Goal: Task Accomplishment & Management: Complete application form

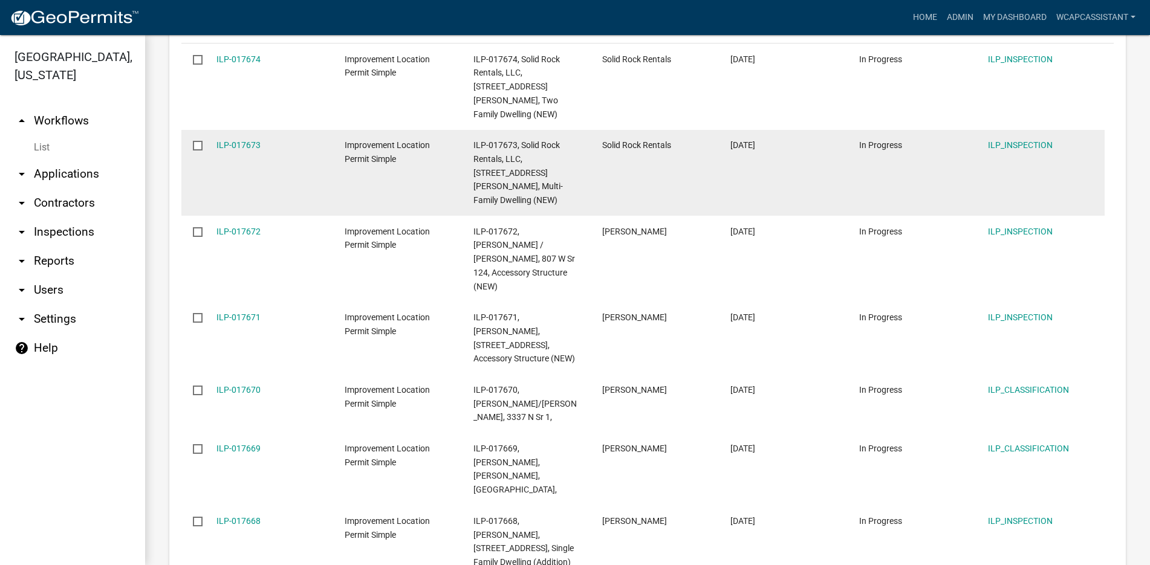
scroll to position [363, 0]
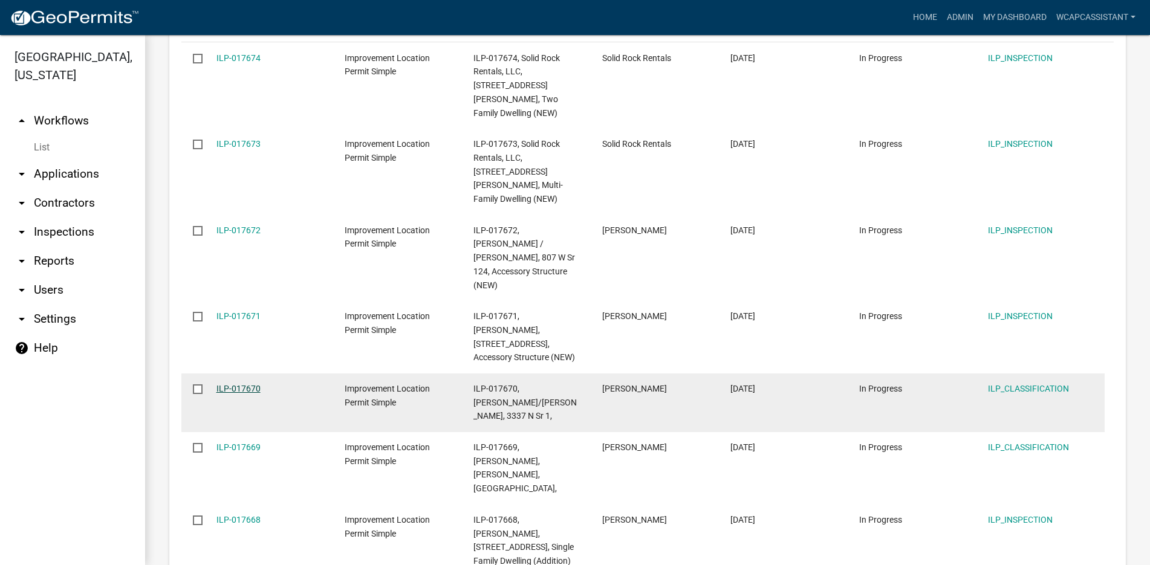
click at [241, 384] on link "ILP-017670" at bounding box center [238, 389] width 44 height 10
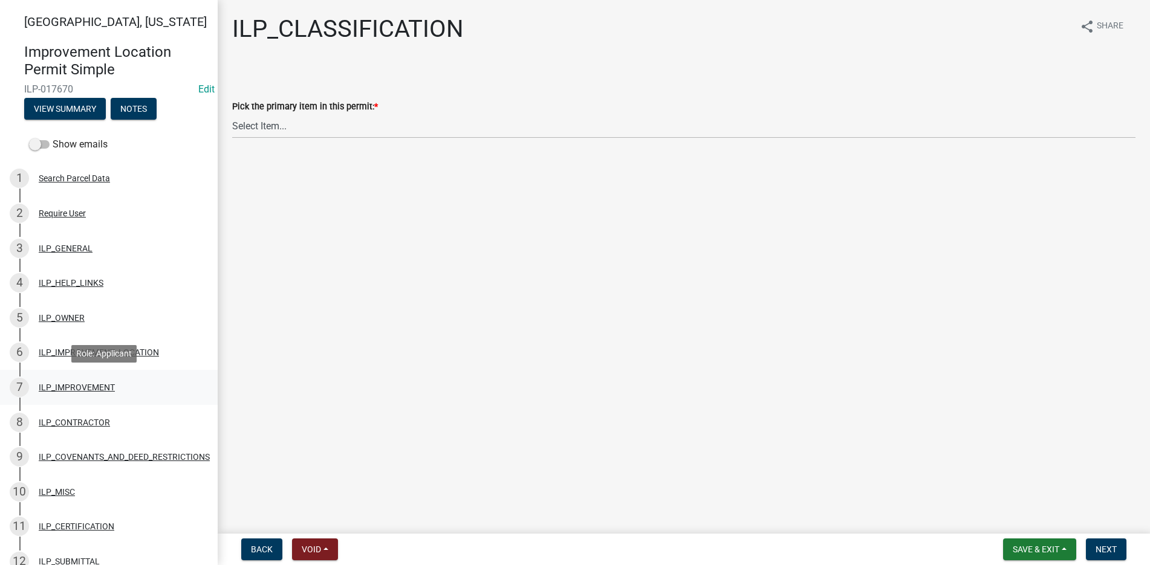
click at [90, 384] on div "ILP_IMPROVEMENT" at bounding box center [77, 387] width 76 height 8
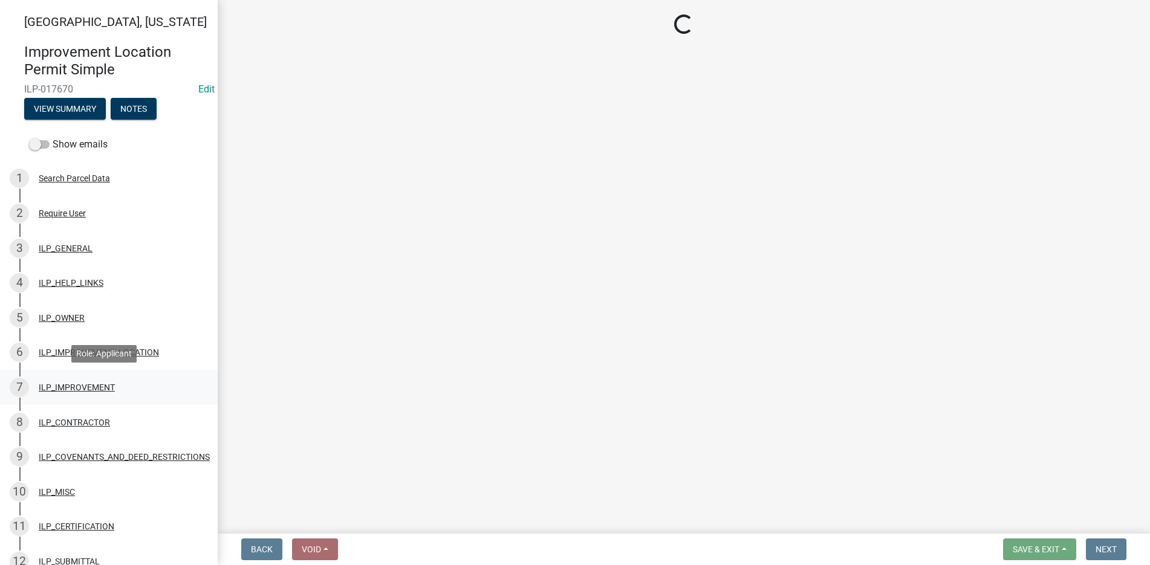
select select "71b507d0-569d-4a0a-b334-f72445909e69"
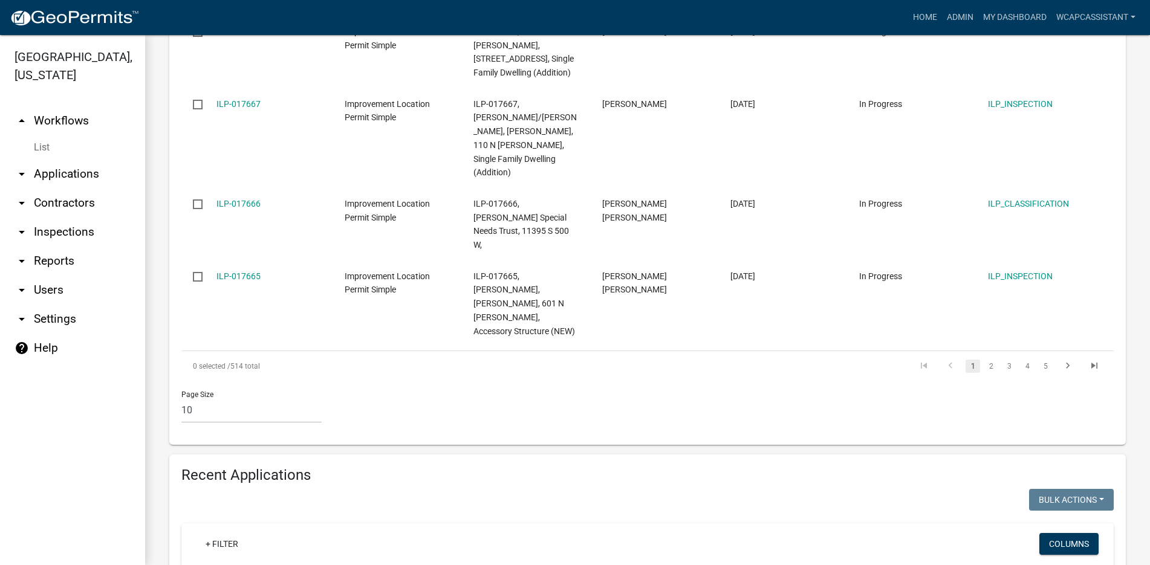
scroll to position [848, 0]
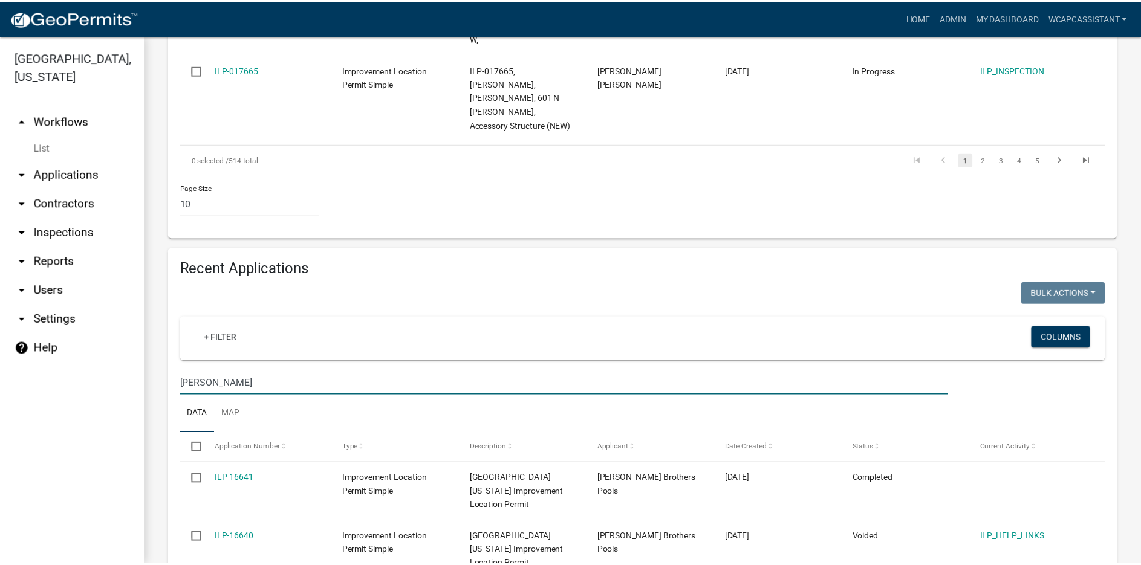
scroll to position [1130, 0]
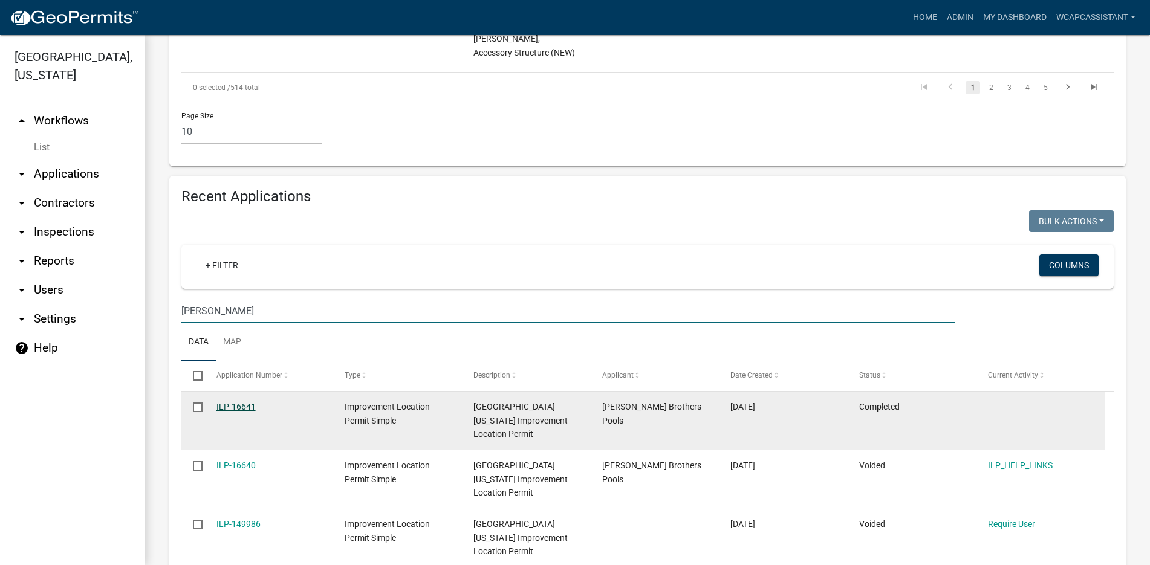
type input "Powell"
click at [240, 402] on link "ILP-16641" at bounding box center [235, 407] width 39 height 10
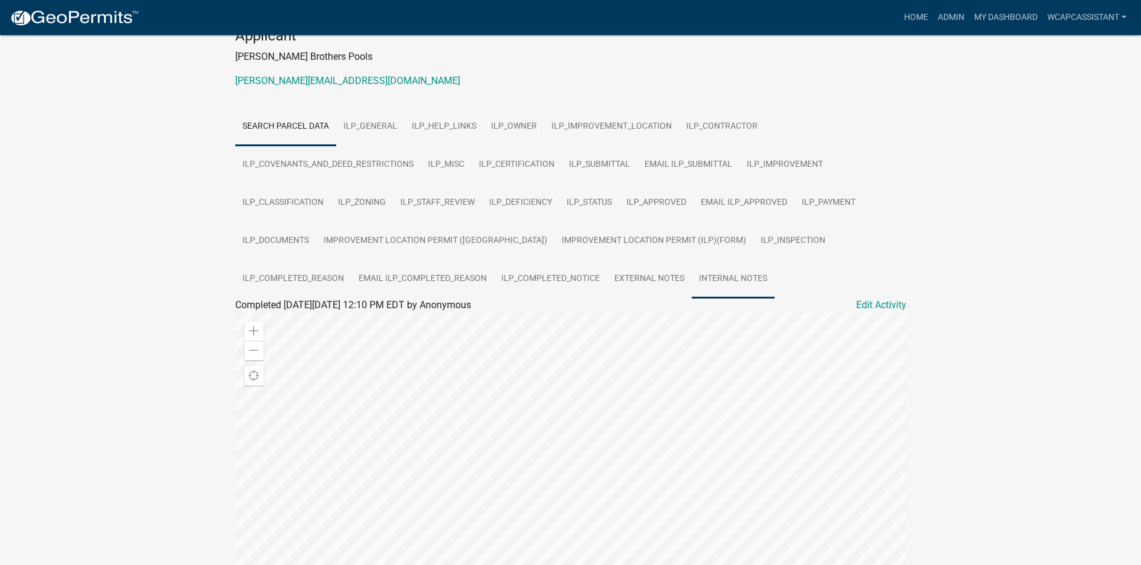
scroll to position [304, 0]
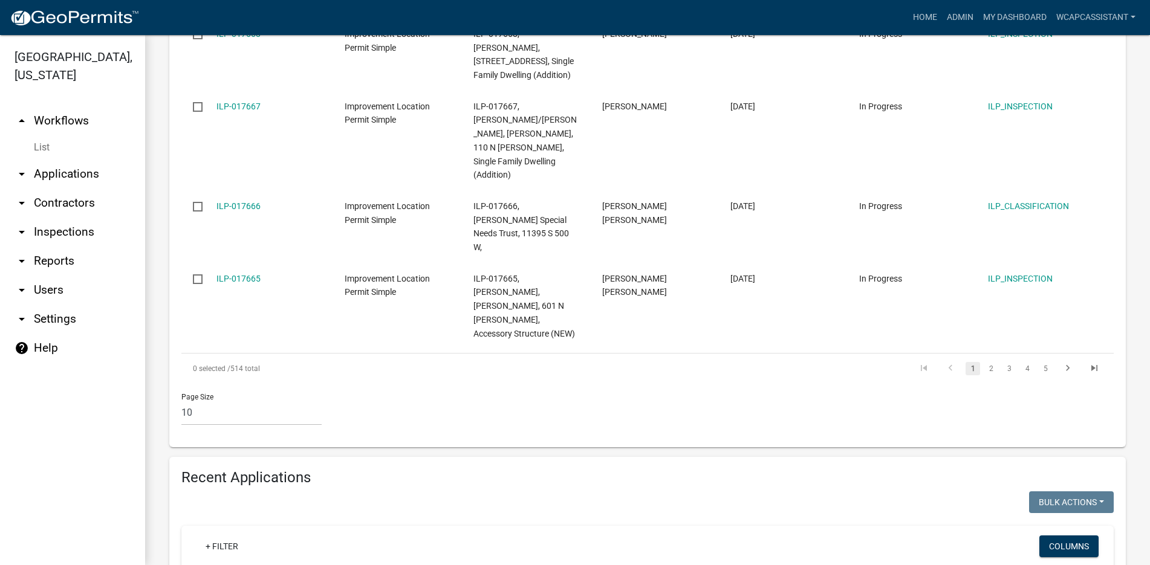
scroll to position [908, 0]
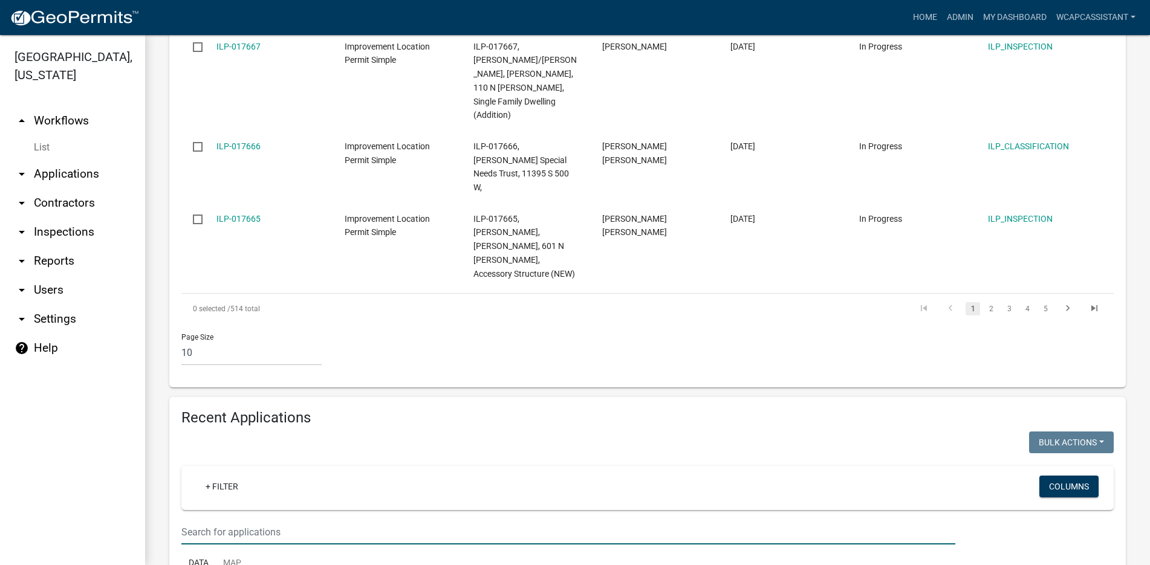
click at [188, 520] on input "text" at bounding box center [568, 532] width 774 height 25
type input "Powell"
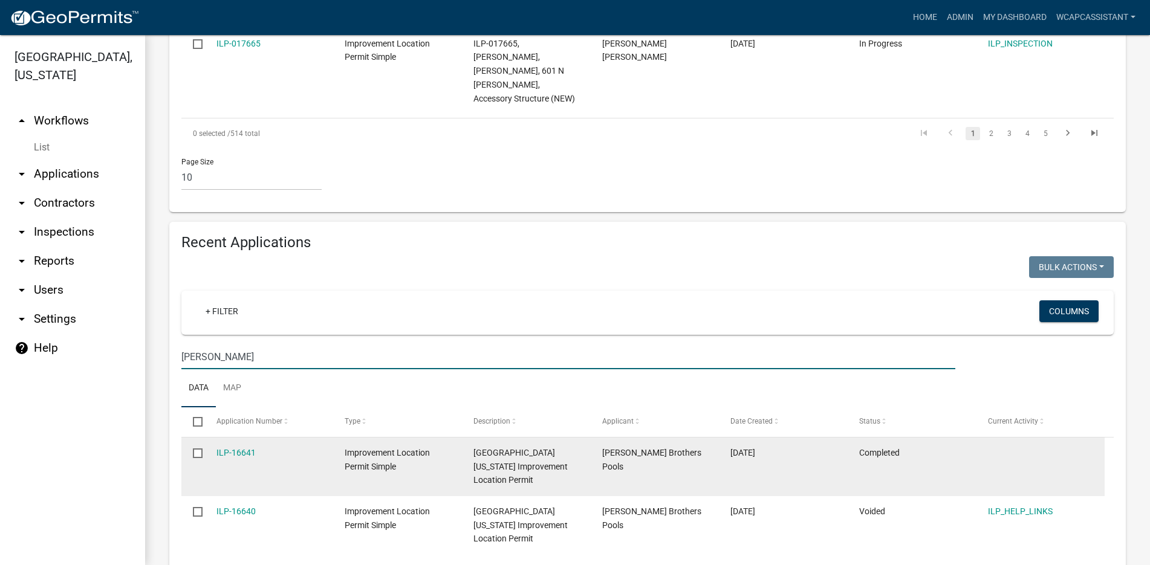
scroll to position [1065, 0]
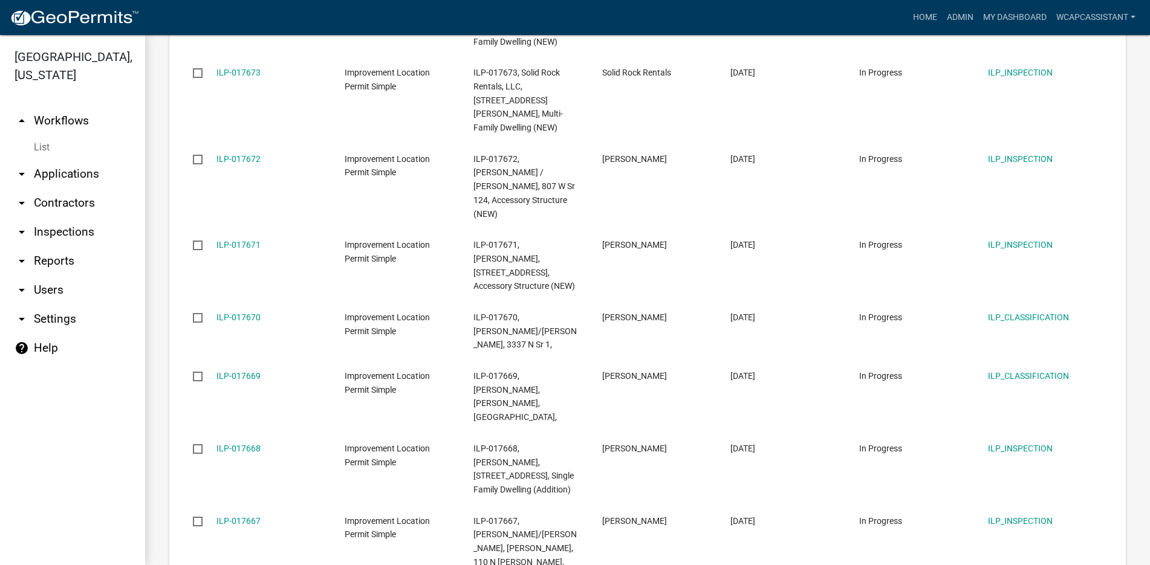
scroll to position [423, 0]
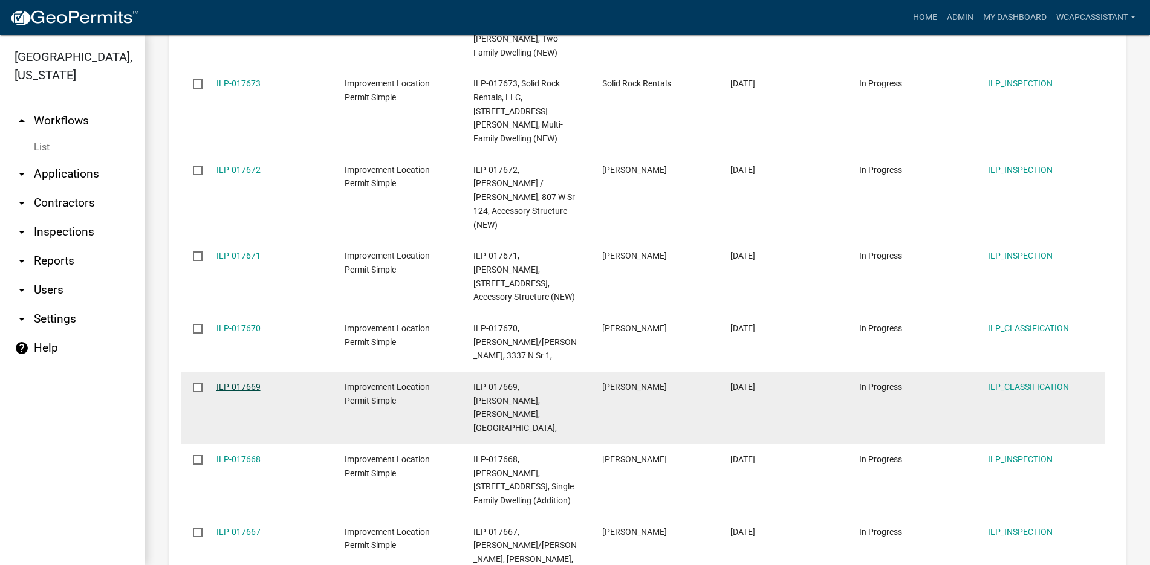
click at [236, 382] on link "ILP-017669" at bounding box center [238, 387] width 44 height 10
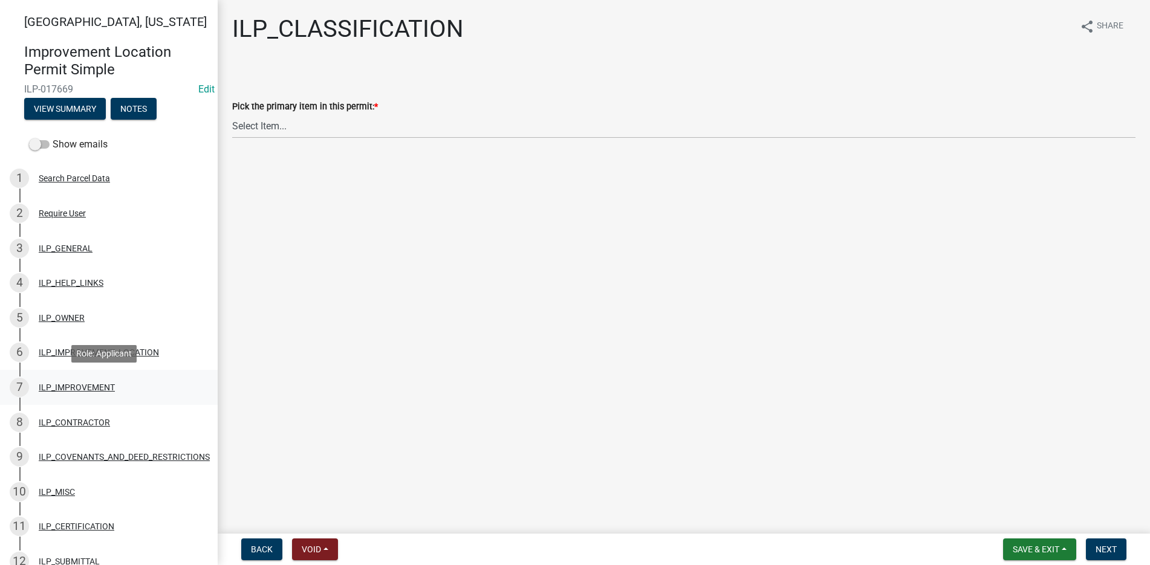
click at [83, 380] on div "7 ILP_IMPROVEMENT" at bounding box center [104, 387] width 189 height 19
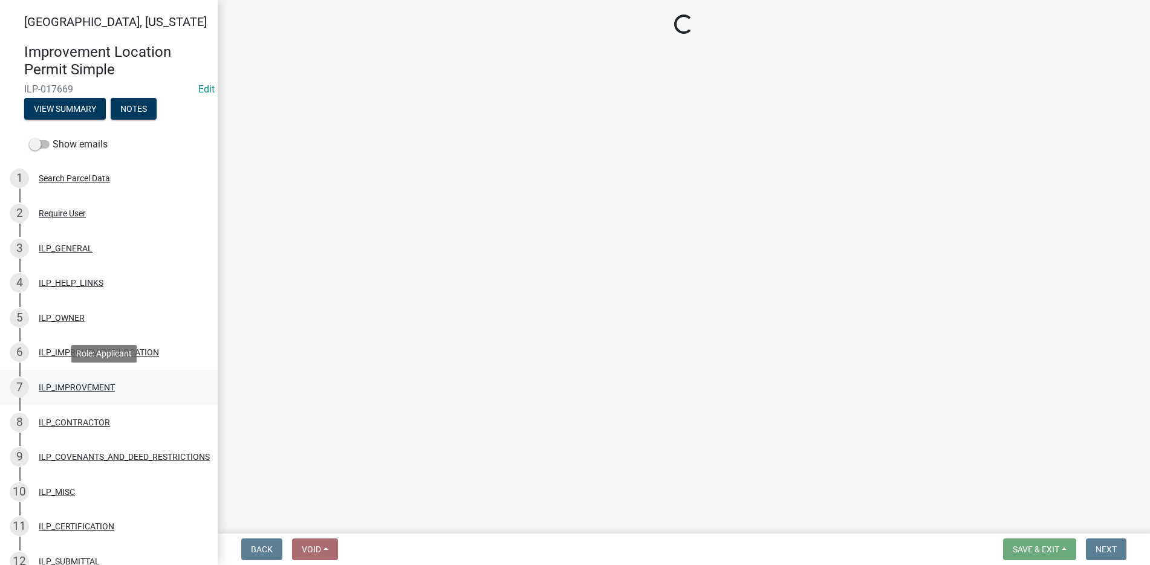
select select "71b507d0-569d-4a0a-b334-f72445909e69"
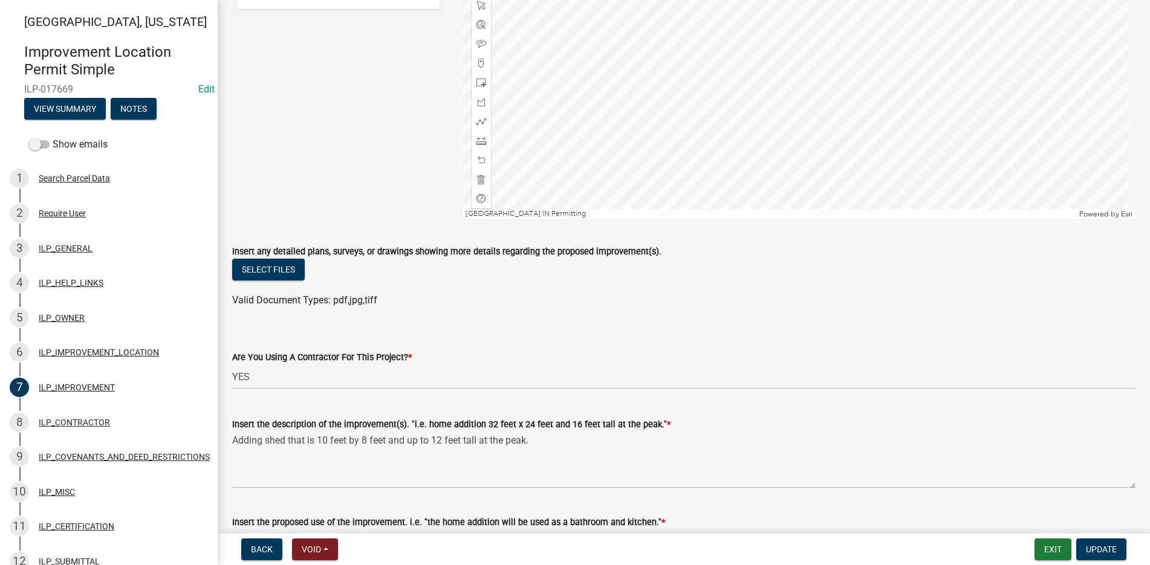
scroll to position [181, 0]
click at [53, 316] on div "ILP_OWNER" at bounding box center [62, 318] width 46 height 8
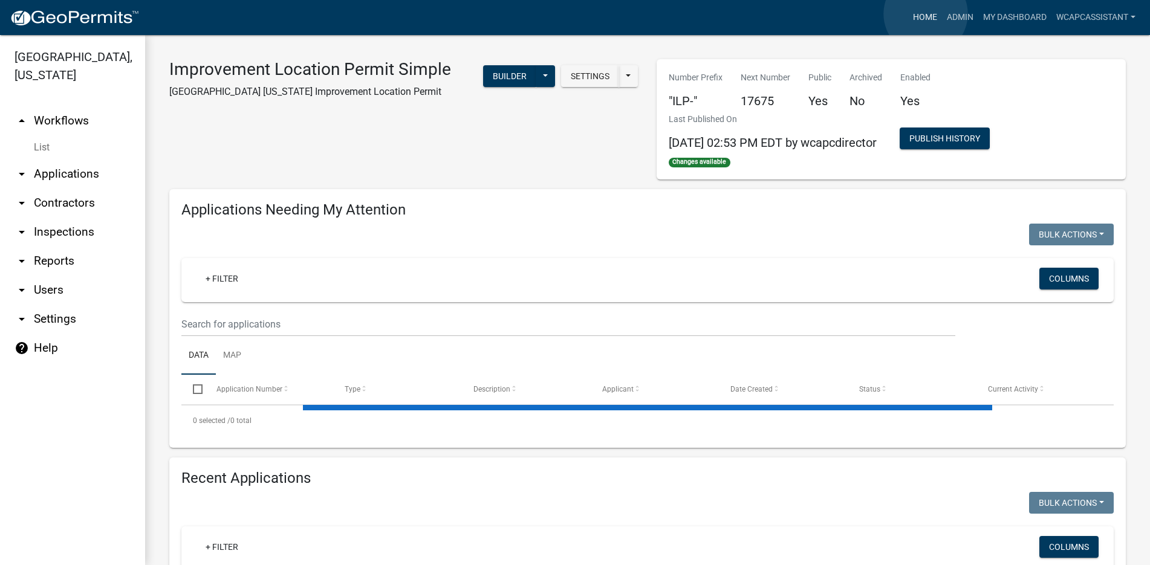
click at [925, 14] on link "Home" at bounding box center [925, 17] width 34 height 23
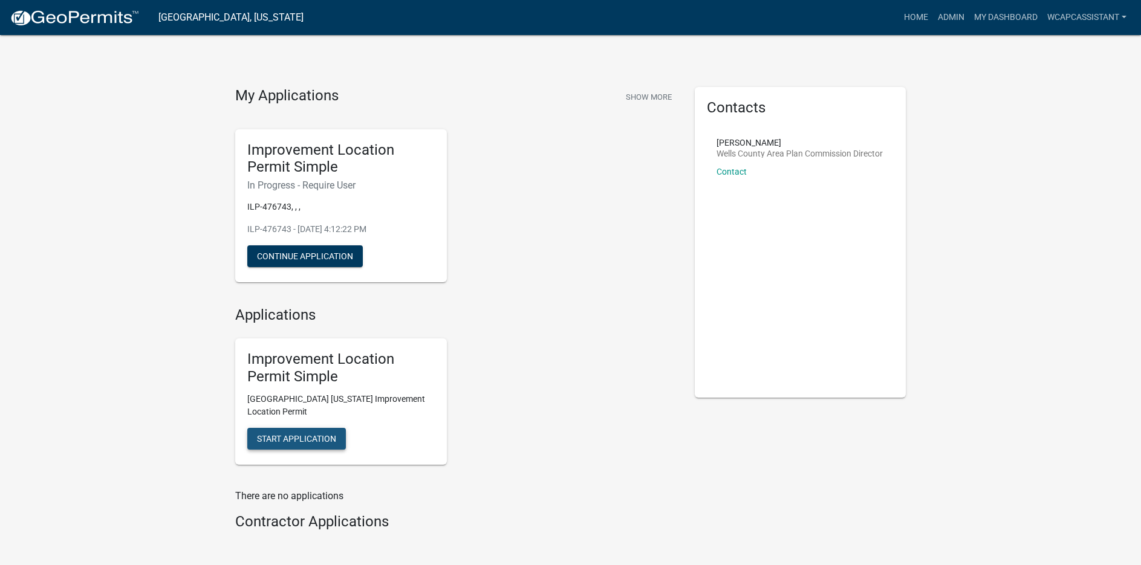
click at [316, 435] on span "Start Application" at bounding box center [296, 438] width 79 height 10
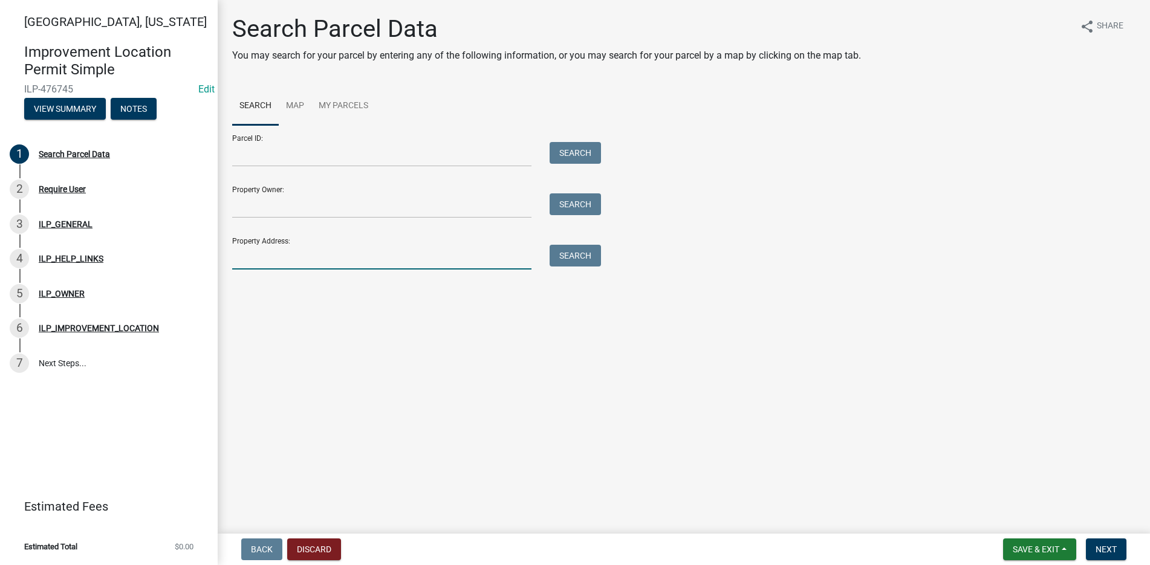
click at [245, 265] on input "Property Address:" at bounding box center [381, 257] width 299 height 25
type input "2671"
click at [590, 253] on button "Search" at bounding box center [574, 256] width 51 height 22
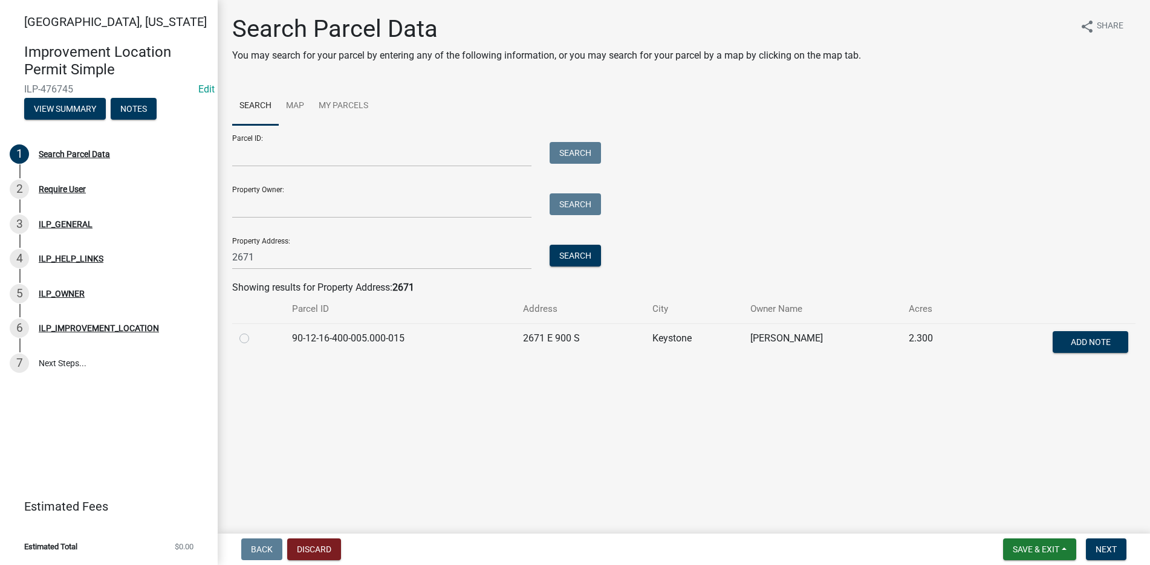
click at [254, 331] on label at bounding box center [254, 331] width 0 height 0
click at [254, 338] on input "radio" at bounding box center [258, 335] width 8 height 8
radio input "true"
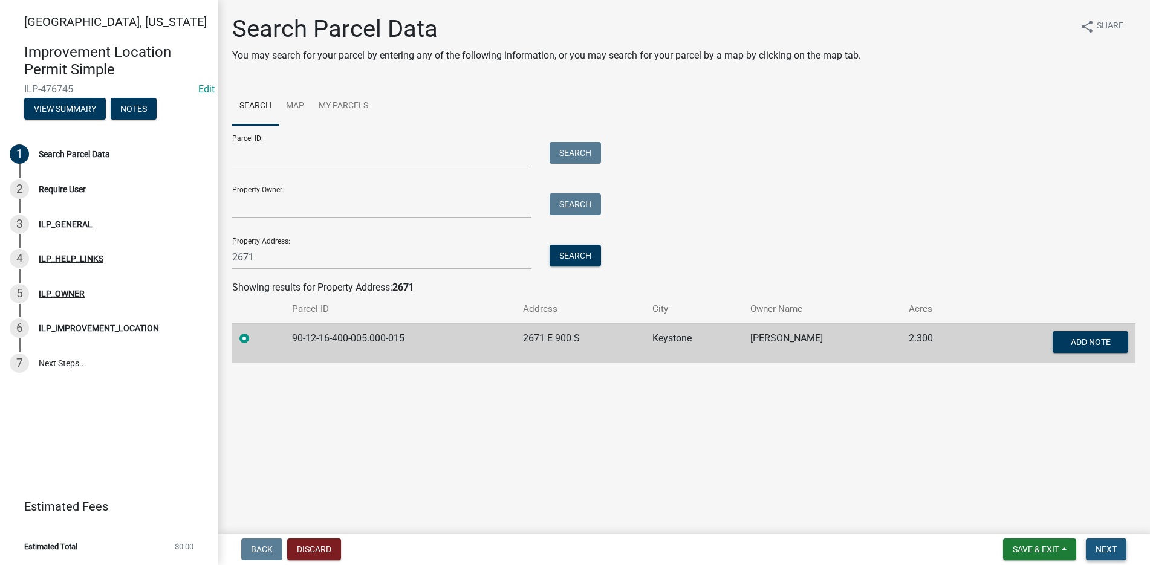
click at [1108, 550] on span "Next" at bounding box center [1105, 550] width 21 height 10
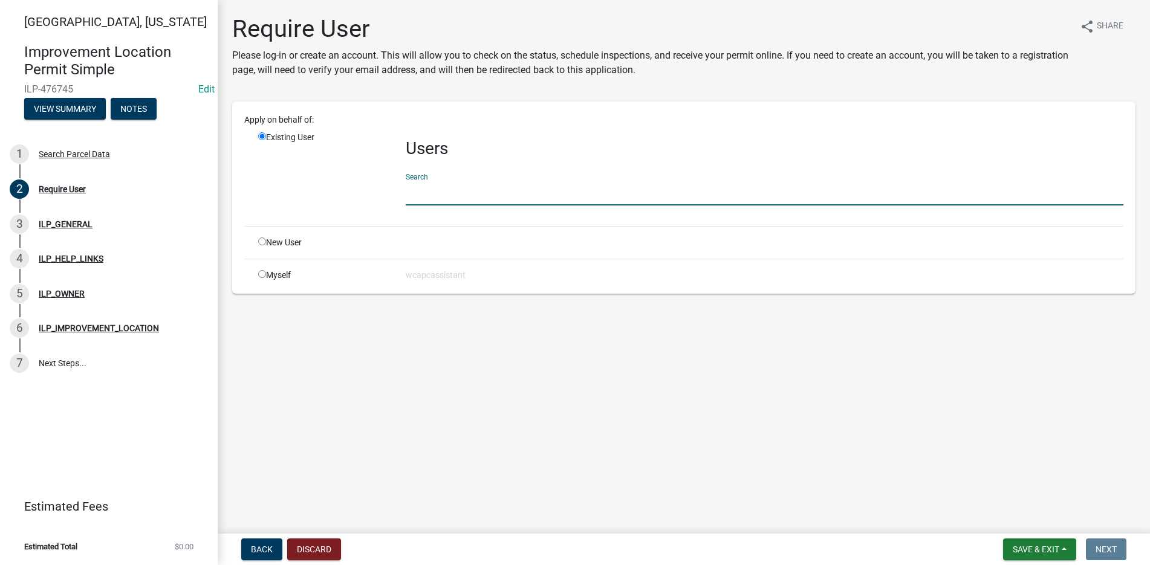
click at [460, 195] on input "text" at bounding box center [764, 193] width 717 height 25
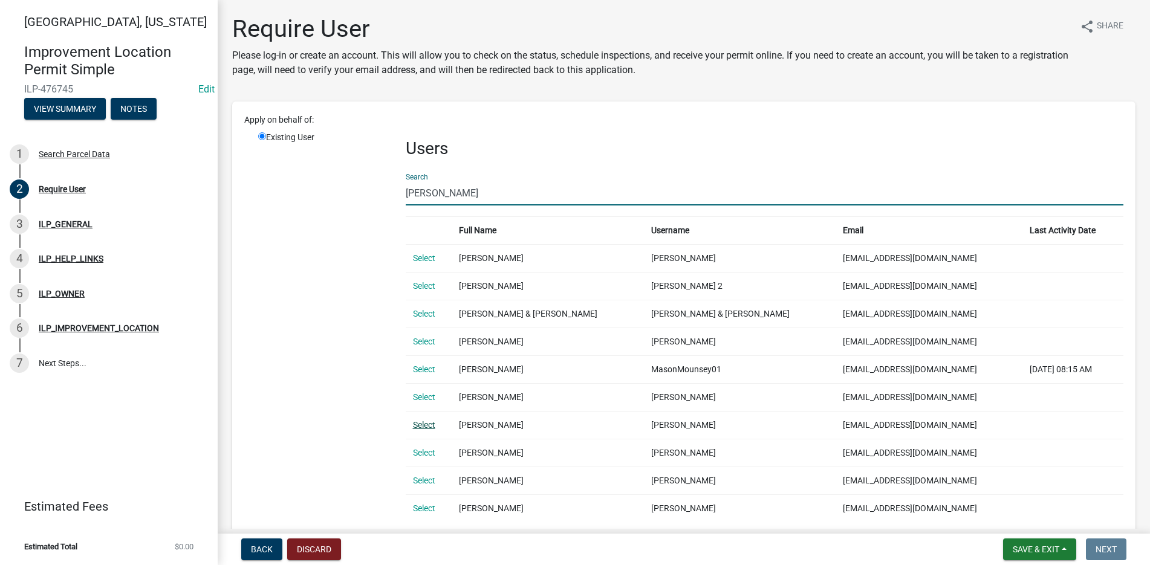
type input "[PERSON_NAME]"
click at [427, 425] on link "Select" at bounding box center [424, 425] width 22 height 10
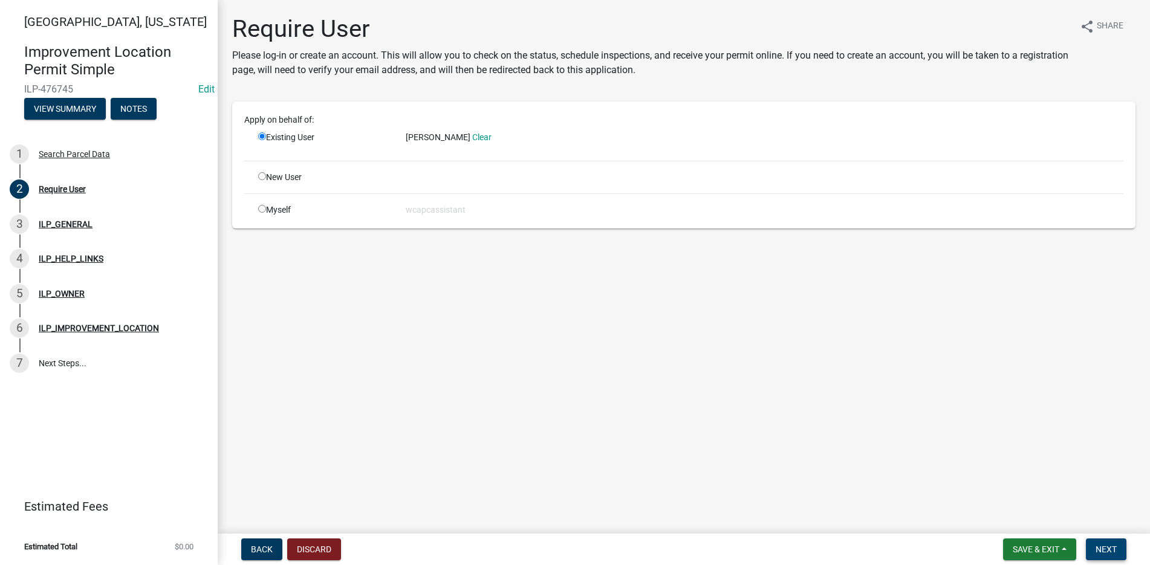
click at [1101, 547] on span "Next" at bounding box center [1105, 550] width 21 height 10
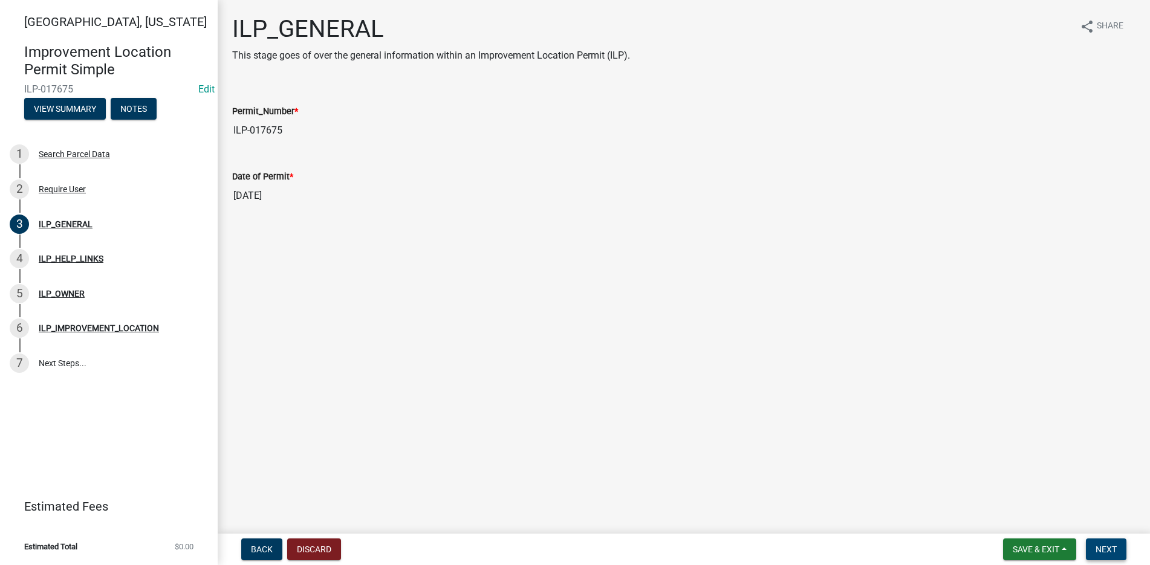
click at [1104, 542] on button "Next" at bounding box center [1106, 550] width 40 height 22
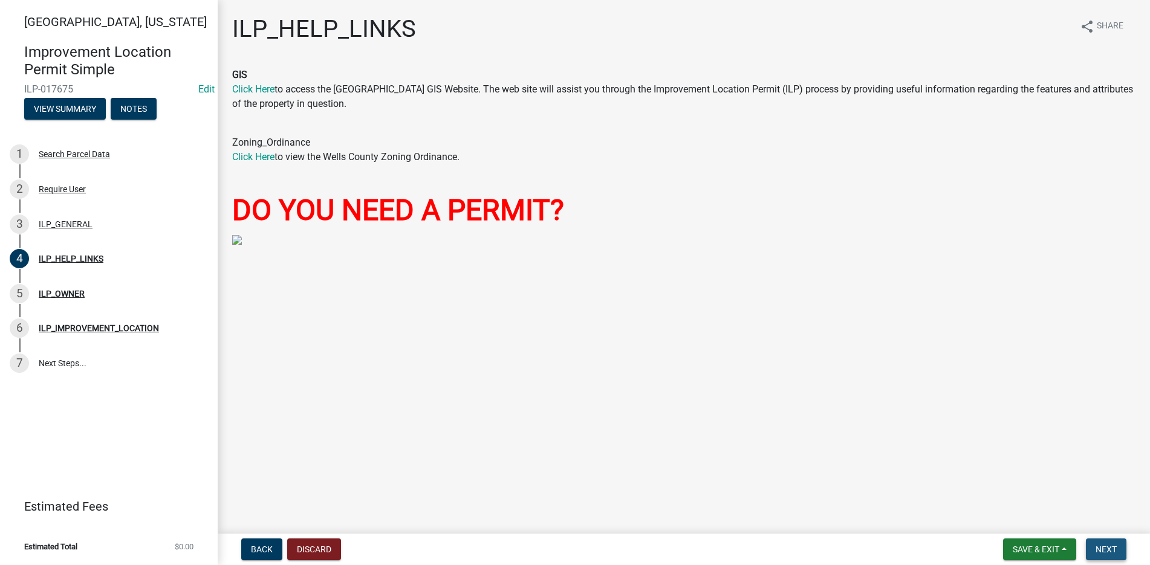
click at [1096, 543] on button "Next" at bounding box center [1106, 550] width 40 height 22
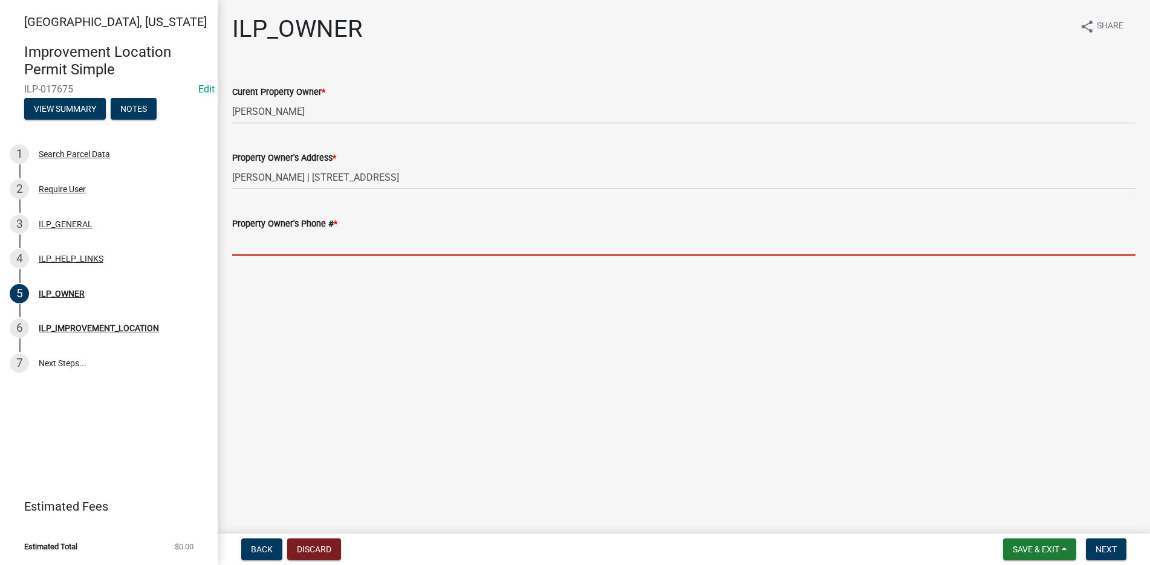
click at [244, 246] on input "Property Owner's Phone # *" at bounding box center [683, 243] width 903 height 25
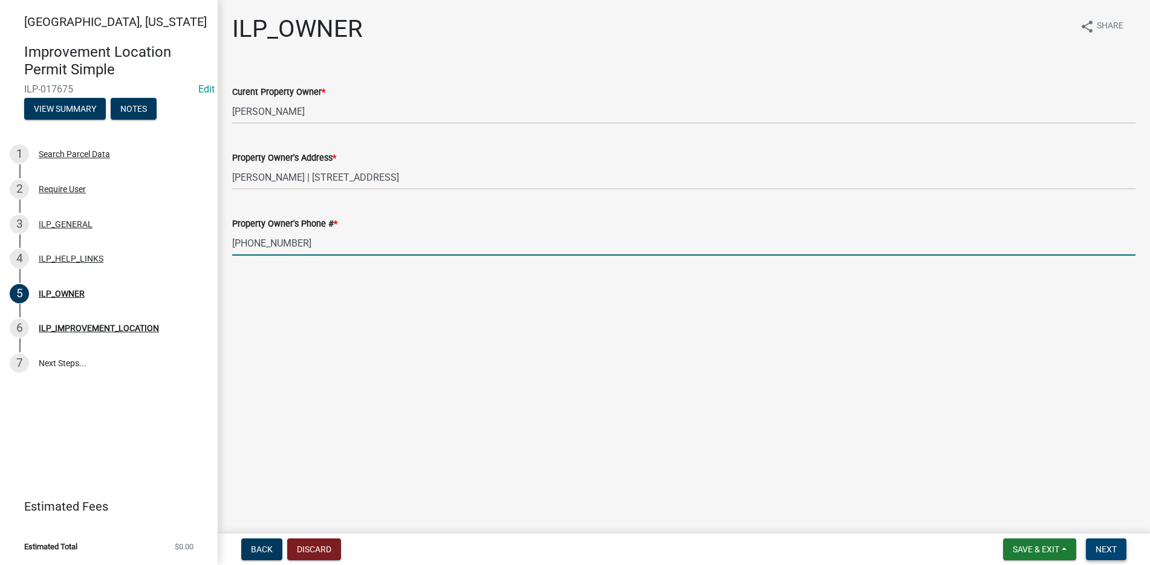
type input "[PHONE_NUMBER]"
click at [1116, 542] on button "Next" at bounding box center [1106, 550] width 40 height 22
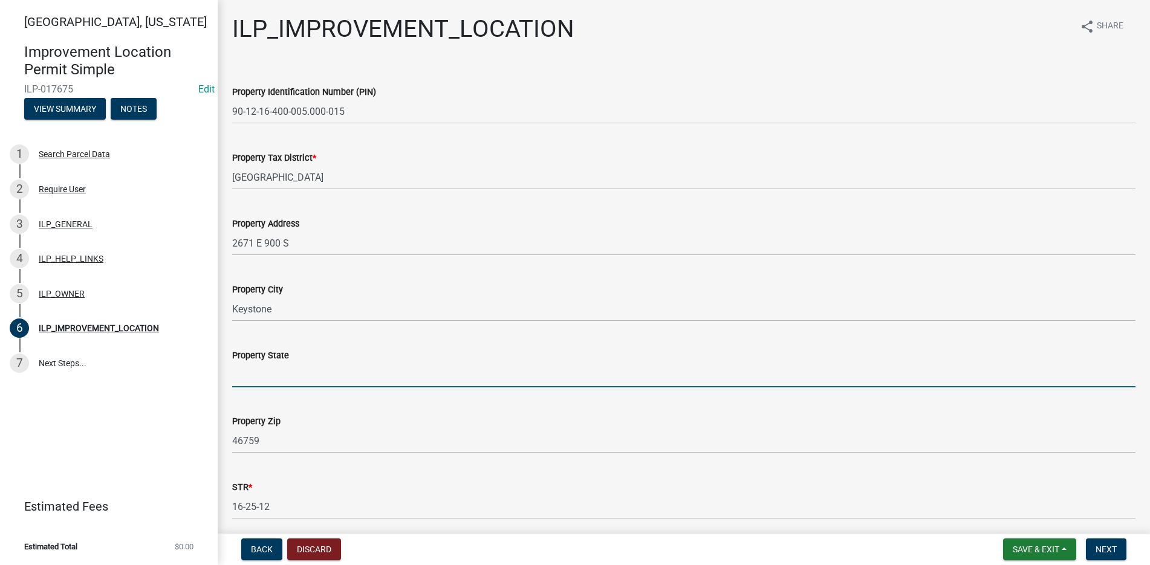
click at [247, 378] on input "Property State" at bounding box center [683, 375] width 903 height 25
type input "IN"
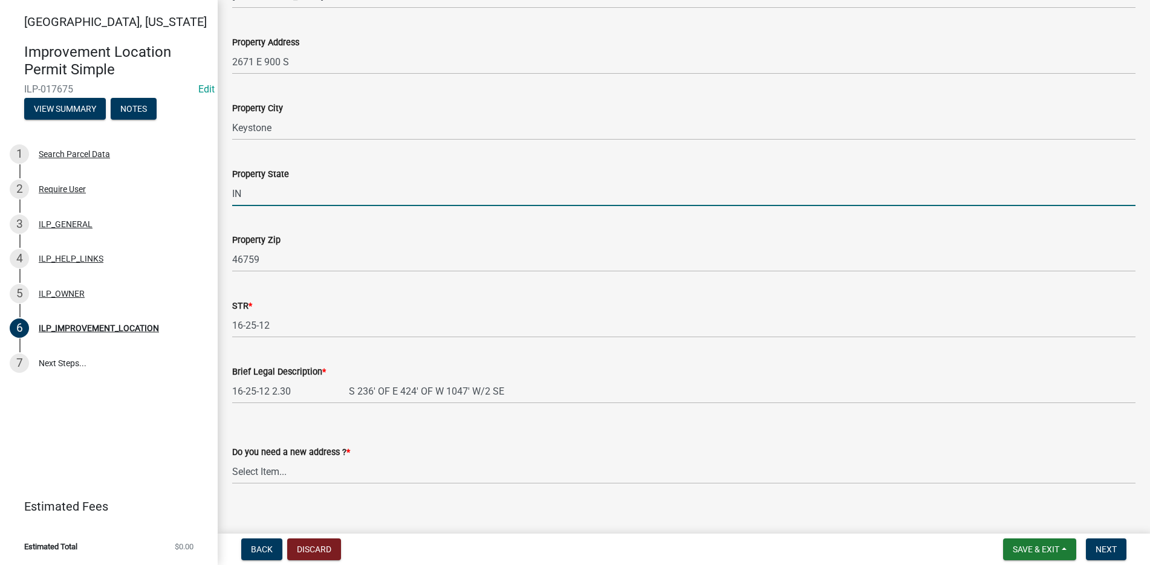
scroll to position [195, 0]
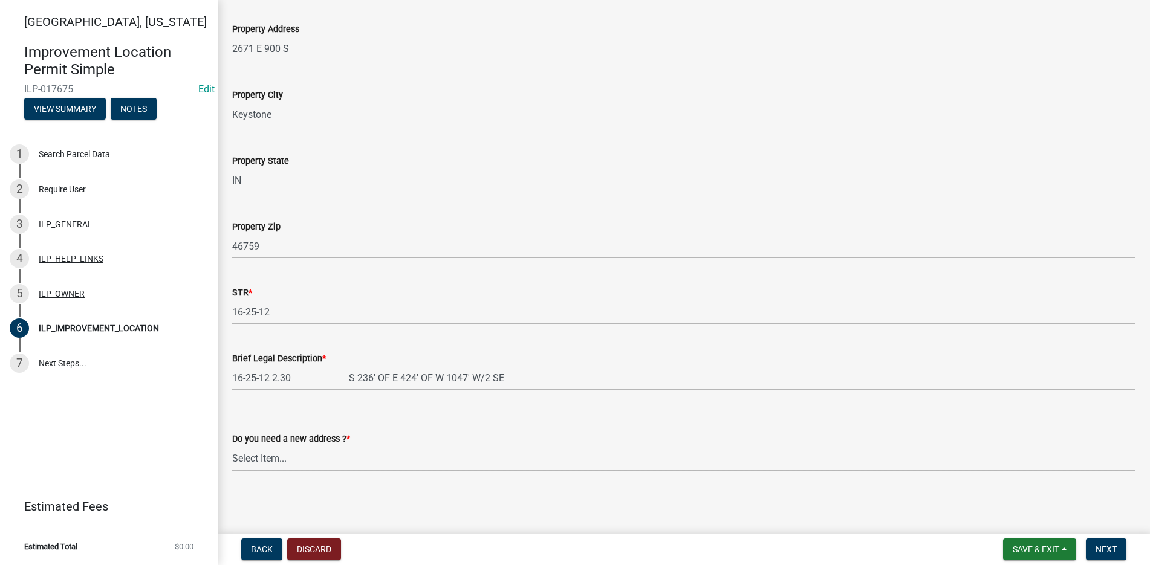
click at [271, 459] on select "Select Item... YES NO" at bounding box center [683, 458] width 903 height 25
click at [232, 446] on select "Select Item... YES NO" at bounding box center [683, 458] width 903 height 25
select select "03ef64e6-f0ff-43c9-aded-972c487e3507"
click at [1108, 549] on span "Next" at bounding box center [1105, 550] width 21 height 10
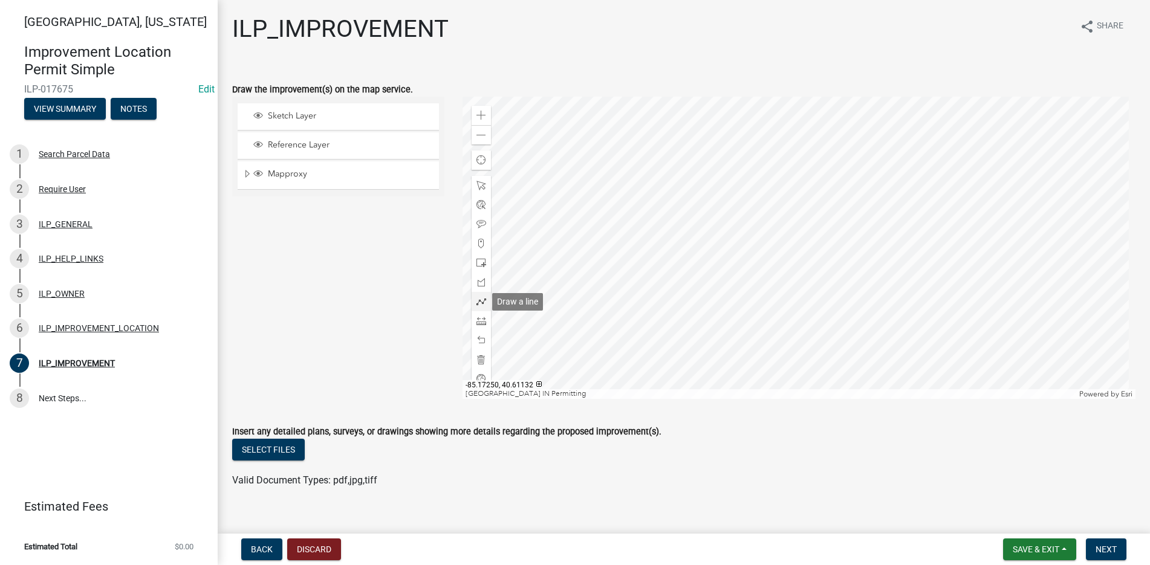
click at [480, 300] on span at bounding box center [481, 302] width 10 height 10
click at [479, 261] on span at bounding box center [481, 263] width 10 height 10
click at [884, 201] on div at bounding box center [798, 248] width 673 height 302
click at [881, 204] on div at bounding box center [798, 248] width 673 height 302
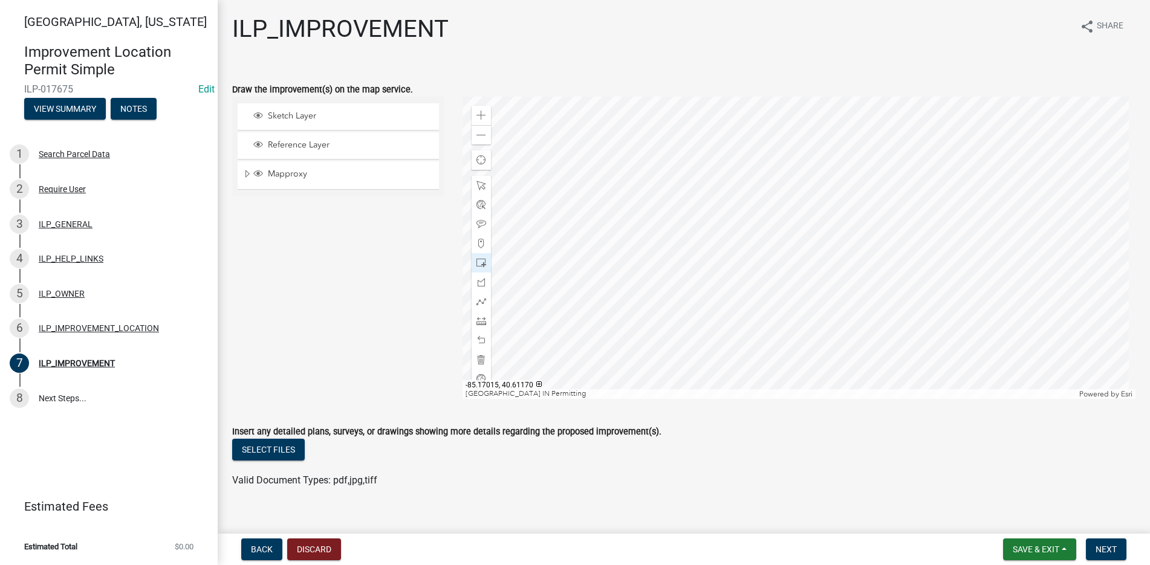
click at [881, 204] on div at bounding box center [798, 248] width 673 height 302
click at [480, 358] on span at bounding box center [481, 360] width 10 height 10
click at [481, 297] on span at bounding box center [481, 302] width 10 height 10
click at [848, 193] on div at bounding box center [798, 248] width 673 height 302
click at [908, 193] on div at bounding box center [798, 248] width 673 height 302
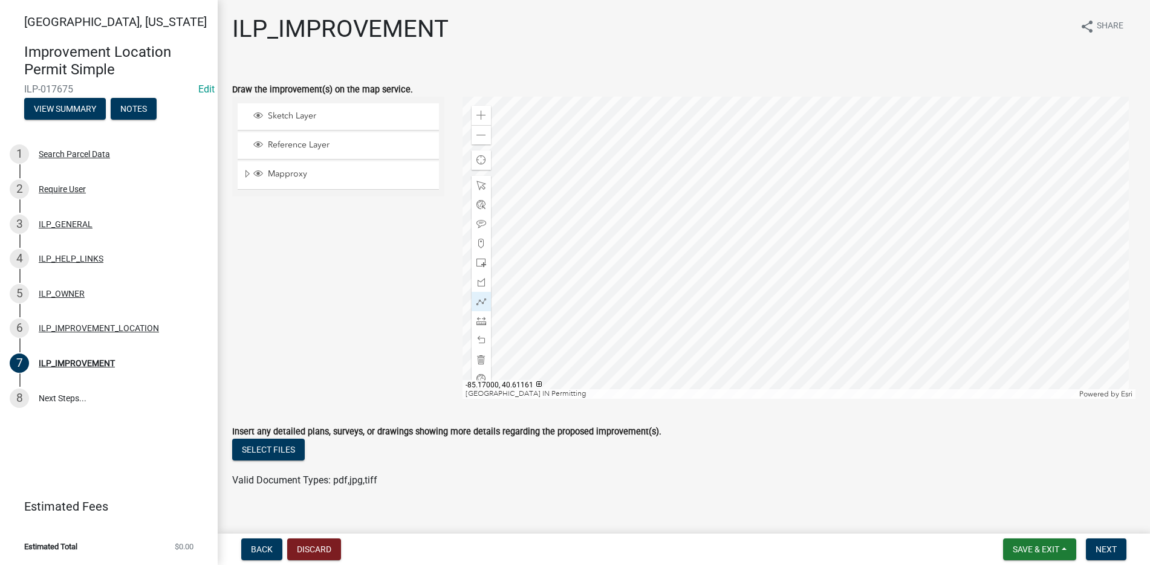
click at [908, 225] on div at bounding box center [798, 248] width 673 height 302
click at [850, 226] on div at bounding box center [798, 248] width 673 height 302
click at [848, 195] on div at bounding box center [798, 248] width 673 height 302
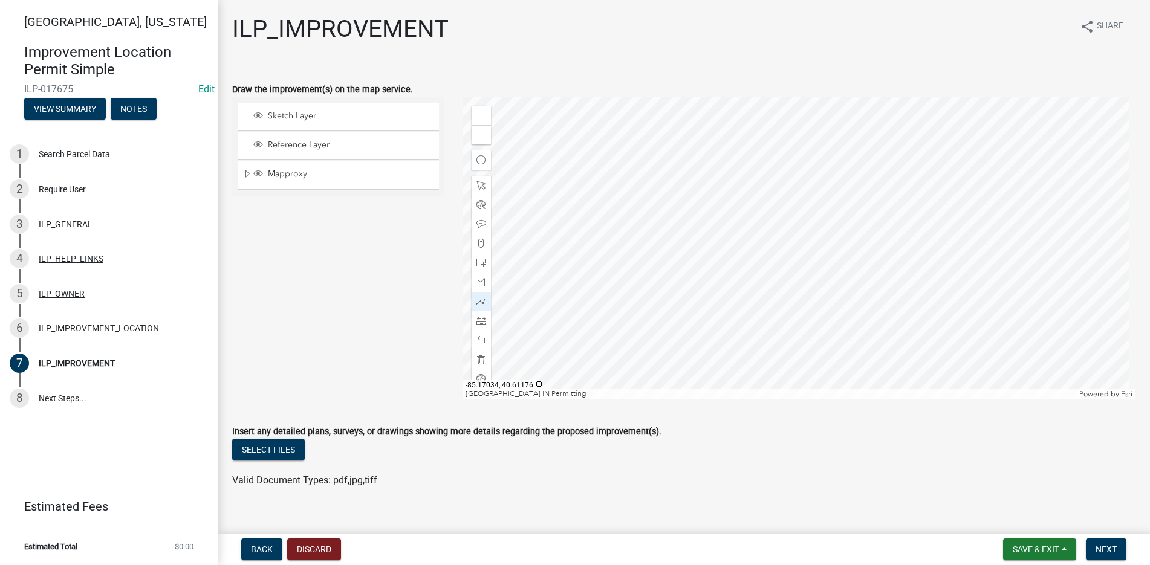
click at [848, 192] on div at bounding box center [798, 248] width 673 height 302
click at [849, 192] on div at bounding box center [798, 248] width 673 height 302
click at [849, 193] on div at bounding box center [798, 248] width 673 height 302
click at [848, 192] on div at bounding box center [798, 248] width 673 height 302
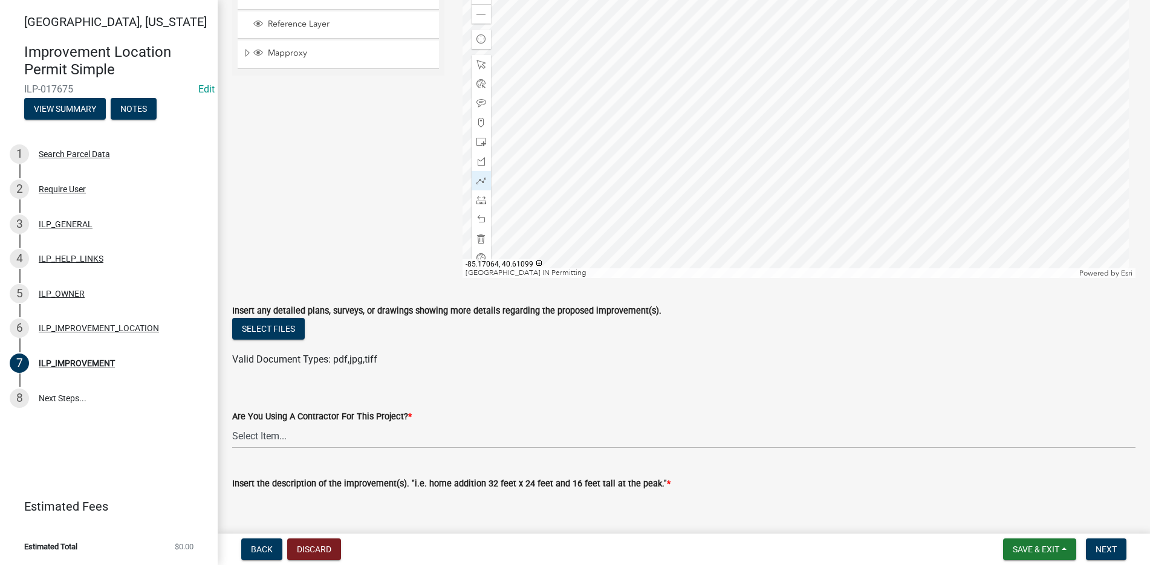
scroll to position [181, 0]
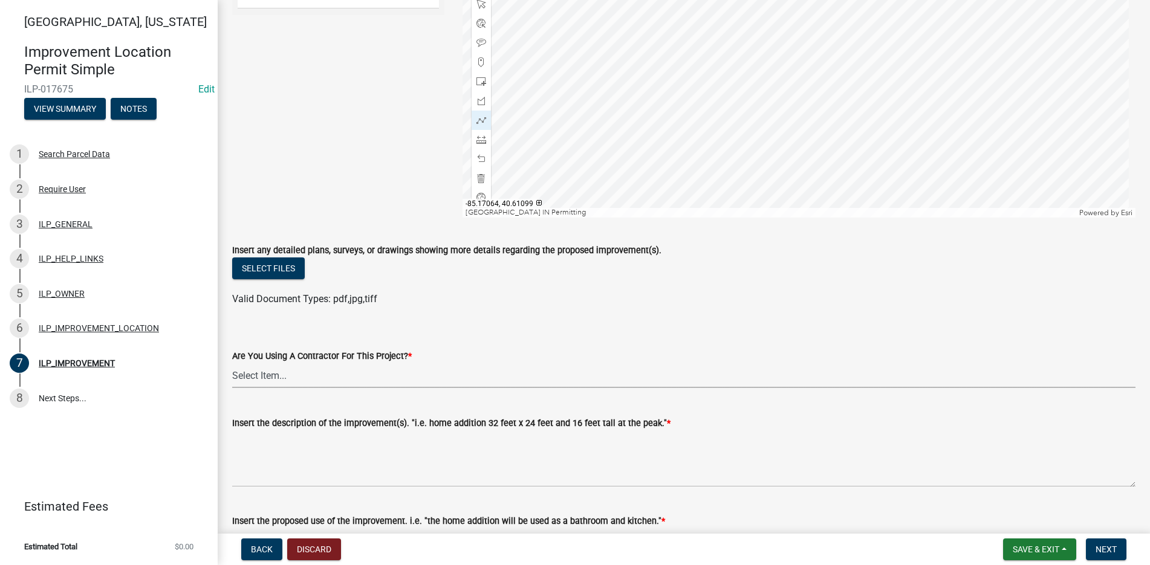
click at [265, 373] on select "Select Item... YES NO" at bounding box center [683, 375] width 903 height 25
click at [232, 363] on select "Select Item... YES NO" at bounding box center [683, 375] width 903 height 25
select select "71b507d0-569d-4a0a-b334-f72445909e69"
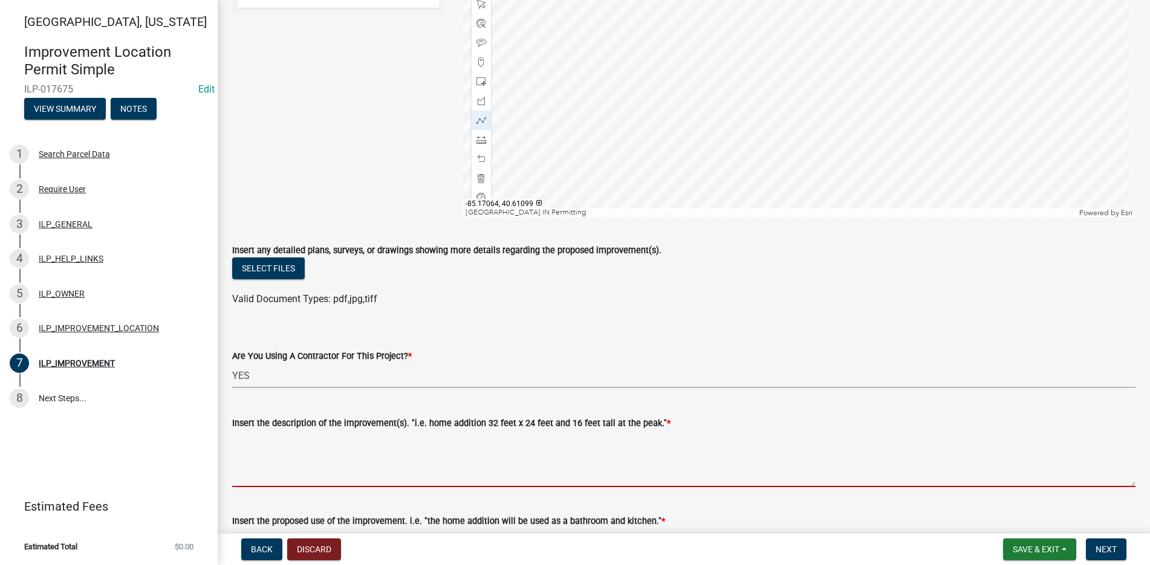
click at [250, 442] on textarea "Insert the description of the improvement(s). "i.e. home addition 32 feet x 24 …" at bounding box center [683, 458] width 903 height 57
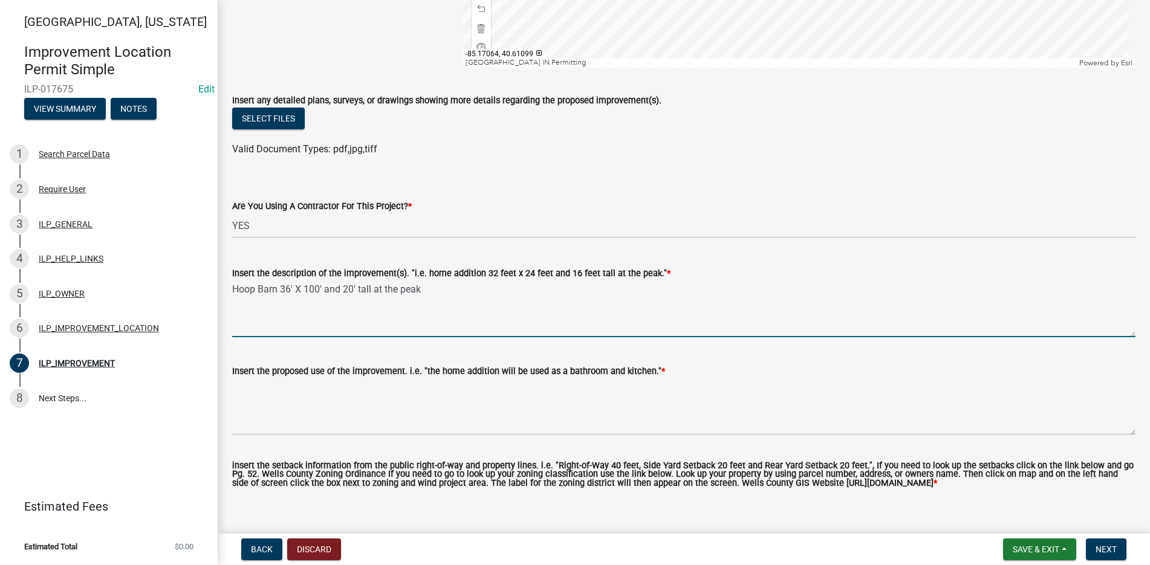
scroll to position [363, 0]
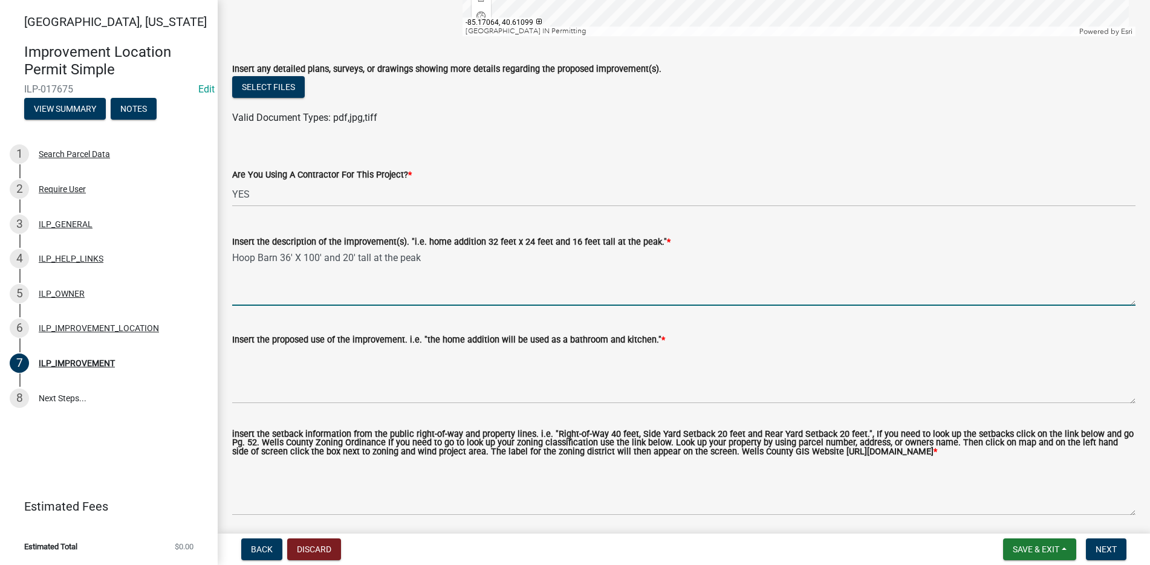
type textarea "Hoop Barn 36' X 100' and 20' tall at the peak"
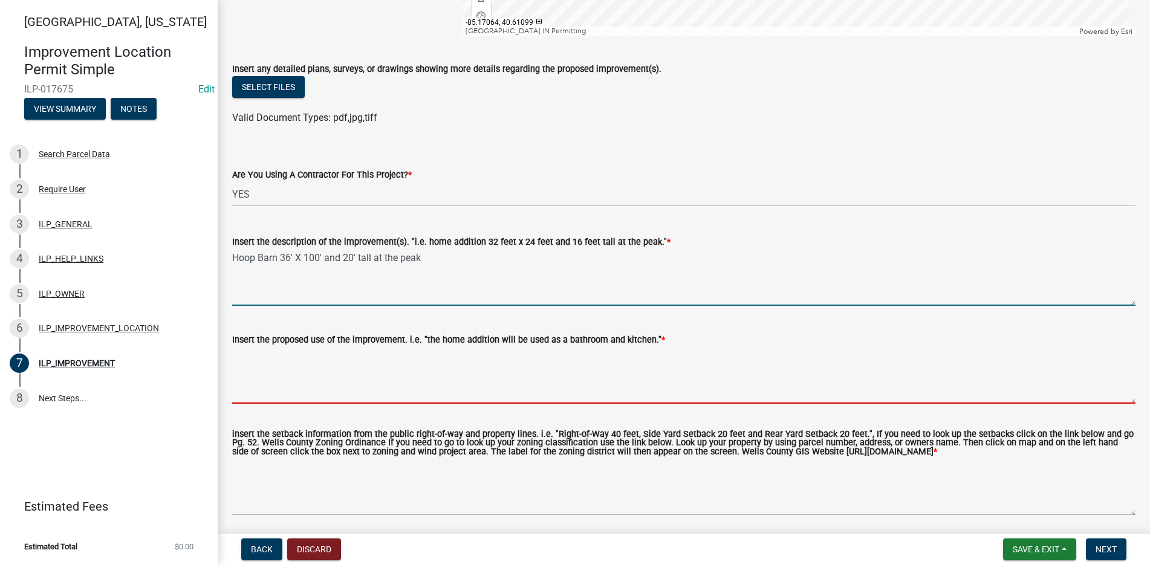
click at [247, 355] on textarea "Insert the proposed use of the improvement. i.e. "the home addition will be use…" at bounding box center [683, 375] width 903 height 57
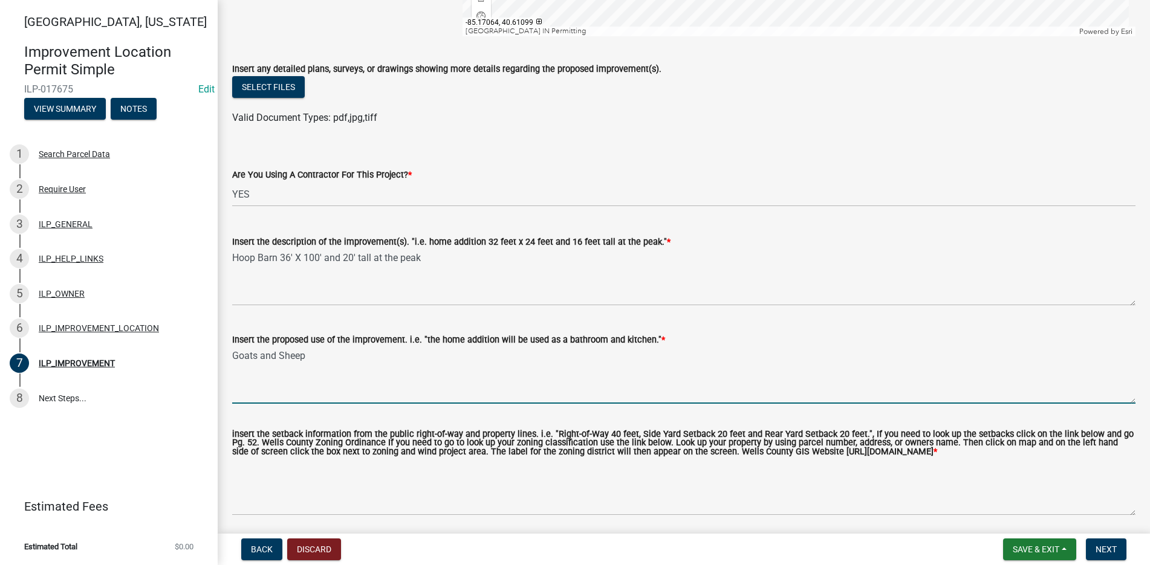
type textarea "Goats and Sheep"
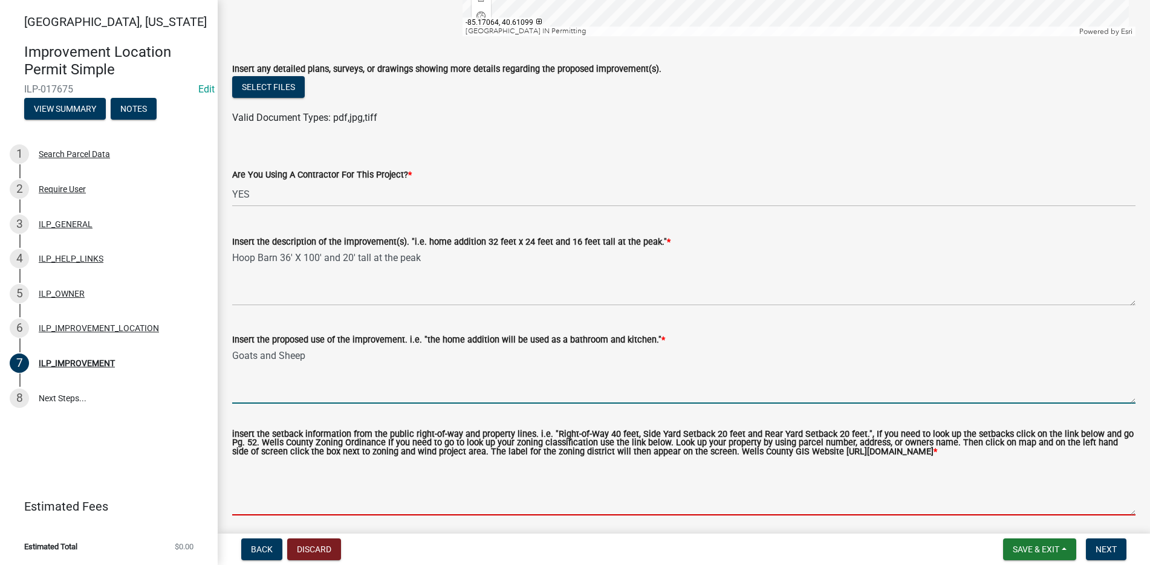
click at [241, 478] on textarea "insert the setback information from the public right-of-way and property lines.…" at bounding box center [683, 487] width 903 height 57
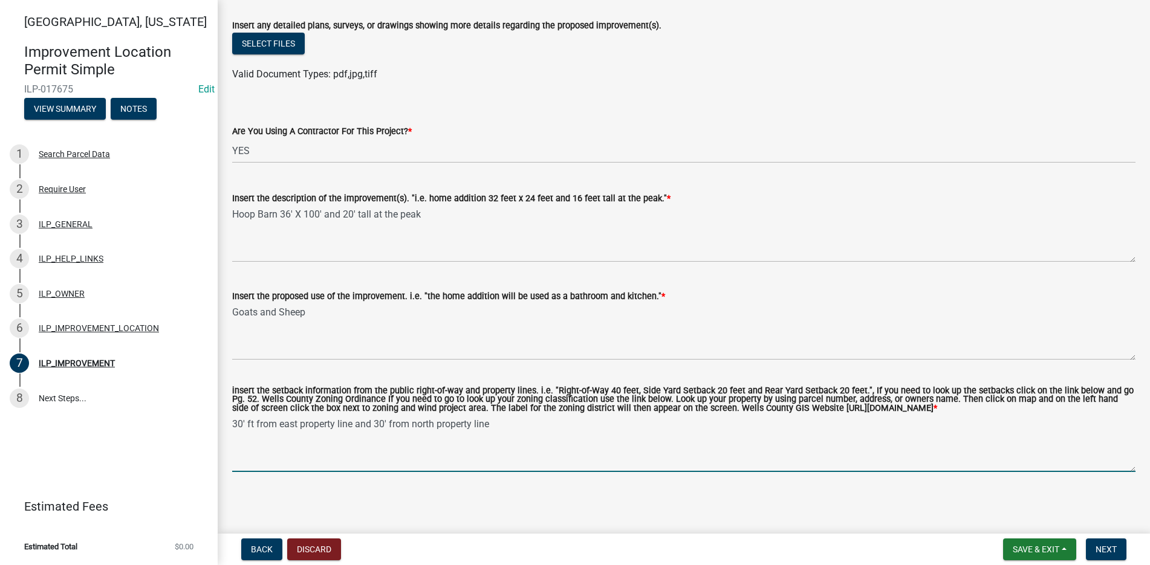
scroll to position [415, 0]
type textarea "30' ft from east property line and 30' from north property line"
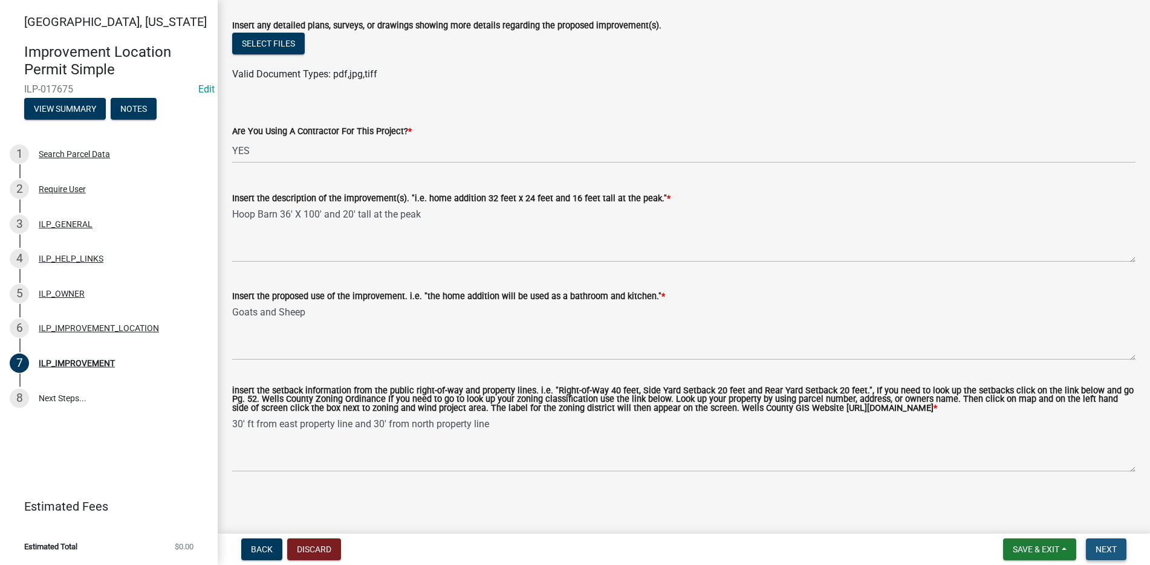
click at [1105, 548] on span "Next" at bounding box center [1105, 550] width 21 height 10
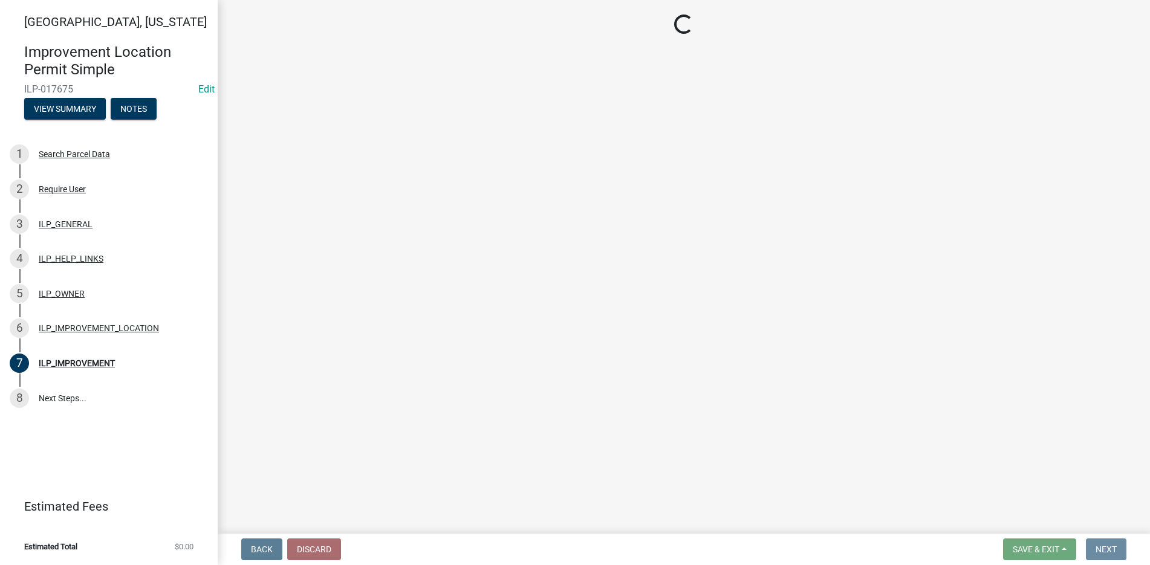
scroll to position [0, 0]
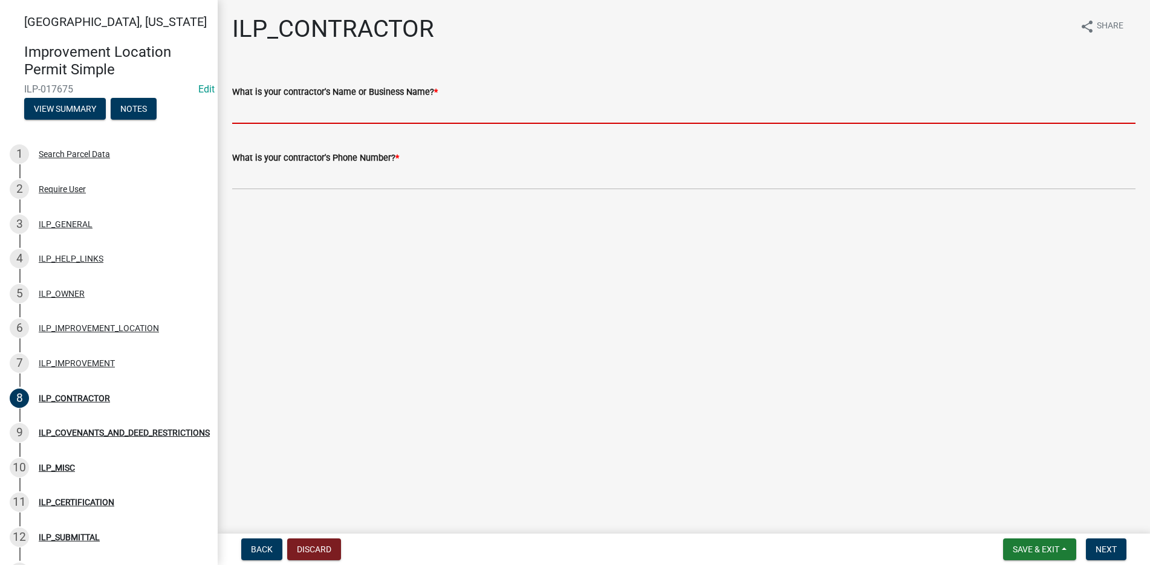
click at [250, 114] on input "What is your contractor's Name or Business Name? *" at bounding box center [683, 111] width 903 height 25
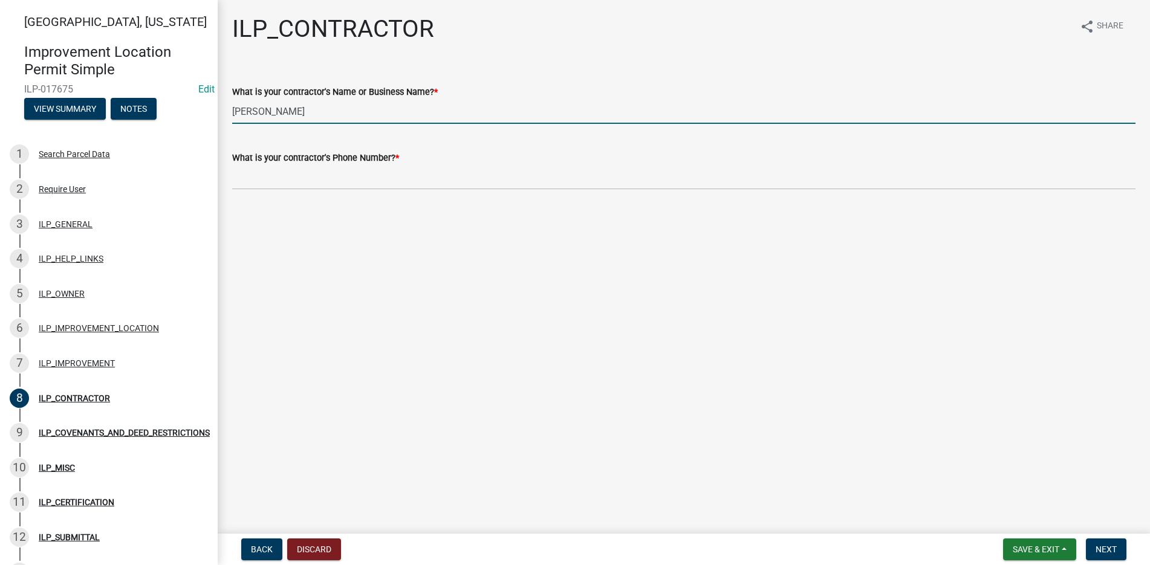
type input "[PERSON_NAME]"
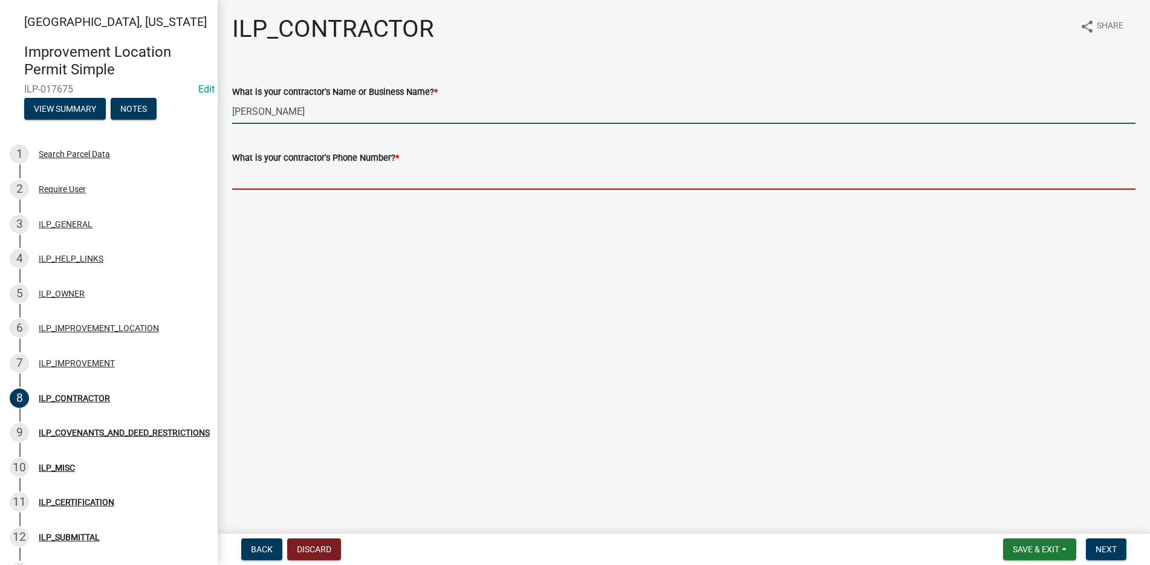
click at [243, 180] on input "What is your contractor's Phone Number? *" at bounding box center [683, 177] width 903 height 25
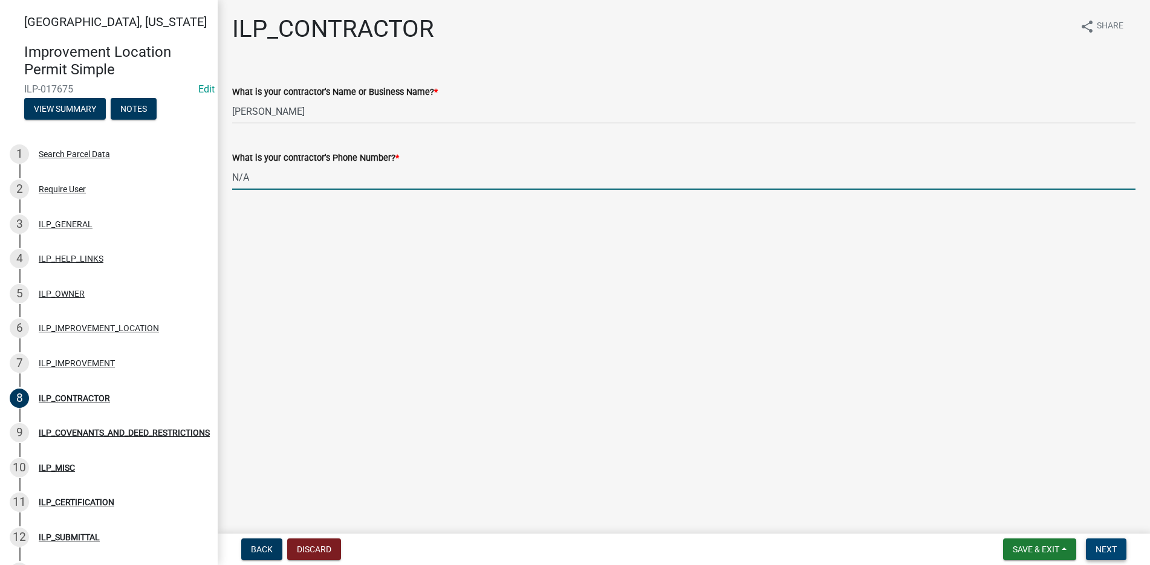
type input "N/A"
click at [1106, 547] on span "Next" at bounding box center [1105, 550] width 21 height 10
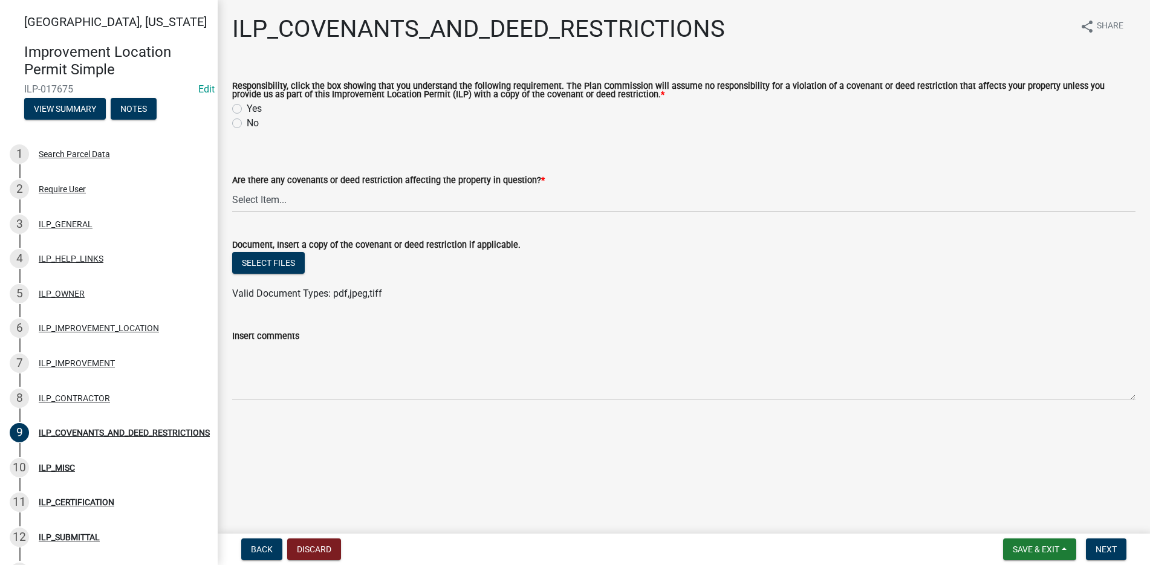
click at [247, 106] on label "Yes" at bounding box center [254, 109] width 15 height 15
click at [247, 106] on input "Yes" at bounding box center [251, 106] width 8 height 8
radio input "true"
click at [265, 196] on select "Select Item... YES NO" at bounding box center [683, 199] width 903 height 25
click at [232, 188] on select "Select Item... YES NO" at bounding box center [683, 199] width 903 height 25
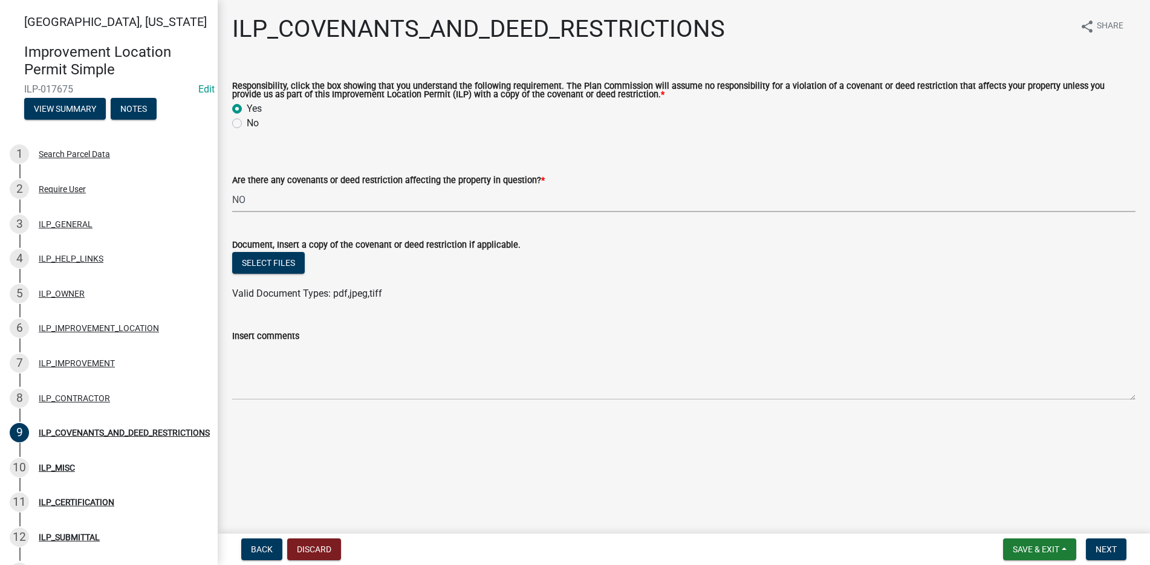
select select "8e2002f1-ace1-422c-92a0-aa7ffd64ff05"
click at [1110, 549] on span "Next" at bounding box center [1105, 550] width 21 height 10
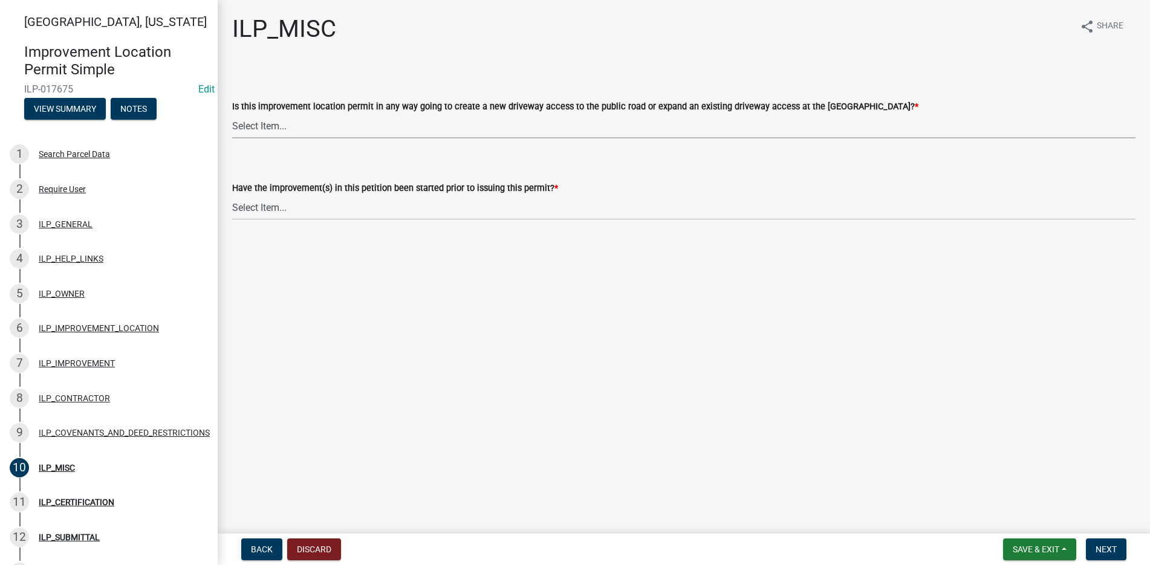
click at [252, 125] on select "Select Item... YES NO" at bounding box center [683, 126] width 903 height 25
click at [282, 121] on select "Select Item... YES NO" at bounding box center [683, 126] width 903 height 25
click at [232, 114] on select "Select Item... YES NO" at bounding box center [683, 126] width 903 height 25
select select "efdfc372-da28-48aa-82f0-d86e80c7002d"
click at [280, 206] on select "Select Item... YES NO" at bounding box center [683, 207] width 903 height 25
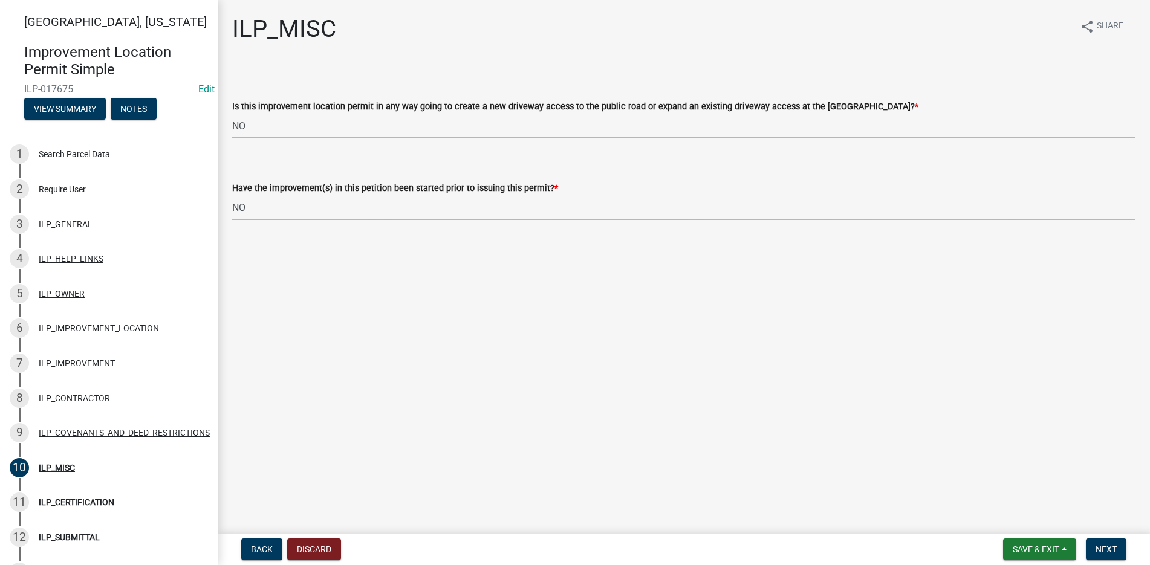
click at [232, 195] on select "Select Item... YES NO" at bounding box center [683, 207] width 903 height 25
select select "87690217-1c5d-4f3f-89a3-85c12ce3295a"
click at [1104, 549] on span "Next" at bounding box center [1105, 550] width 21 height 10
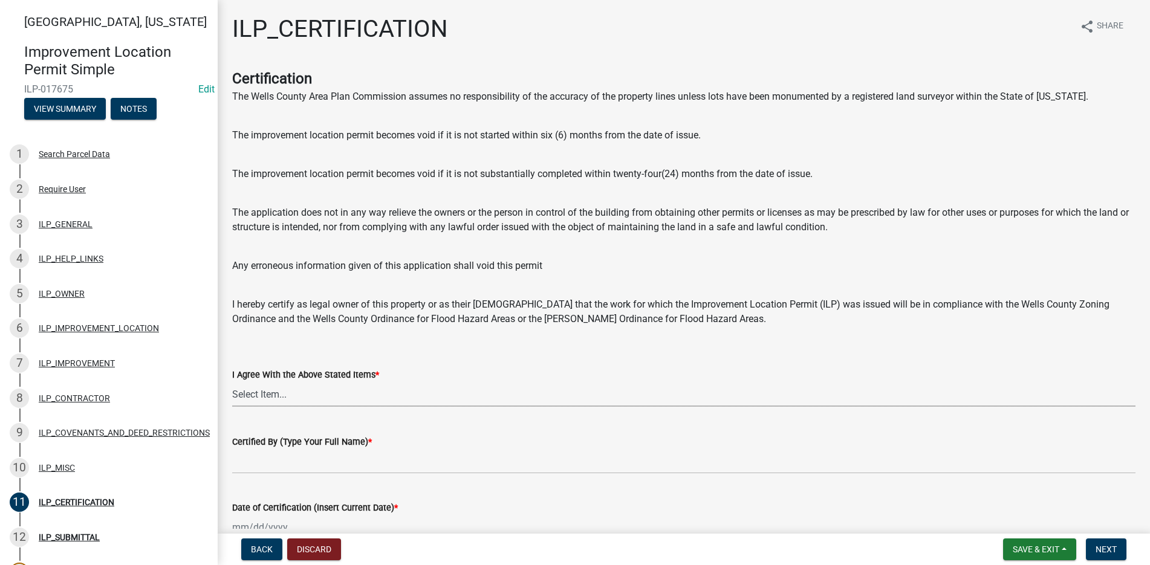
click at [253, 397] on select "Select Item... Yes" at bounding box center [683, 394] width 903 height 25
click at [232, 382] on select "Select Item... Yes" at bounding box center [683, 394] width 903 height 25
select select "bd96893d-fc5a-4886-96bc-c23f48f60341"
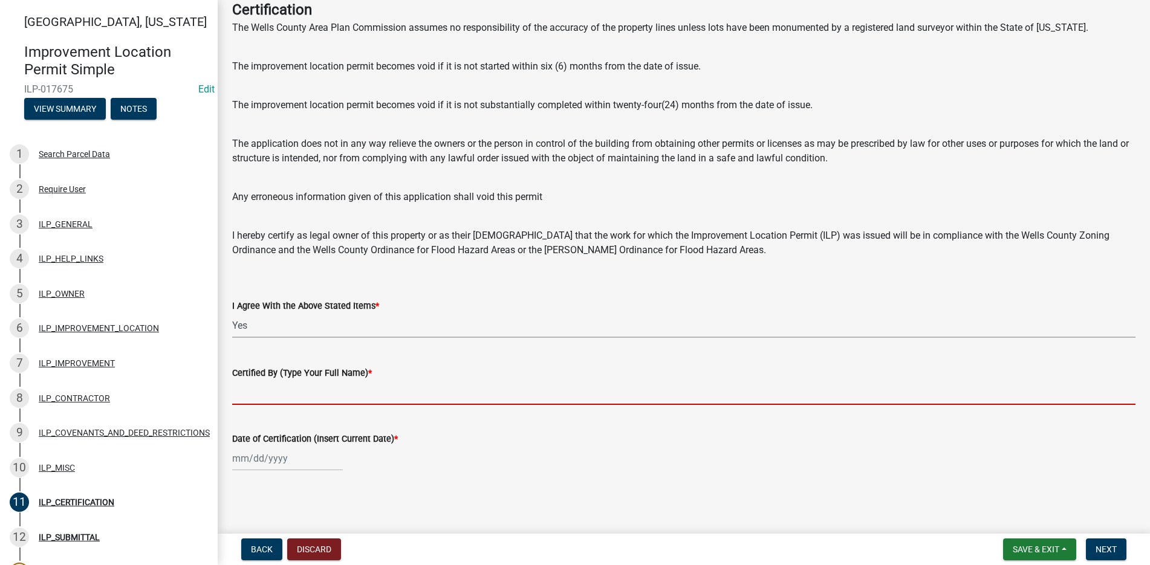
click at [239, 394] on input "Certified By (Type Your Full Name) *" at bounding box center [683, 392] width 903 height 25
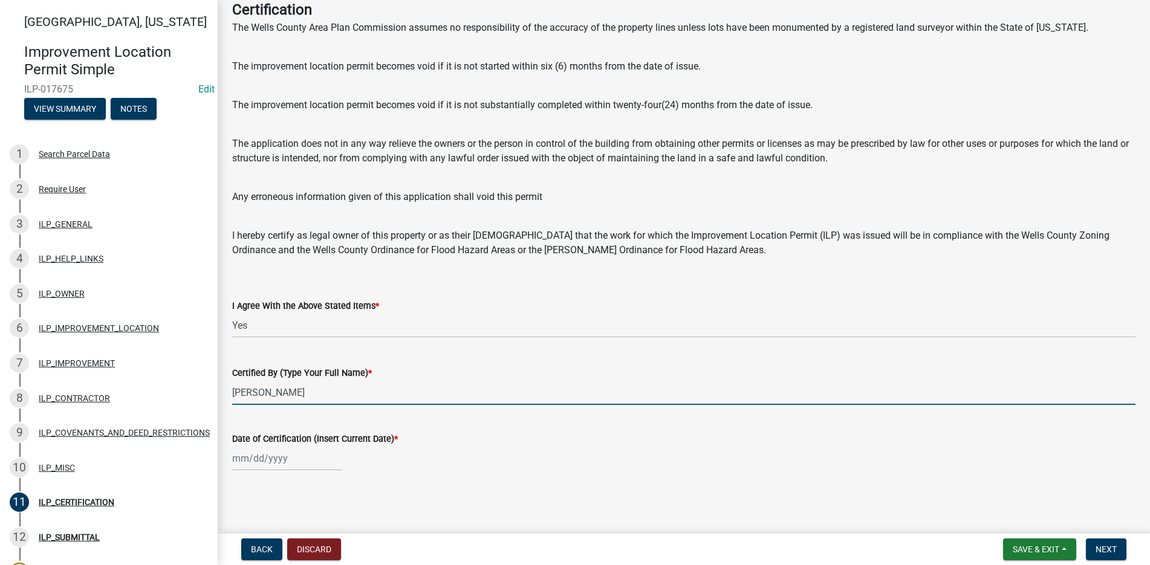
type input "[PERSON_NAME]"
click at [256, 457] on div at bounding box center [287, 458] width 111 height 25
select select "9"
select select "2025"
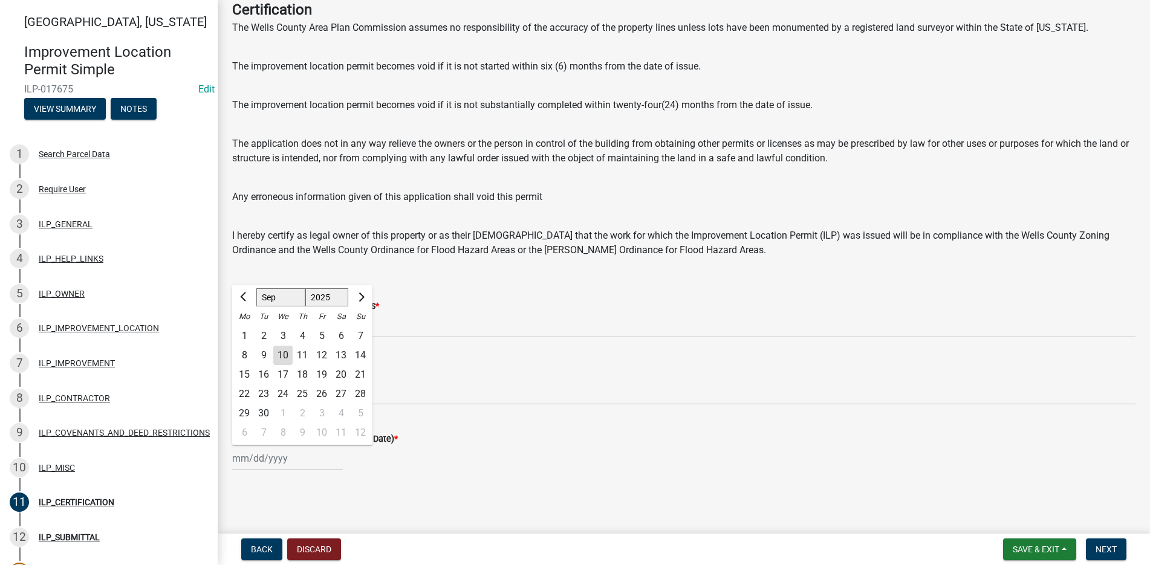
click at [283, 349] on div "10" at bounding box center [282, 355] width 19 height 19
type input "[DATE]"
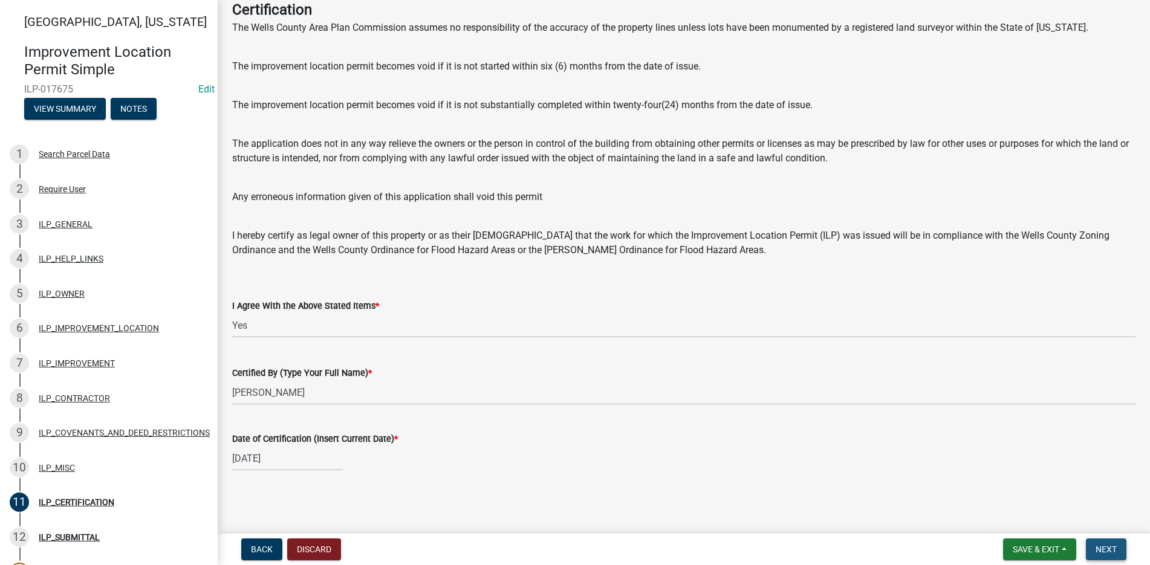
click at [1112, 543] on button "Next" at bounding box center [1106, 550] width 40 height 22
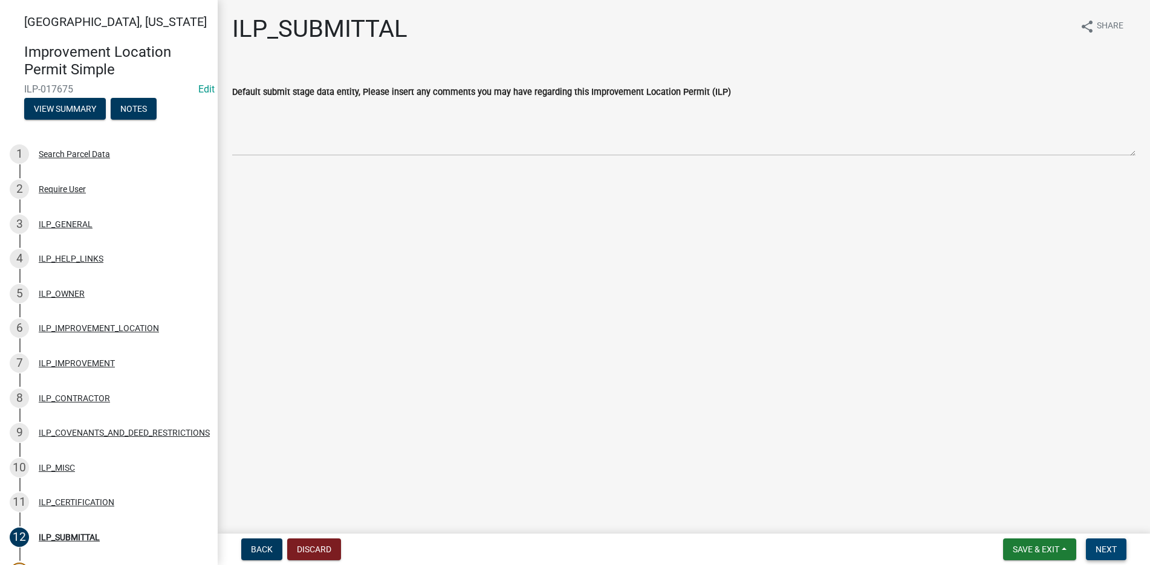
click at [1107, 548] on span "Next" at bounding box center [1105, 550] width 21 height 10
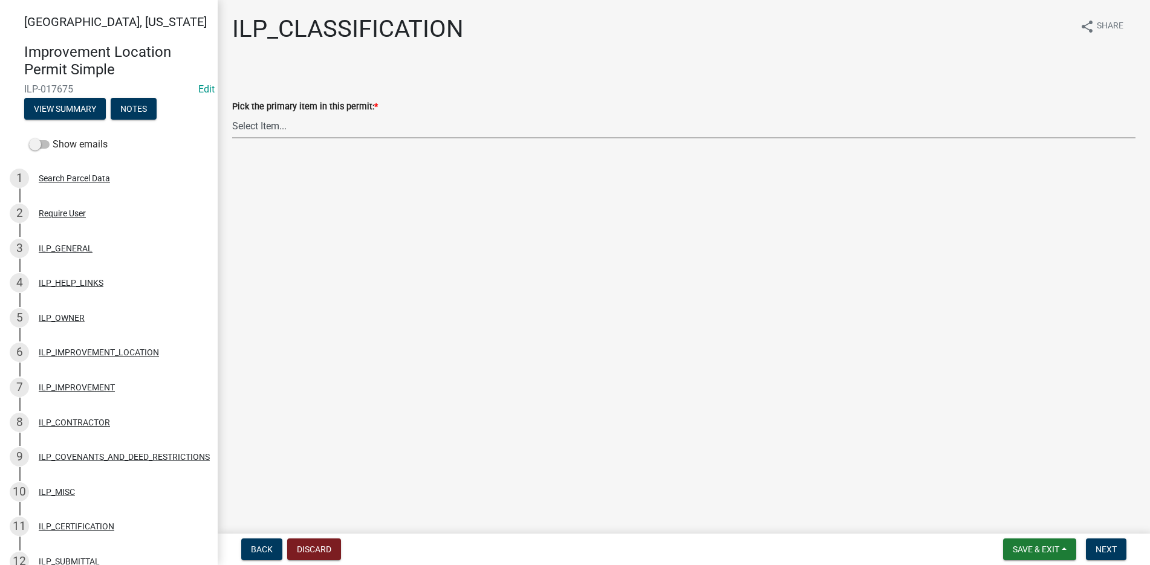
click at [274, 122] on select "Select Item... Accessory Structure (Addition) Accessory Structure (NEW) Busines…" at bounding box center [683, 126] width 903 height 25
click at [232, 114] on select "Select Item... Accessory Structure (Addition) Accessory Structure (NEW) Busines…" at bounding box center [683, 126] width 903 height 25
select select "119b830e-a7a9-4285-be0b-a69d75da8c1b"
click at [1105, 545] on span "Next" at bounding box center [1105, 550] width 21 height 10
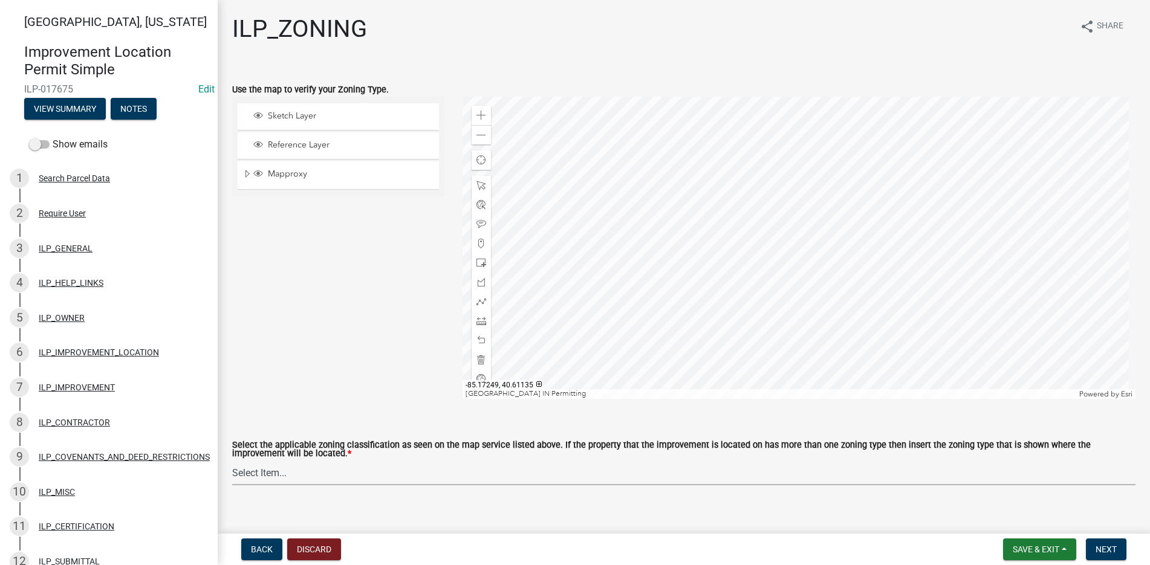
click at [266, 475] on select "Select Item... A-1 "Agricultural Intensive" A-R "Agricultural Residential" S-1 …" at bounding box center [683, 473] width 903 height 25
click at [232, 461] on select "Select Item... A-1 "Agricultural Intensive" A-R "Agricultural Residential" S-1 …" at bounding box center [683, 473] width 903 height 25
select select "077e72d7-ee28-42b3-b13f-4b6ba4a9753a"
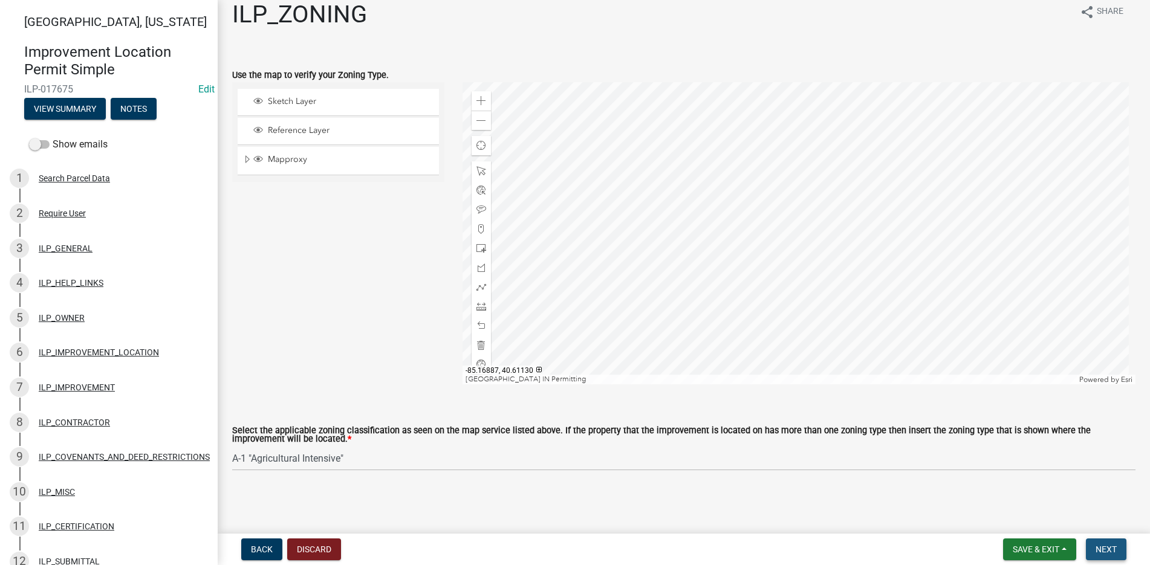
click at [1101, 545] on span "Next" at bounding box center [1105, 550] width 21 height 10
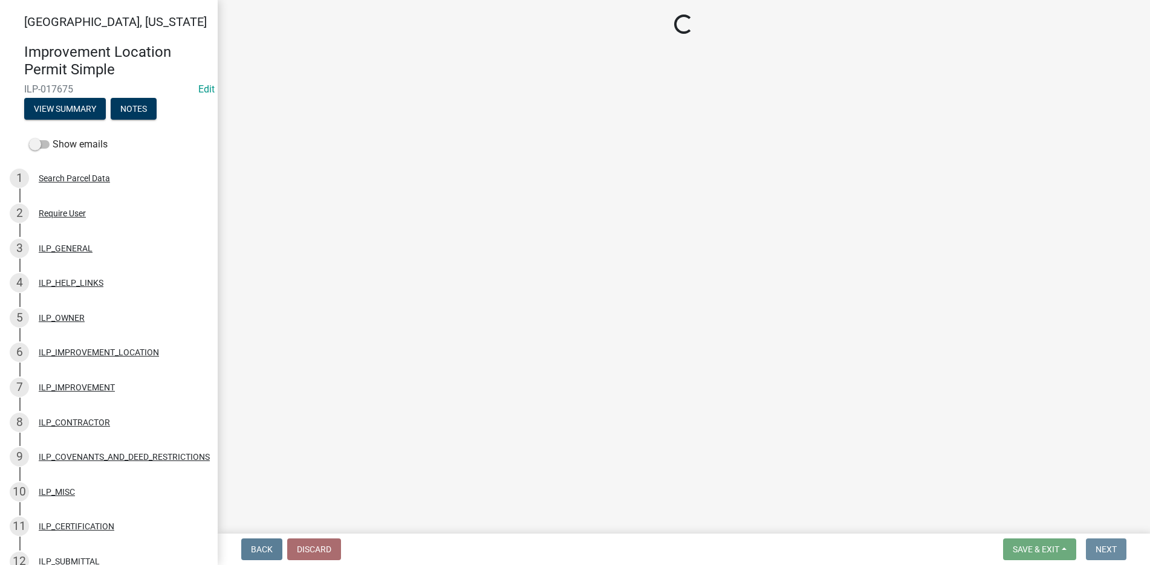
scroll to position [0, 0]
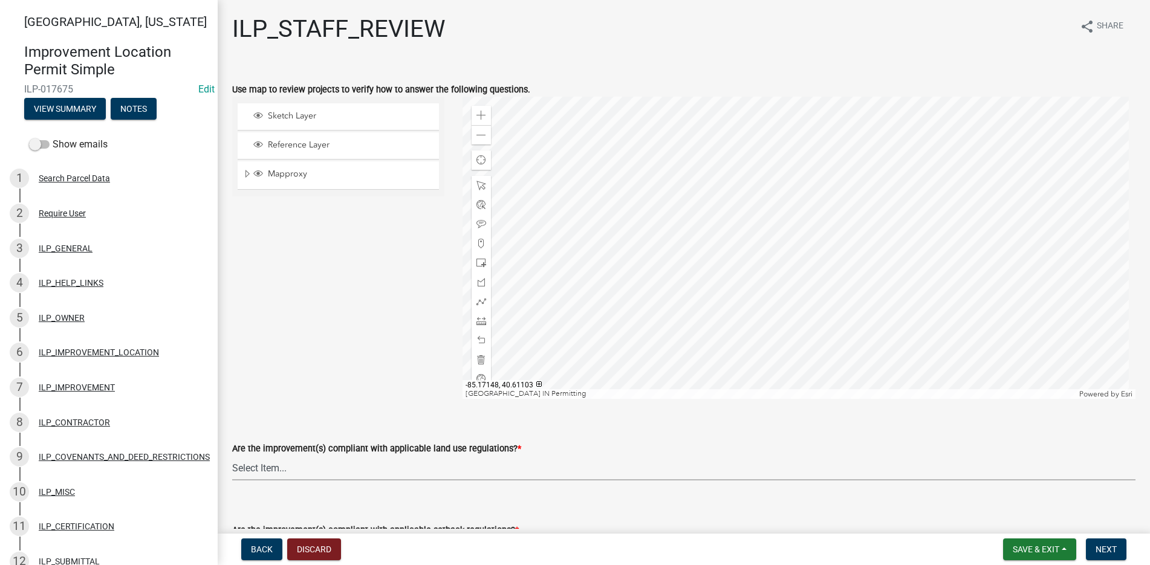
click at [254, 464] on select "Select Item... YES NO" at bounding box center [683, 468] width 903 height 25
click at [232, 456] on select "Select Item... YES NO" at bounding box center [683, 468] width 903 height 25
select select "83ffa5df-1258-41bd-a108-9f2370541ef9"
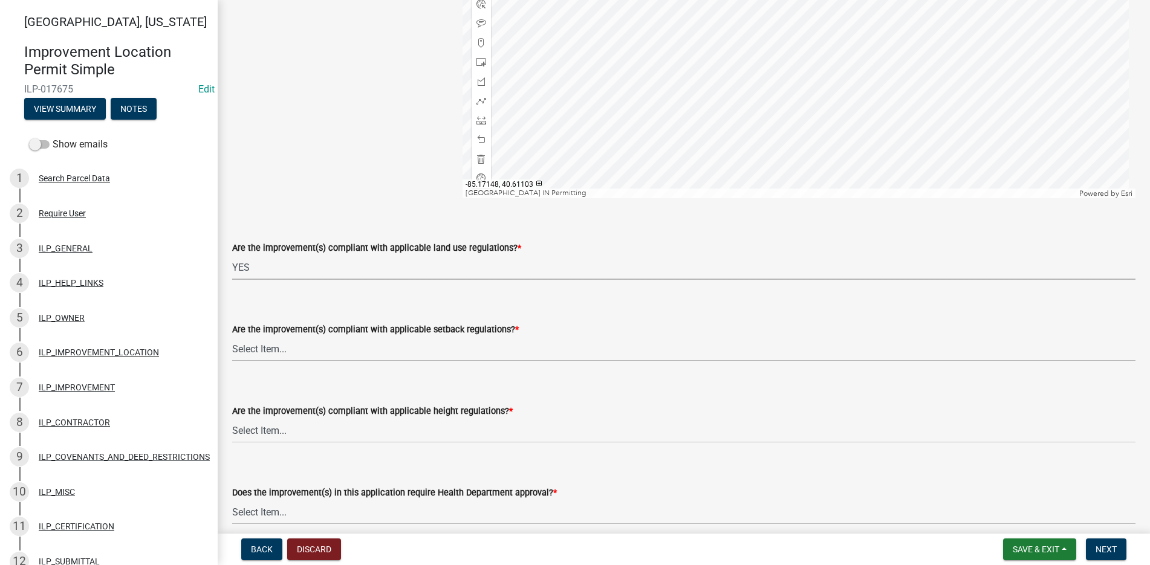
scroll to position [302, 0]
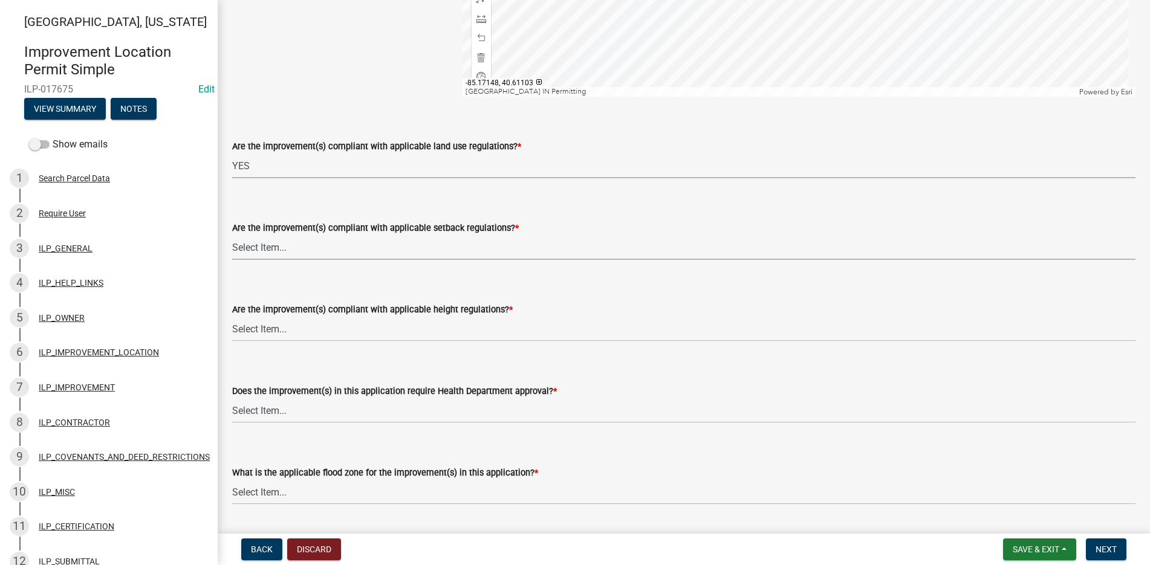
click at [258, 244] on select "Select Item... YES NO" at bounding box center [683, 247] width 903 height 25
click at [232, 235] on select "Select Item... YES NO" at bounding box center [683, 247] width 903 height 25
select select "e76e6c03-c199-4125-95d7-daca193c3739"
click at [256, 331] on select "Select Item... YES NO" at bounding box center [683, 329] width 903 height 25
click at [232, 317] on select "Select Item... YES NO" at bounding box center [683, 329] width 903 height 25
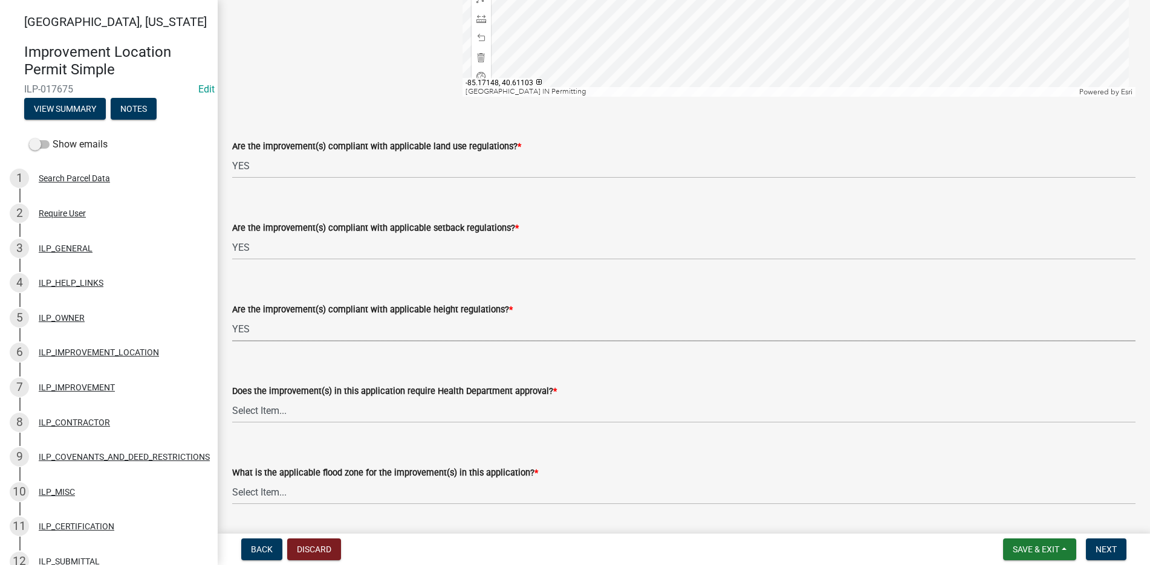
select select "b2795382-5a5c-496e-8f40-9eac2bba8e54"
click at [262, 409] on select "Select Item... YES NO" at bounding box center [683, 410] width 903 height 25
click at [232, 398] on select "Select Item... YES NO" at bounding box center [683, 410] width 903 height 25
select select "2cf99e9a-fd48-429a-ab01-6241dd9ef86f"
click at [268, 482] on select "Select Item... AE-Floodway "Studied 1% Flood Zone Under State of [US_STATE] Jur…" at bounding box center [683, 492] width 903 height 25
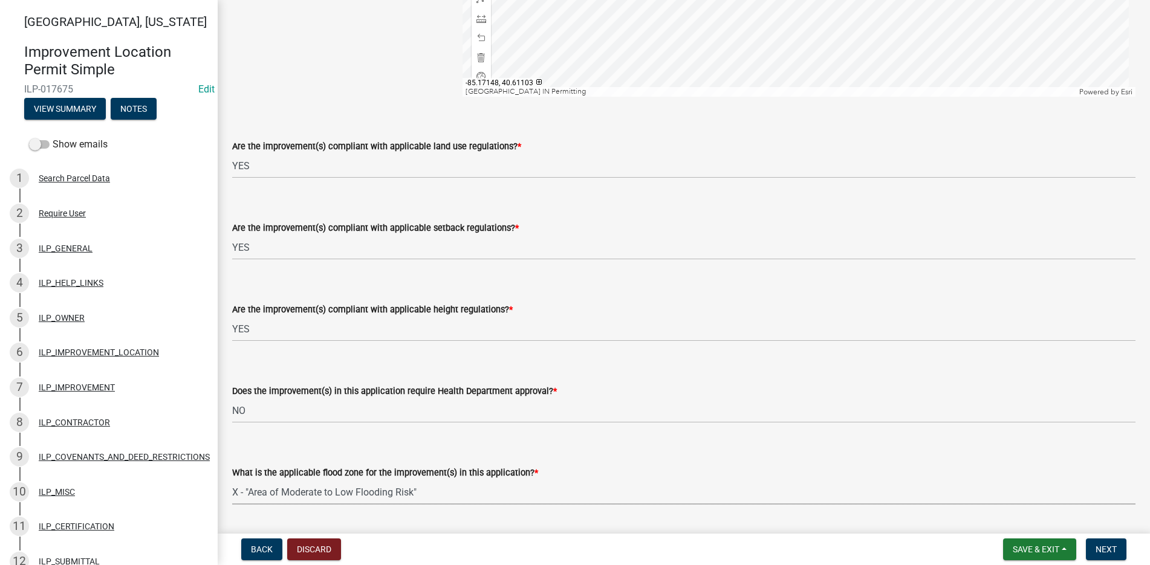
click at [232, 480] on select "Select Item... AE-Floodway "Studied 1% Flood Zone Under State of [US_STATE] Jur…" at bounding box center [683, 492] width 903 height 25
select select "546a9c8a-0bf2-4128-b2a0-21aece03a164"
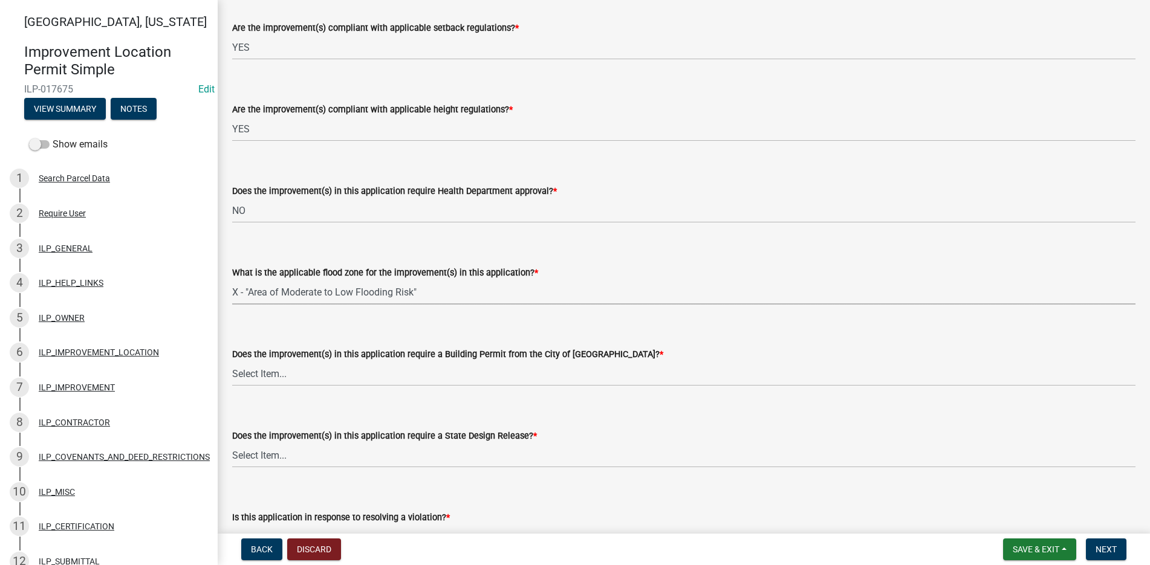
scroll to position [544, 0]
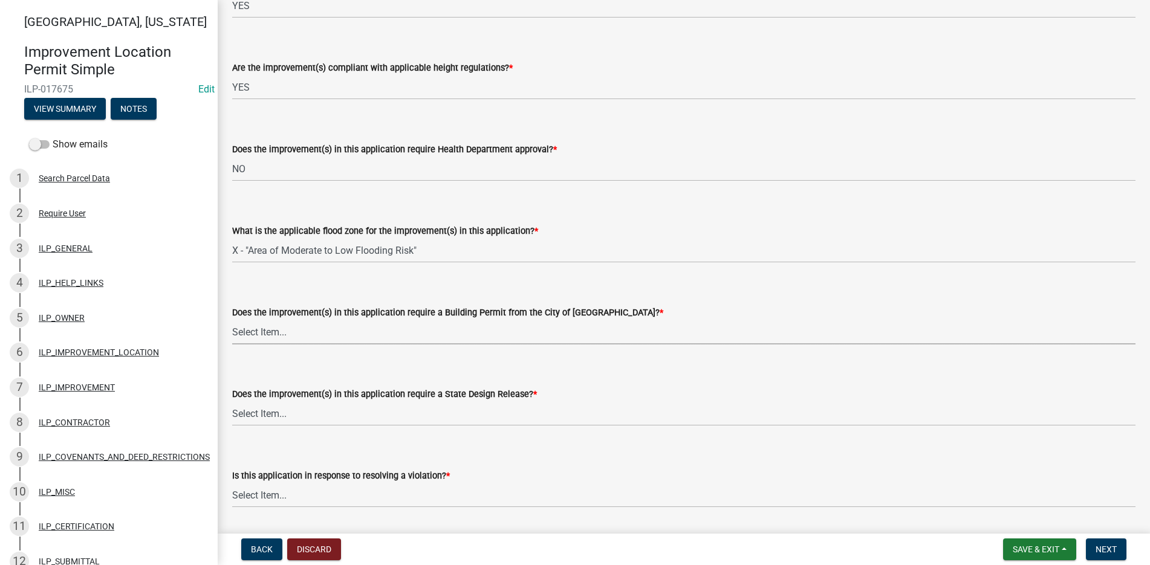
click at [245, 326] on select "Select Item... YES NO" at bounding box center [683, 332] width 903 height 25
click at [232, 320] on select "Select Item... YES NO" at bounding box center [683, 332] width 903 height 25
select select "3dde91a6-95a6-42fe-ae60-c75c292f8dd0"
click at [263, 415] on select "Select Item... YES NO" at bounding box center [683, 413] width 903 height 25
click at [232, 401] on select "Select Item... YES NO" at bounding box center [683, 413] width 903 height 25
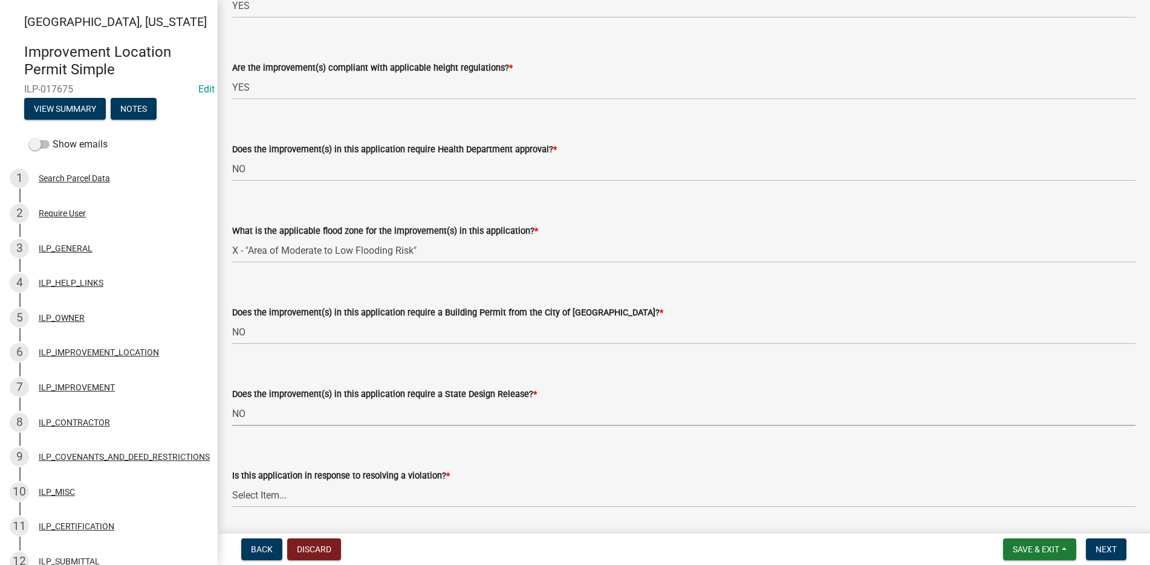
select select "3e29b85e-0a39-40b5-813f-a0c180e4f93d"
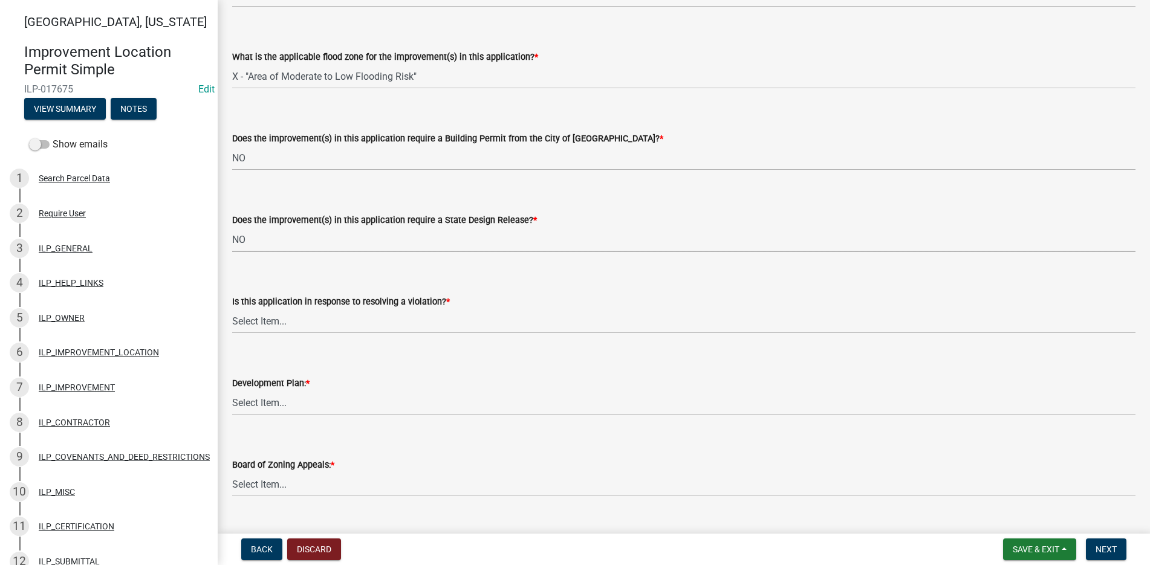
scroll to position [725, 0]
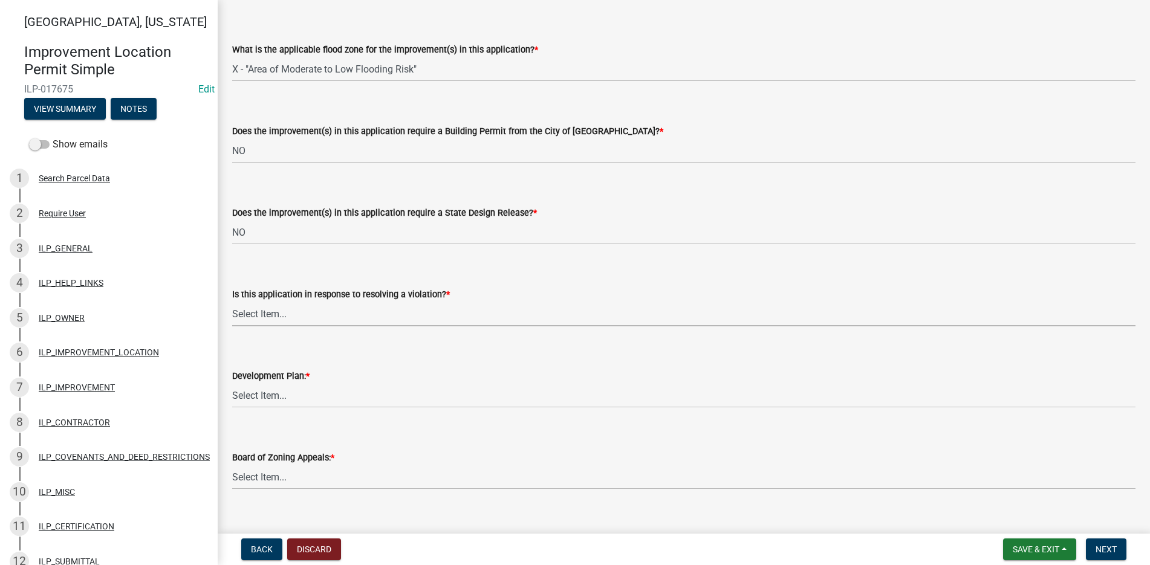
click at [268, 311] on select "Select Item... YES NO" at bounding box center [683, 314] width 903 height 25
click at [232, 302] on select "Select Item... YES NO" at bounding box center [683, 314] width 903 height 25
select select "296d3b28-03f6-4b85-9592-a9e1e0e51d18"
click at [251, 396] on select "Select Item... YES NO" at bounding box center [683, 395] width 903 height 25
click at [232, 383] on select "Select Item... YES NO" at bounding box center [683, 395] width 903 height 25
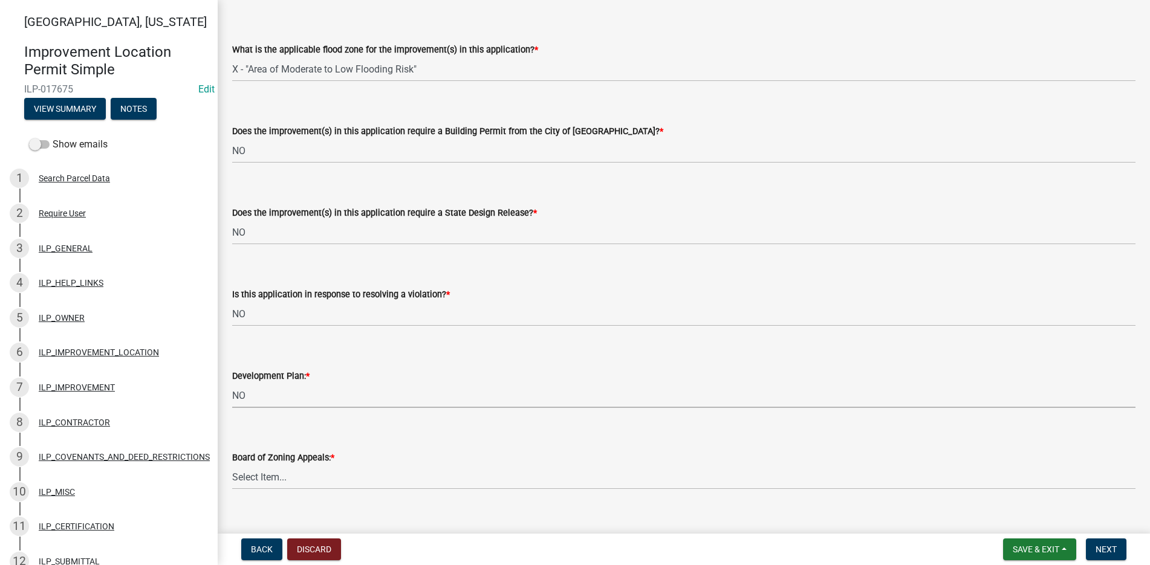
select select "f492072b-a2fa-4f7c-8f99-9e809c6c526f"
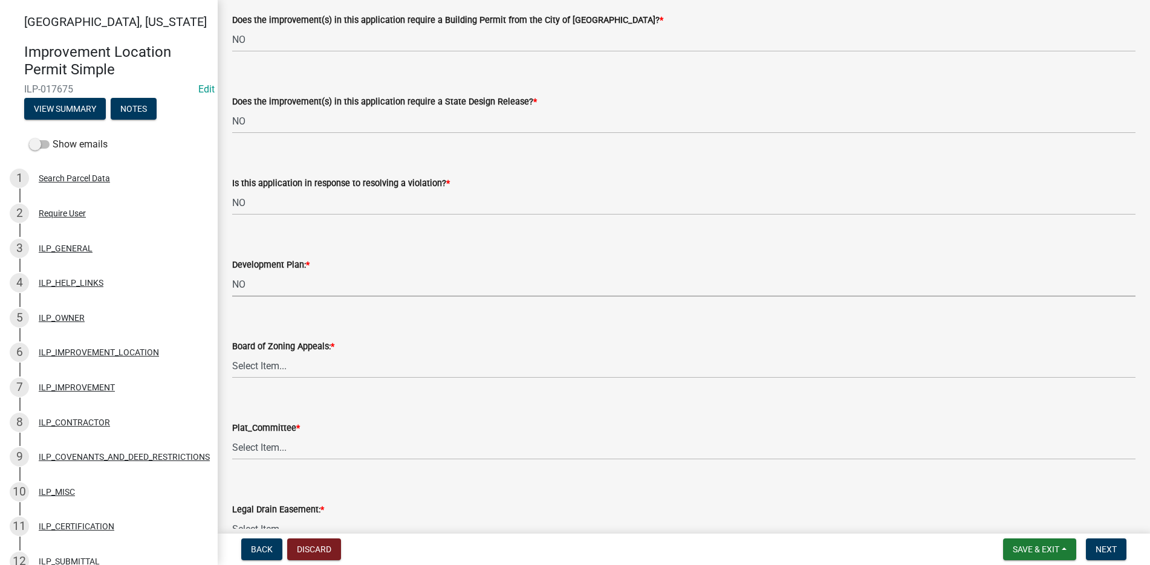
scroll to position [846, 0]
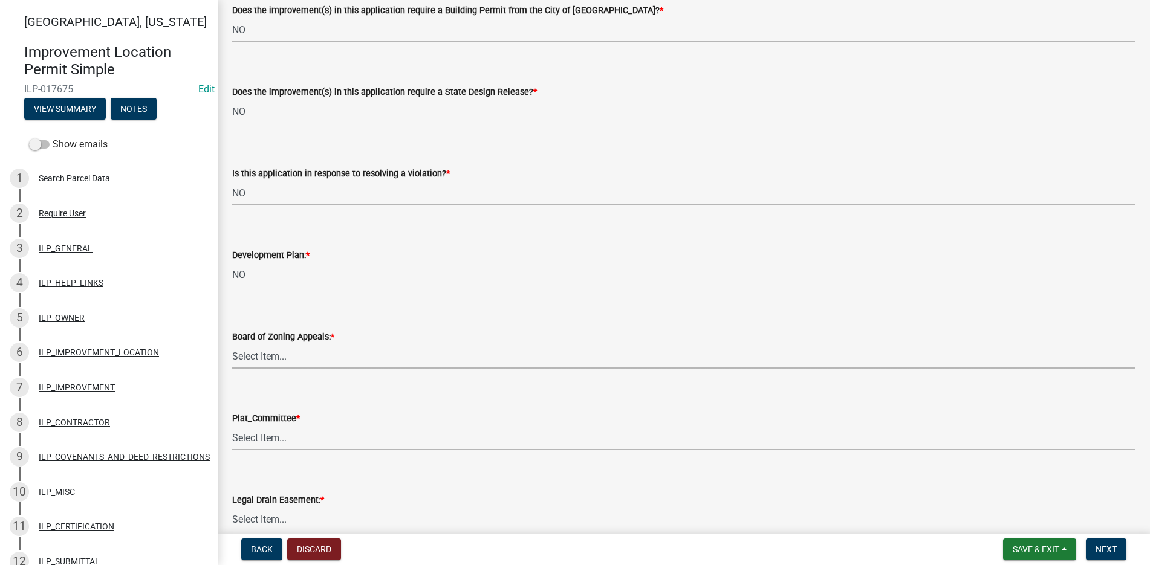
click at [248, 349] on select "Select Item... YES NO" at bounding box center [683, 356] width 903 height 25
click at [232, 344] on select "Select Item... YES NO" at bounding box center [683, 356] width 903 height 25
select select "91f2ca91-6260-441c-87d8-e38016df5c96"
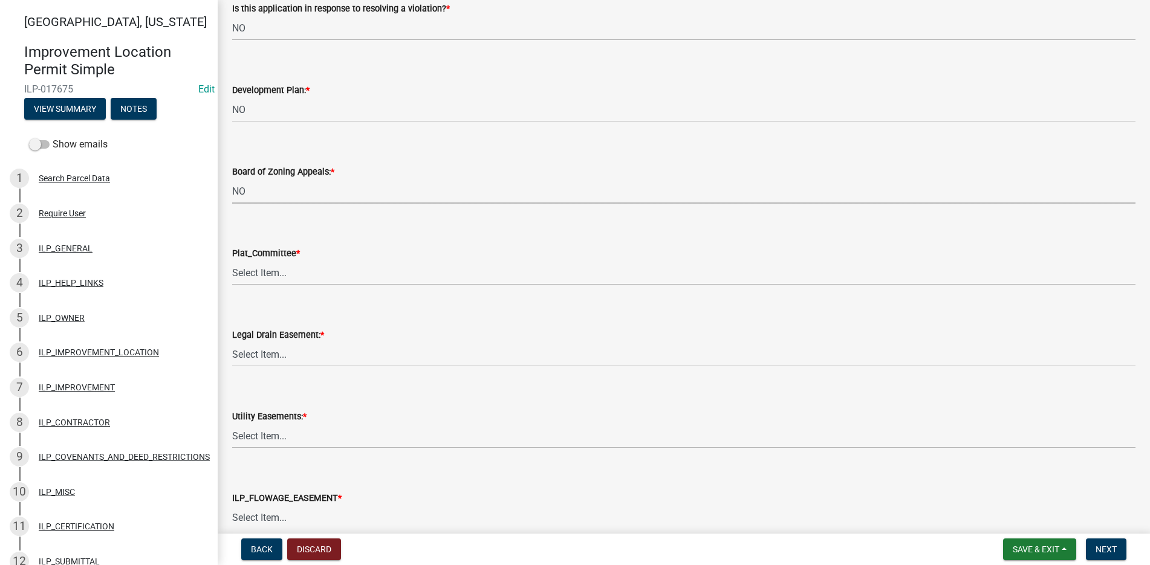
scroll to position [1028, 0]
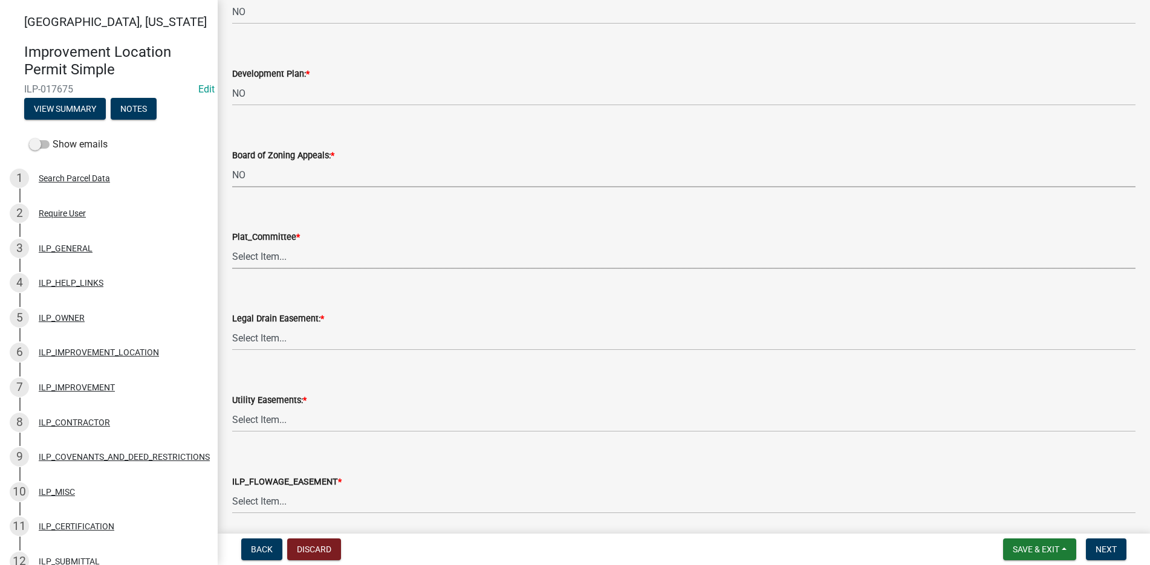
click at [238, 254] on select "Select Item... YES NO" at bounding box center [683, 256] width 903 height 25
click at [232, 244] on select "Select Item... YES NO" at bounding box center [683, 256] width 903 height 25
select select "63238f16-a362-487f-83af-24d0c8cf3edd"
click at [247, 335] on select "Select Item... YES NO" at bounding box center [683, 338] width 903 height 25
click at [232, 326] on select "Select Item... YES NO" at bounding box center [683, 338] width 903 height 25
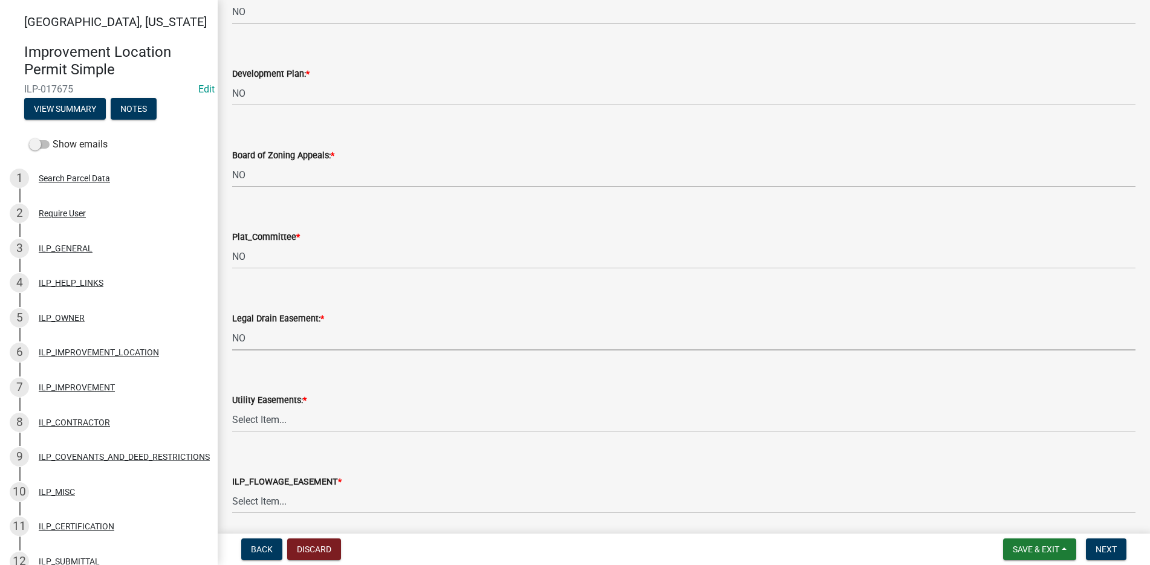
select select "4de29e95-b13a-4926-a5fe-83364331169b"
click at [249, 416] on select "Select Item... YES NO" at bounding box center [683, 419] width 903 height 25
click at [232, 407] on select "Select Item... YES NO" at bounding box center [683, 419] width 903 height 25
select select "8e424161-7bf1-4e33-adf9-a347c03eff2b"
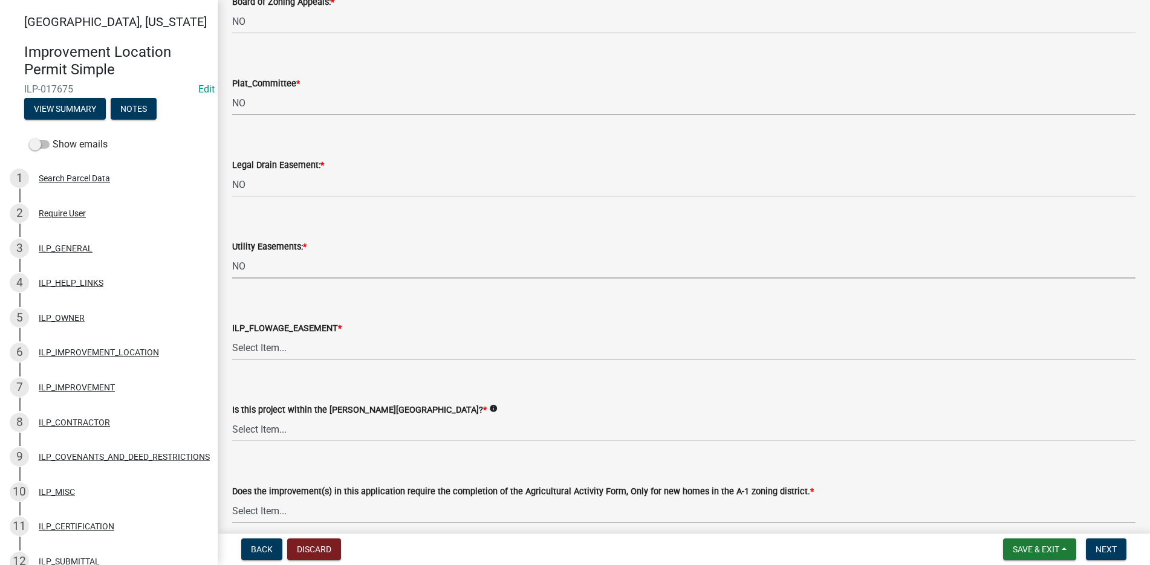
scroll to position [1209, 0]
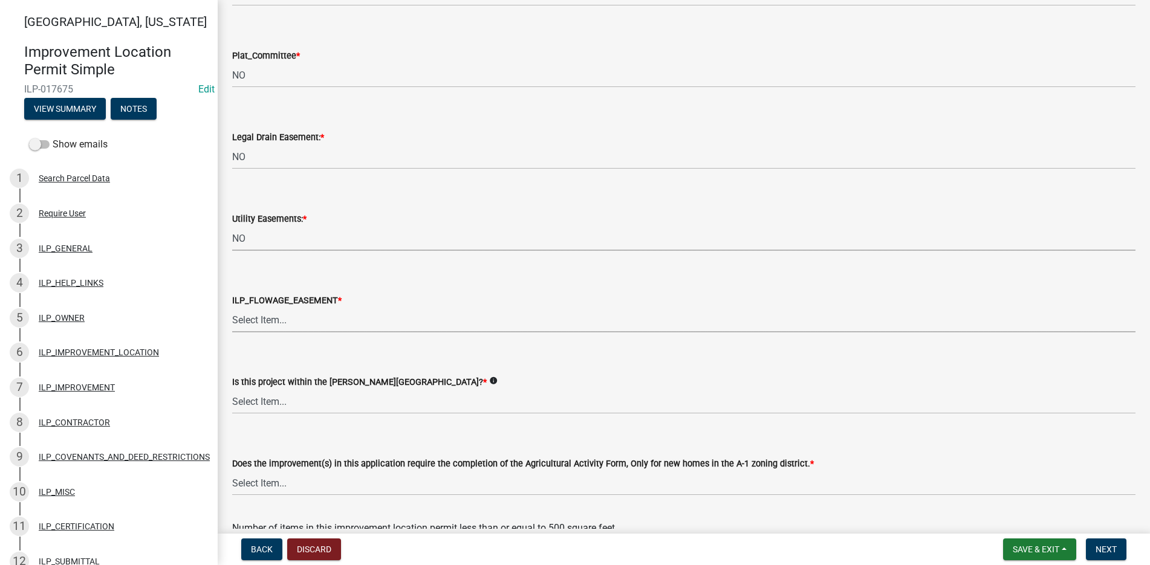
click at [262, 318] on select "Select Item... Not in or near the Army Corp of Engineers Flowage Easement. Proj…" at bounding box center [683, 320] width 903 height 25
click at [232, 308] on select "Select Item... Not in or near the Army Corp of Engineers Flowage Easement. Proj…" at bounding box center [683, 320] width 903 height 25
select select "bdd9c930-c7fe-4770-81ee-2c29cf953f8b"
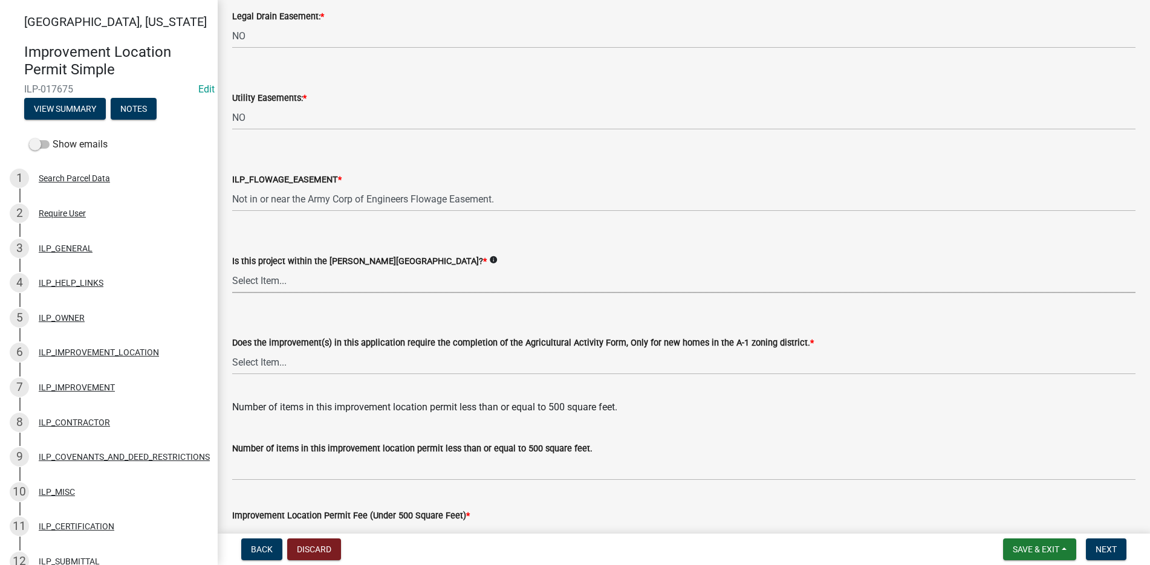
click at [256, 280] on select "Select Item... Yes No" at bounding box center [683, 280] width 903 height 25
click at [232, 268] on select "Select Item... Yes No" at bounding box center [683, 280] width 903 height 25
select select "c22a6da1-a4b9-4a20-9552-3c4da3c32bc7"
click at [253, 361] on select "Select Item... YES NO" at bounding box center [683, 362] width 903 height 25
click at [232, 350] on select "Select Item... YES NO" at bounding box center [683, 362] width 903 height 25
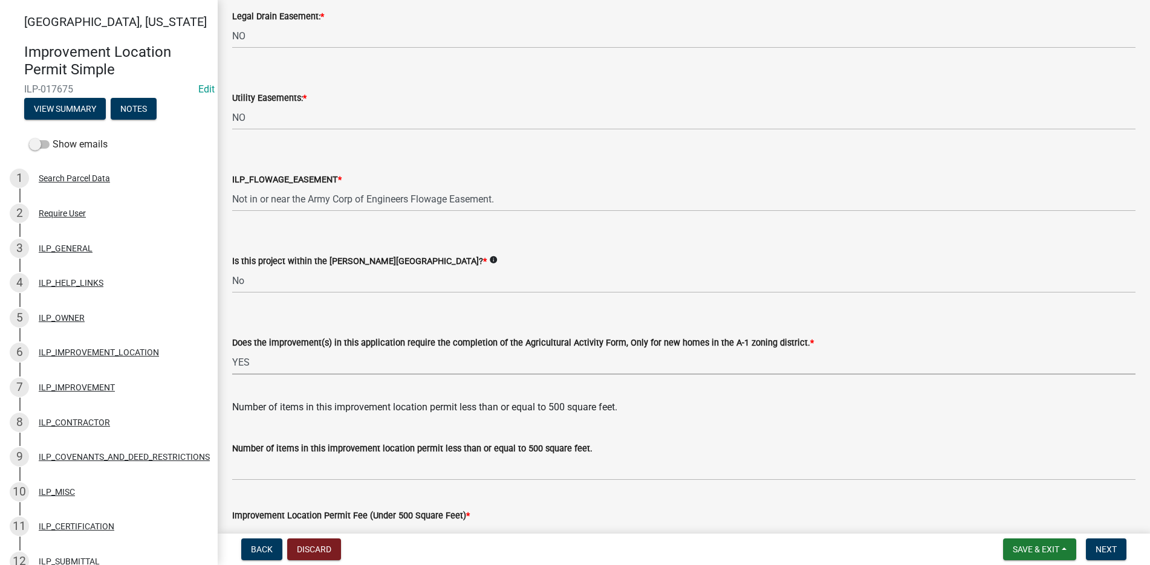
select select "6b839191-9ee5-4b1e-a32f-2744ac59211f"
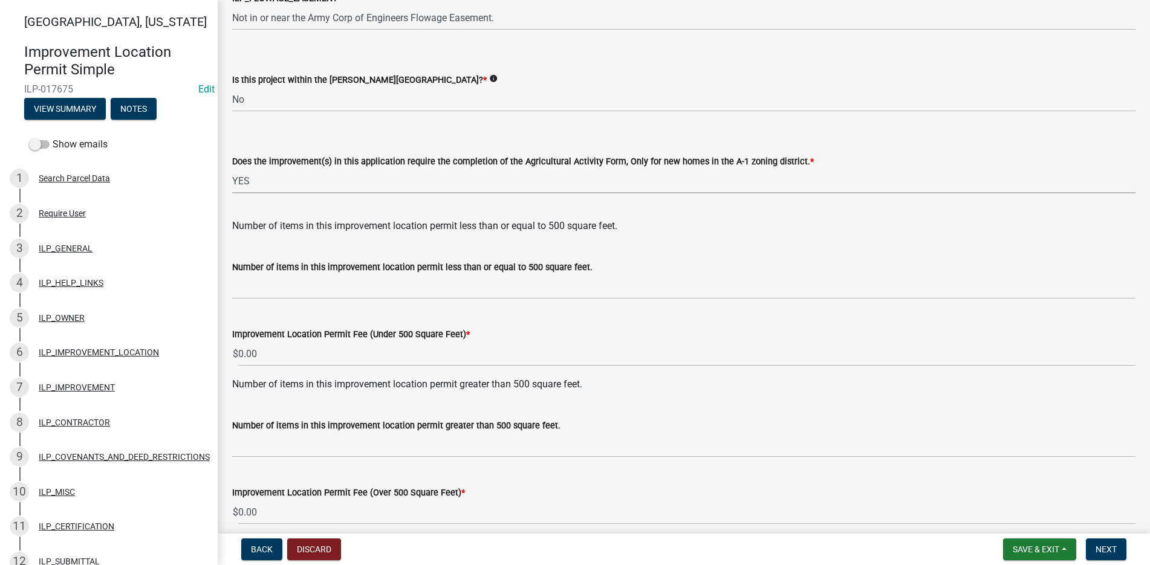
scroll to position [1565, 0]
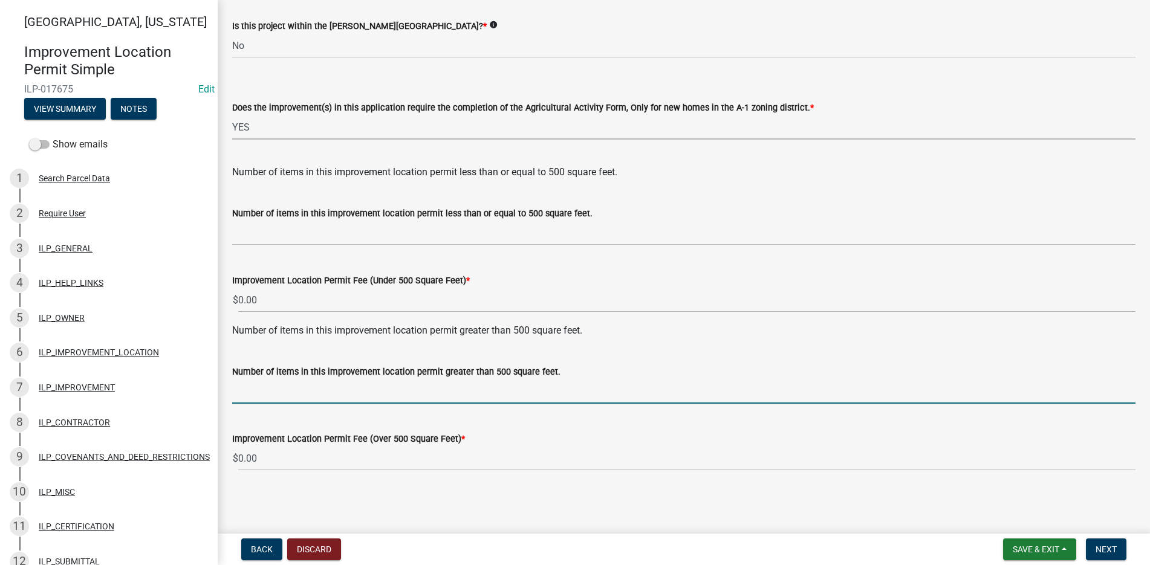
click at [267, 398] on input "text" at bounding box center [683, 391] width 903 height 25
type input "1"
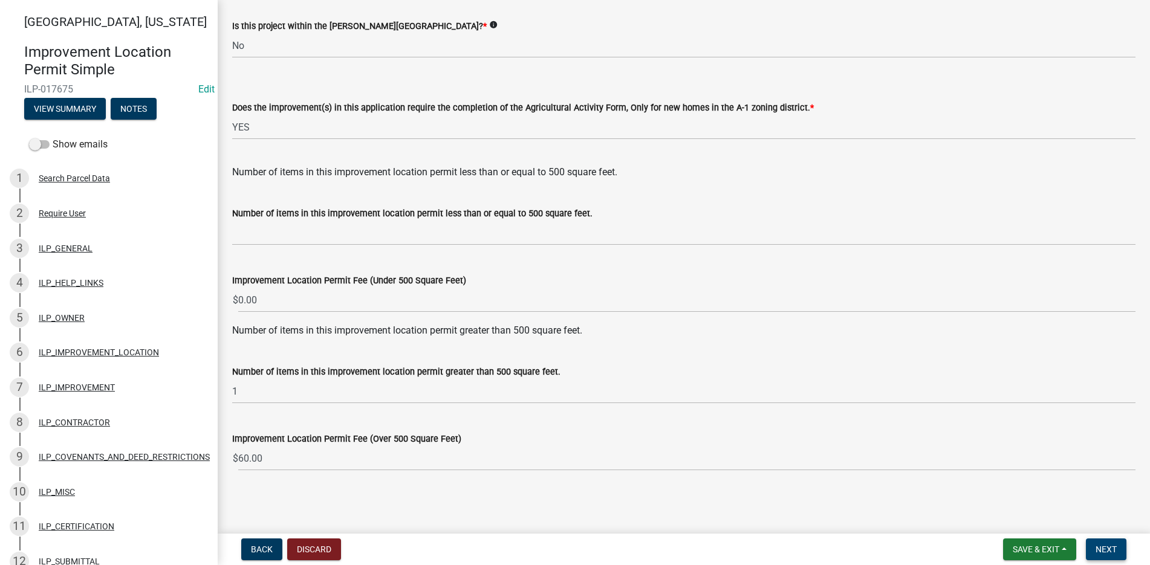
click at [1099, 545] on span "Next" at bounding box center [1105, 550] width 21 height 10
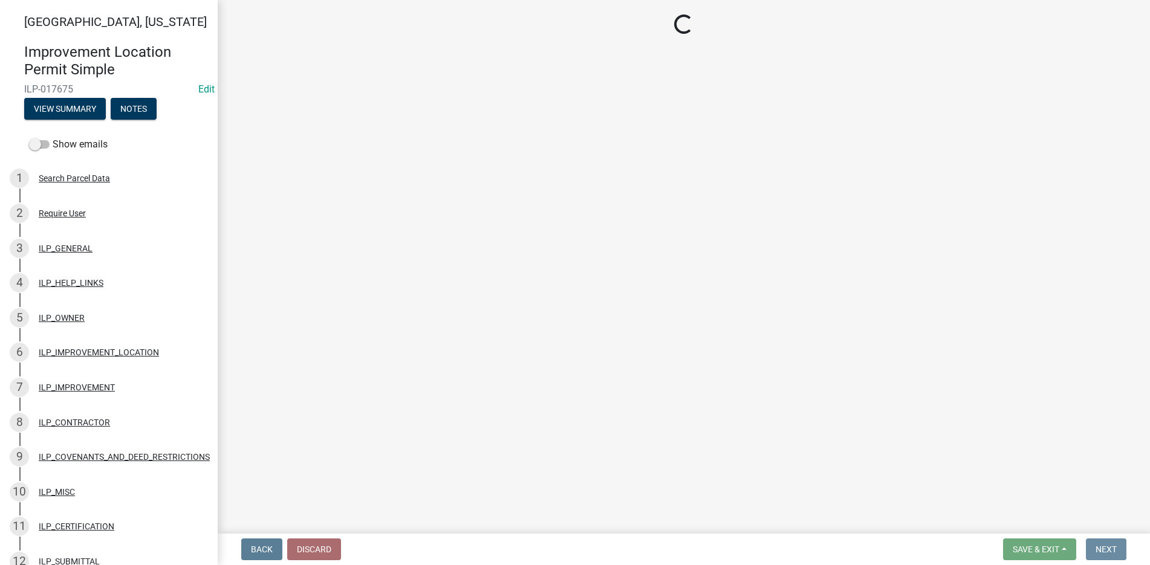
scroll to position [0, 0]
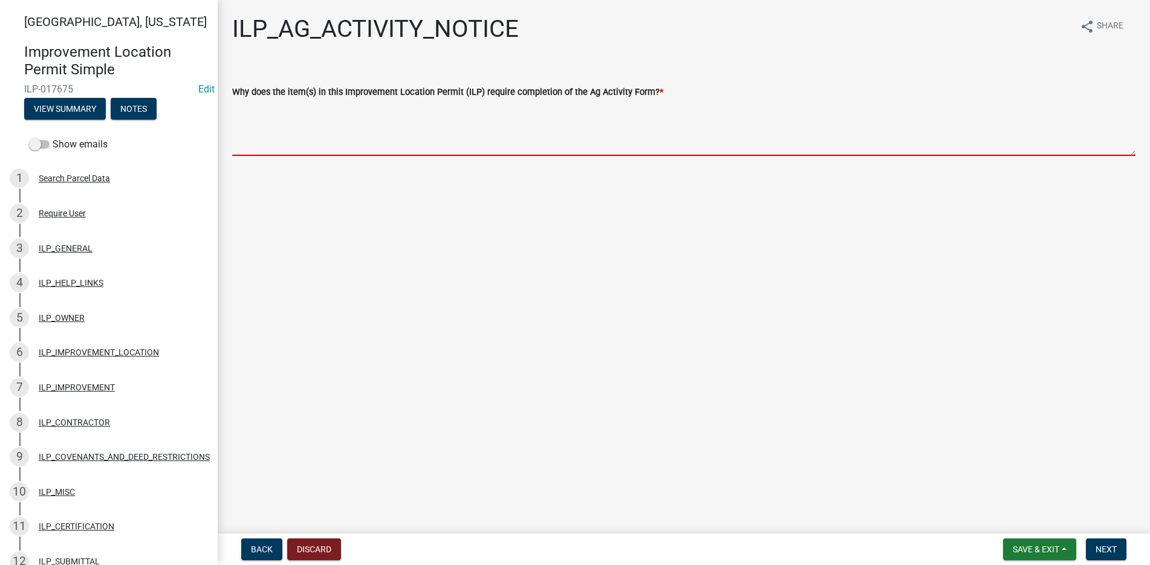
click at [254, 115] on textarea "Why does the item(s) in this Improvement Location Permit (ILP) require completi…" at bounding box center [683, 127] width 903 height 57
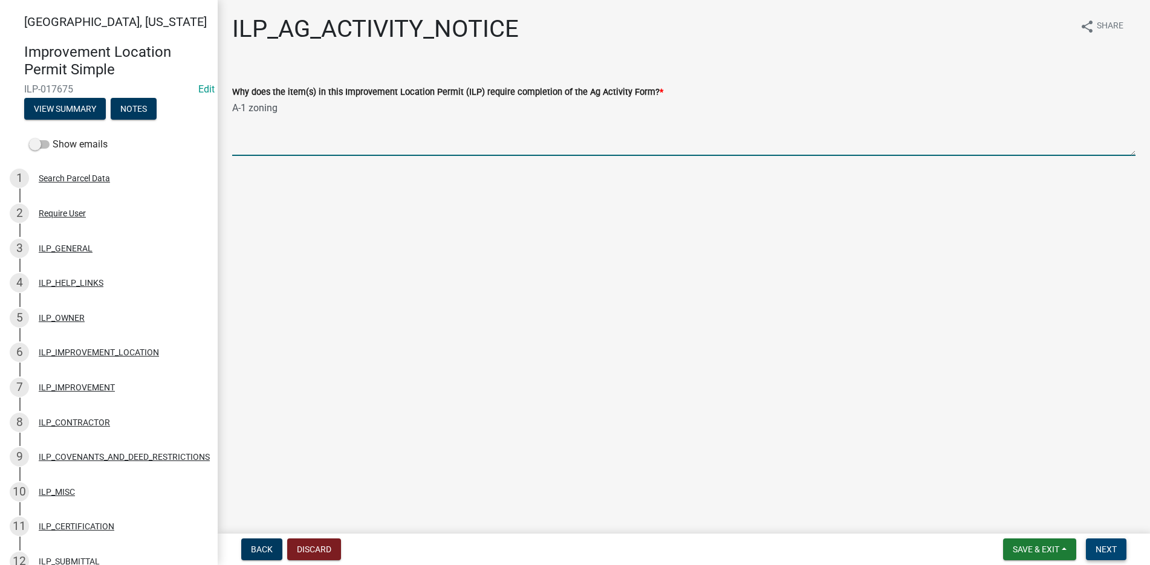
type textarea "A-1 zoning"
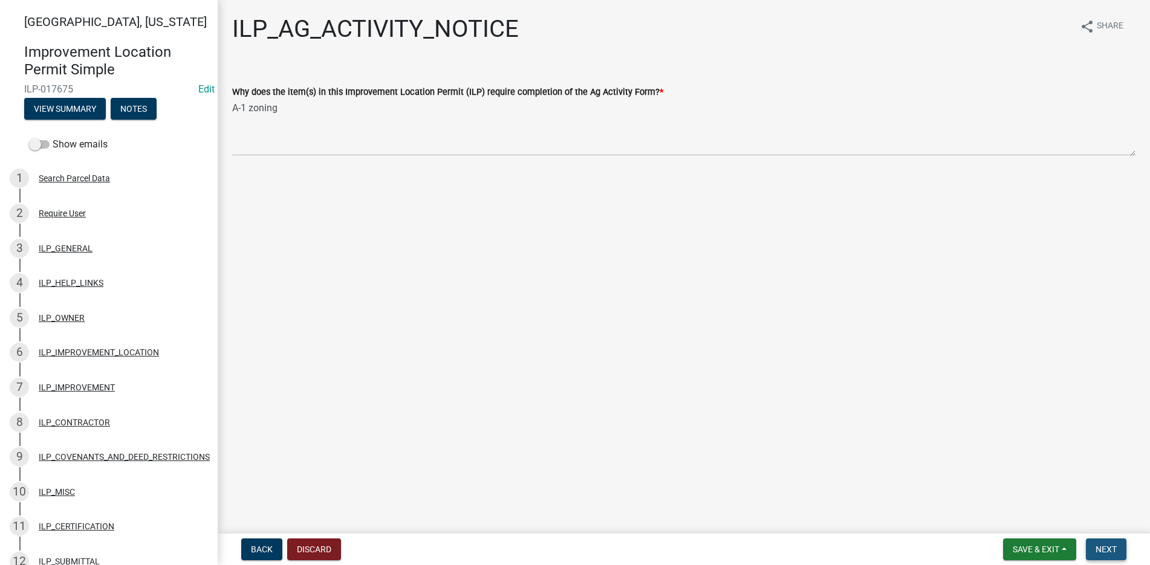
click at [1109, 547] on span "Next" at bounding box center [1105, 550] width 21 height 10
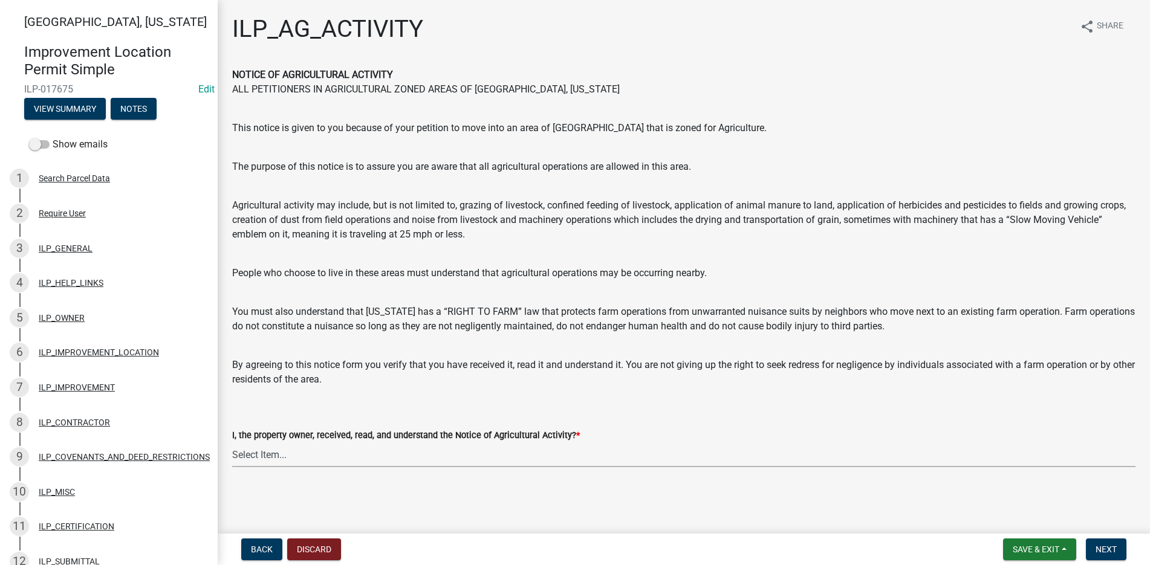
click at [288, 460] on select "Select Item... YES" at bounding box center [683, 454] width 903 height 25
click at [232, 442] on select "Select Item... YES" at bounding box center [683, 454] width 903 height 25
select select "421fbd71-6b46-4b3f-8fb8-f511ed41ec25"
click at [1109, 543] on button "Next" at bounding box center [1106, 550] width 40 height 22
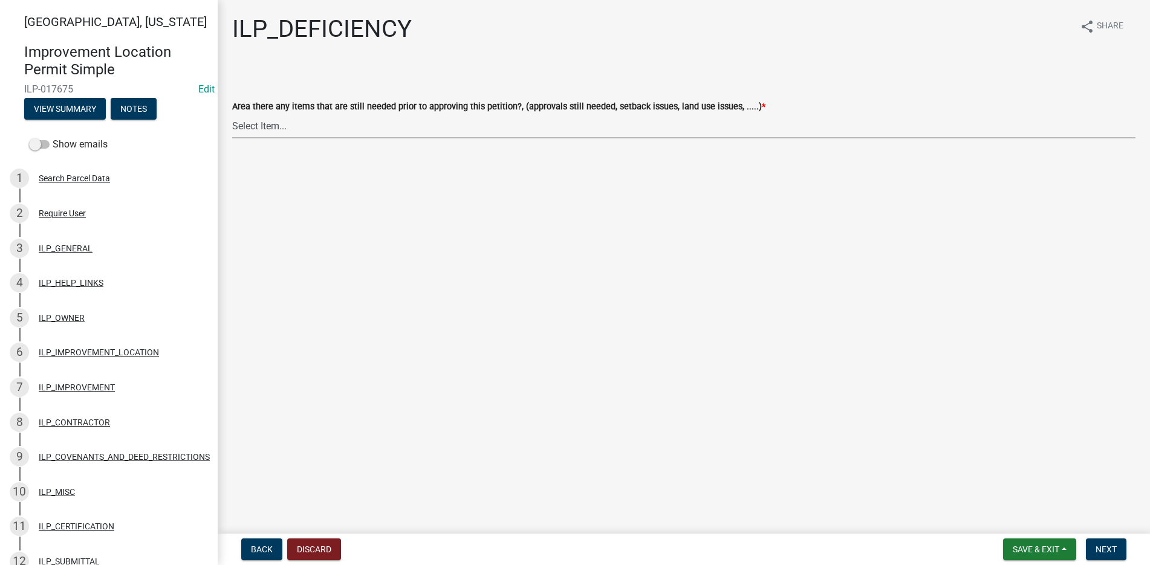
click at [239, 127] on select "Select Item... YES NO" at bounding box center [683, 126] width 903 height 25
click at [232, 114] on select "Select Item... YES NO" at bounding box center [683, 126] width 903 height 25
select select "88f51f67-ad00-412f-ad25-d9a24cd42bdb"
click at [1105, 542] on button "Next" at bounding box center [1106, 550] width 40 height 22
click at [273, 131] on select "Select Item... Denied Approved" at bounding box center [683, 126] width 903 height 25
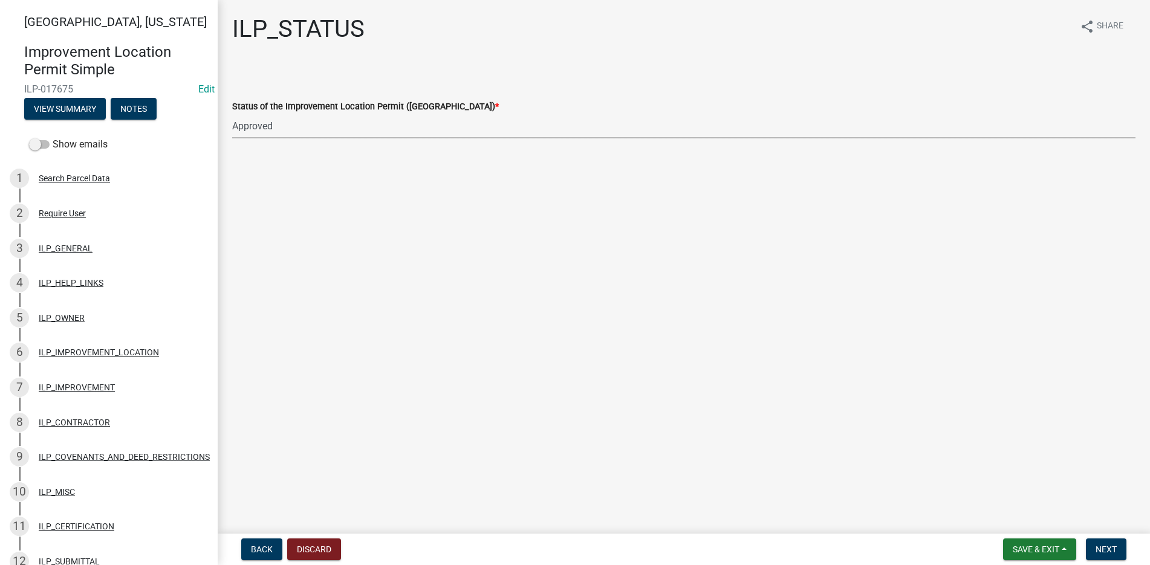
click at [232, 114] on select "Select Item... Denied Approved" at bounding box center [683, 126] width 903 height 25
select select "676ca0ef-d742-4b5a-a79e-763cf2a28fc9"
click at [1112, 545] on span "Next" at bounding box center [1105, 550] width 21 height 10
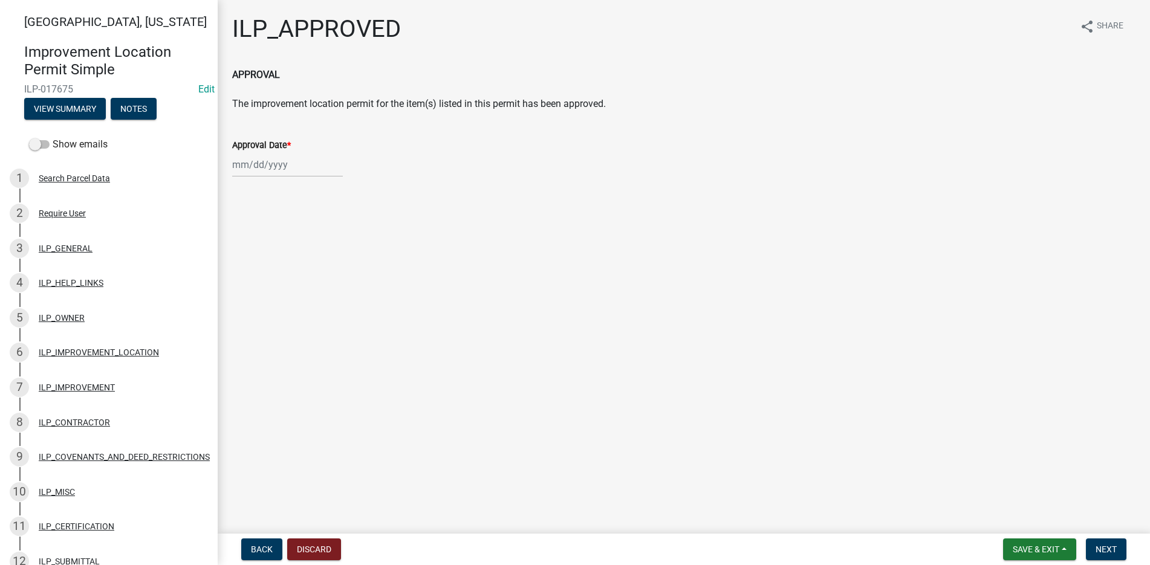
select select "9"
select select "2025"
click at [249, 169] on div "[PERSON_NAME] Feb Mar Apr [PERSON_NAME][DATE] Oct Nov [DATE] 1526 1527 1528 152…" at bounding box center [287, 164] width 111 height 25
click at [283, 248] on div "10" at bounding box center [282, 248] width 19 height 19
type input "[DATE]"
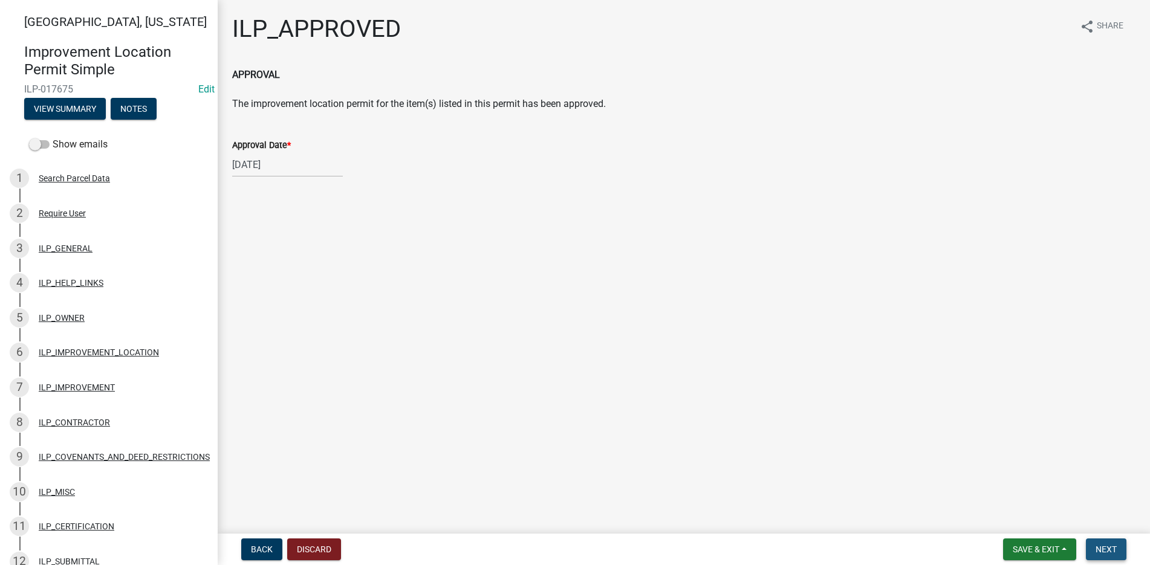
click at [1113, 546] on span "Next" at bounding box center [1105, 550] width 21 height 10
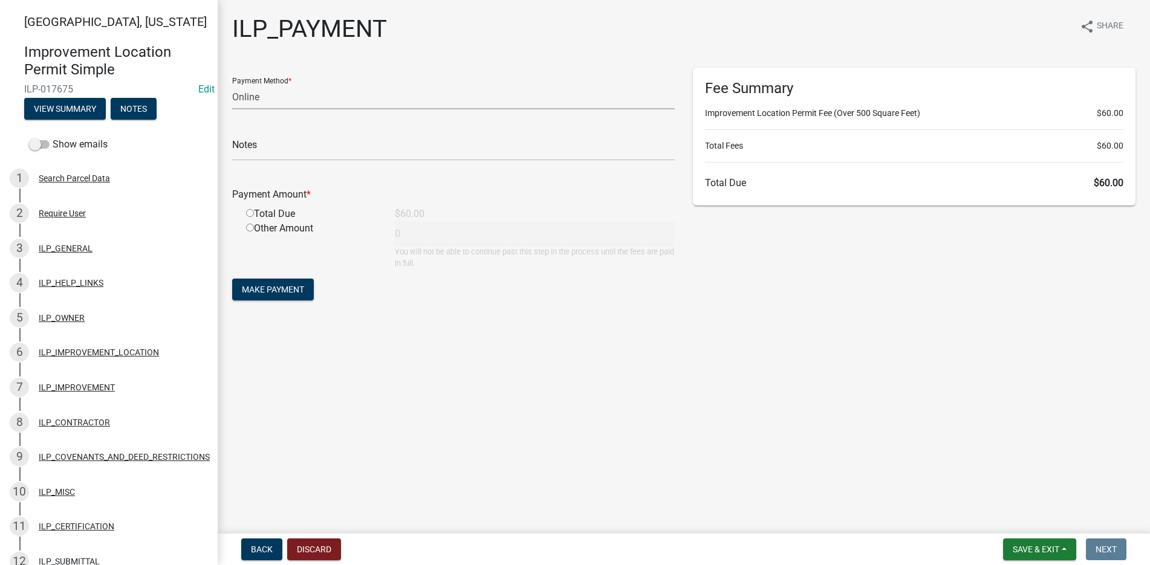
click at [289, 89] on select "Credit Card POS Check Cash Online" at bounding box center [453, 97] width 442 height 25
select select "1: 0"
click at [232, 85] on select "Credit Card POS Check Cash Online" at bounding box center [453, 97] width 442 height 25
click at [278, 147] on input "text" at bounding box center [453, 148] width 442 height 25
type input "7968"
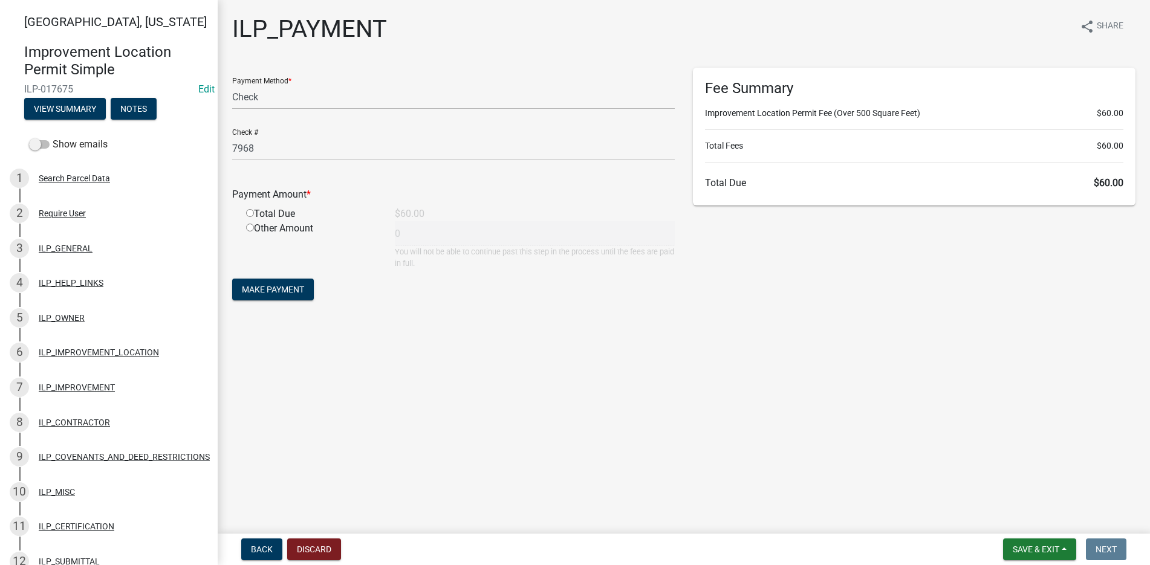
click at [252, 212] on input "radio" at bounding box center [250, 213] width 8 height 8
radio input "true"
type input "60"
click at [294, 290] on span "Make Payment" at bounding box center [273, 290] width 62 height 10
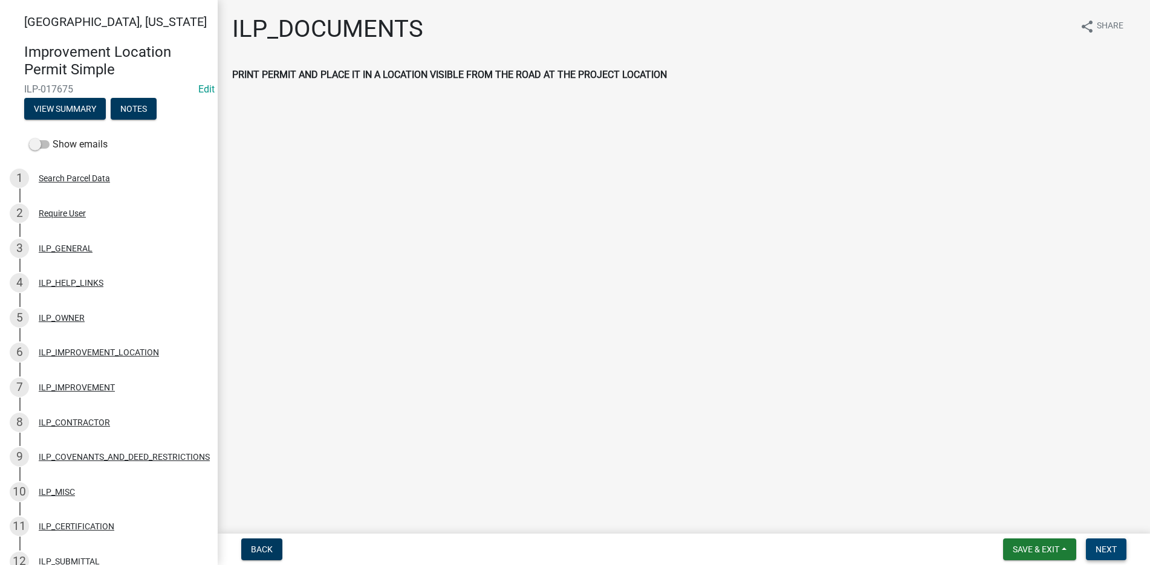
click at [1104, 545] on span "Next" at bounding box center [1105, 550] width 21 height 10
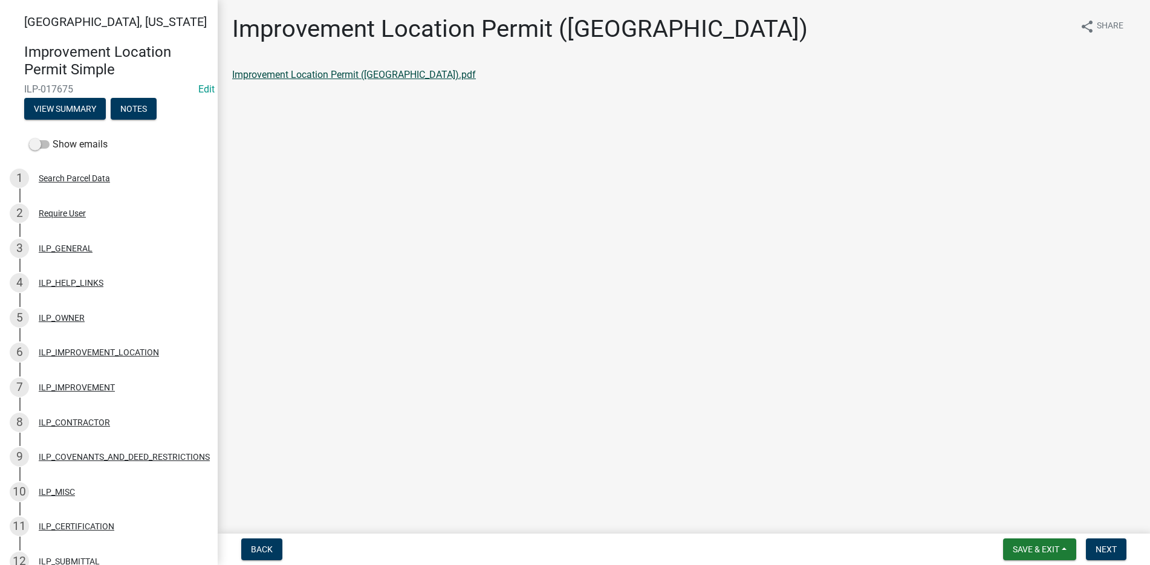
click at [324, 71] on link "Improvement Location Permit ([GEOGRAPHIC_DATA]).pdf" at bounding box center [354, 74] width 244 height 11
click at [1109, 548] on span "Next" at bounding box center [1105, 550] width 21 height 10
click at [375, 73] on link "Improvement Location Permit (ILP)(Form).pdf" at bounding box center [329, 74] width 195 height 11
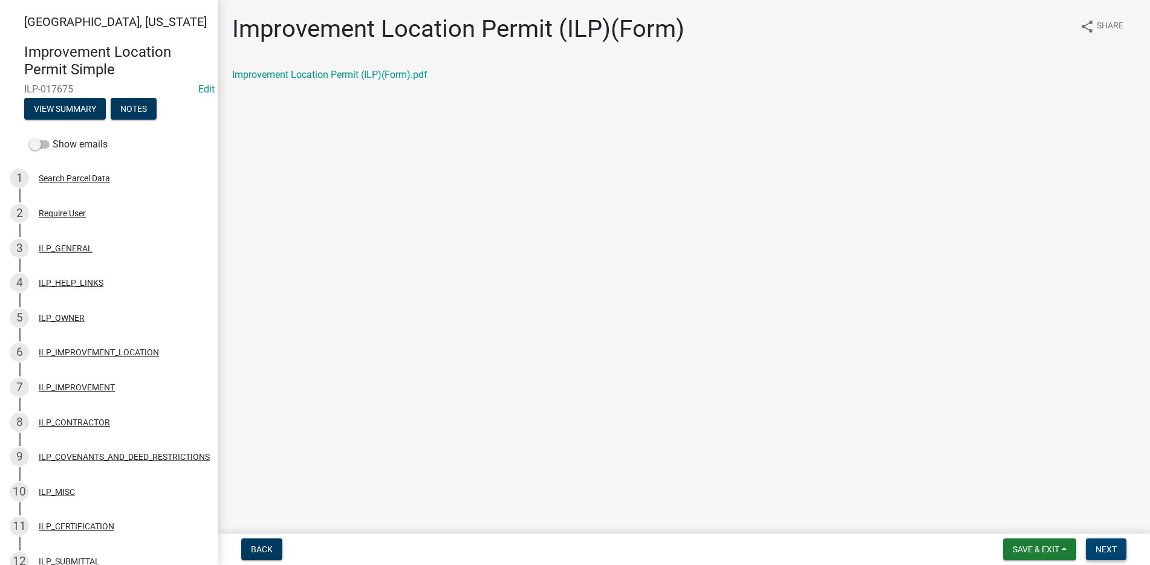
click at [1107, 545] on span "Next" at bounding box center [1105, 550] width 21 height 10
